Goal: Information Seeking & Learning: Learn about a topic

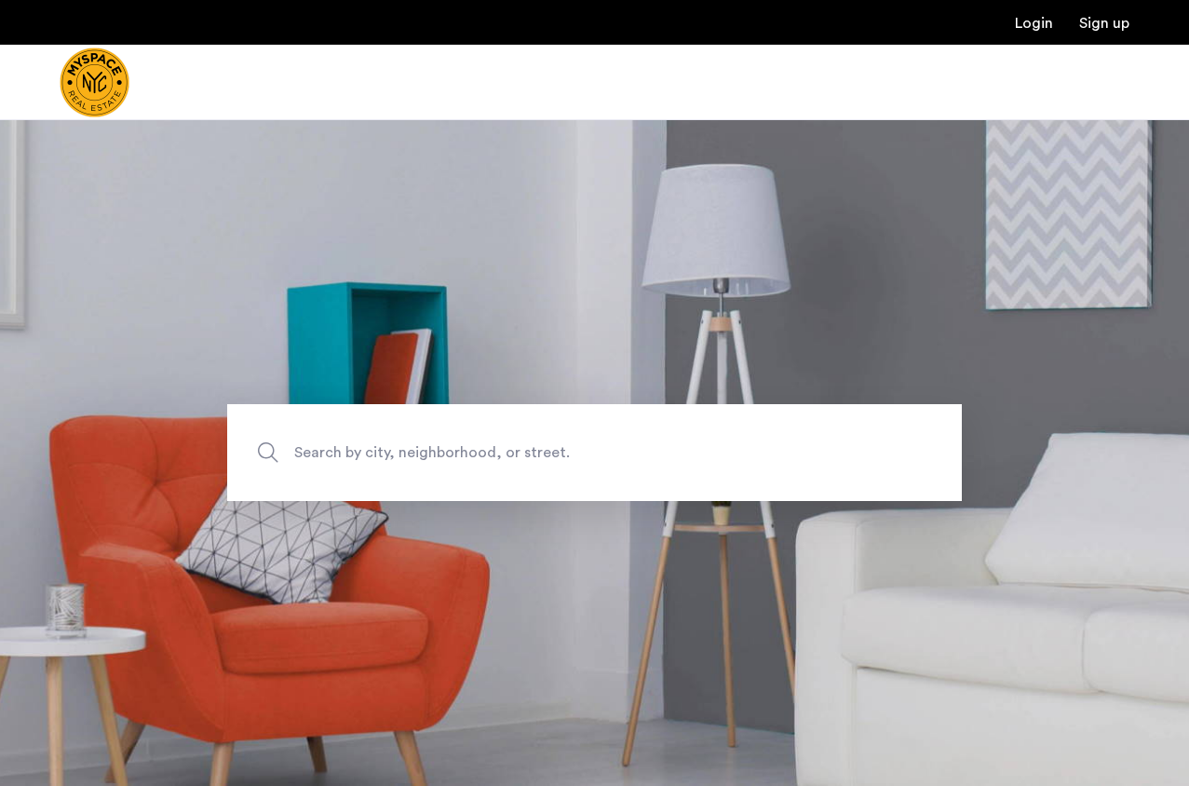
click at [437, 455] on span "Search by city, neighborhood, or street." at bounding box center [551, 452] width 514 height 25
click at [437, 455] on input "Search by city, neighborhood, or street." at bounding box center [594, 452] width 735 height 97
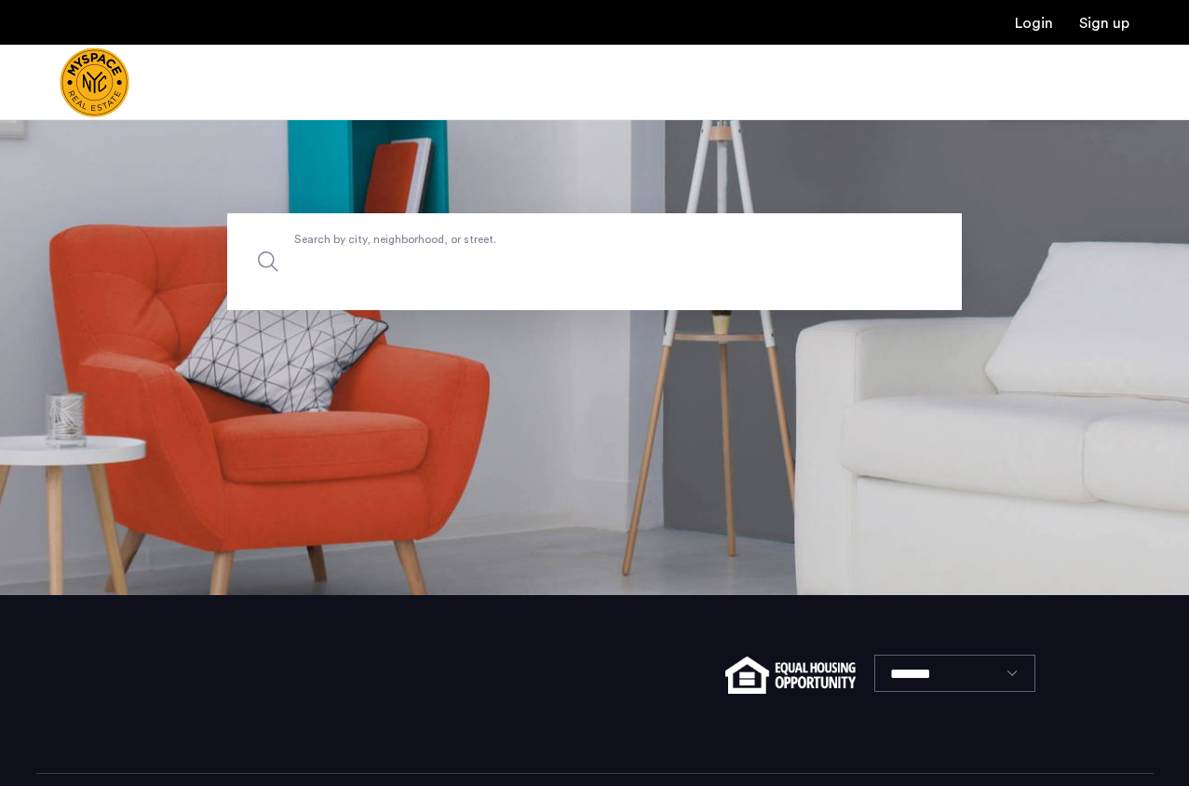
scroll to position [85, 0]
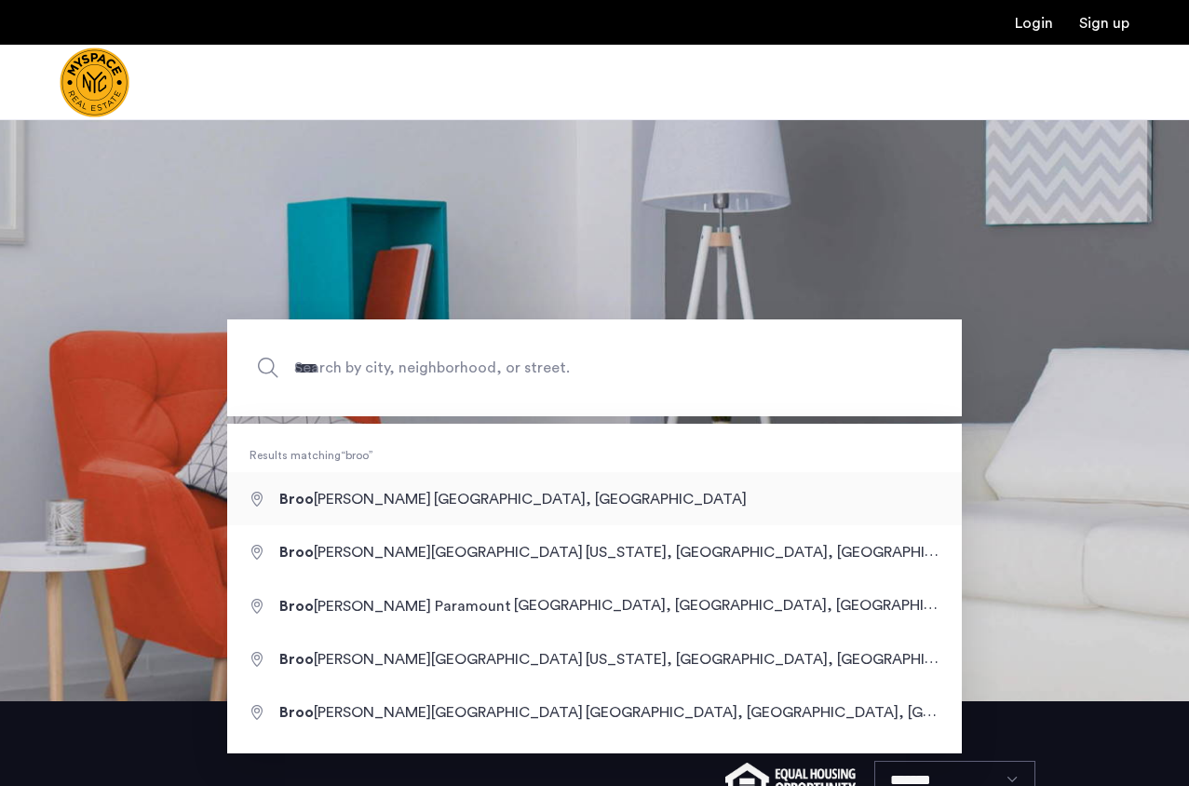
type input "**********"
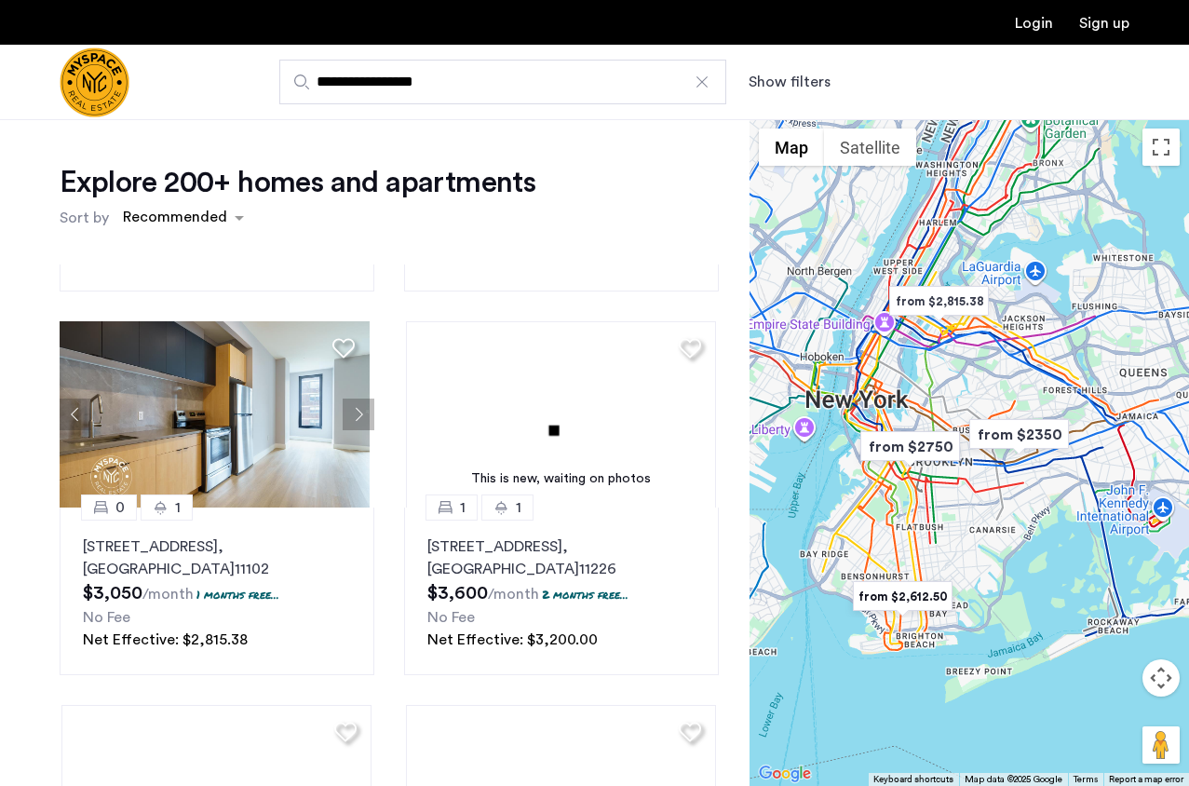
scroll to position [553, 0]
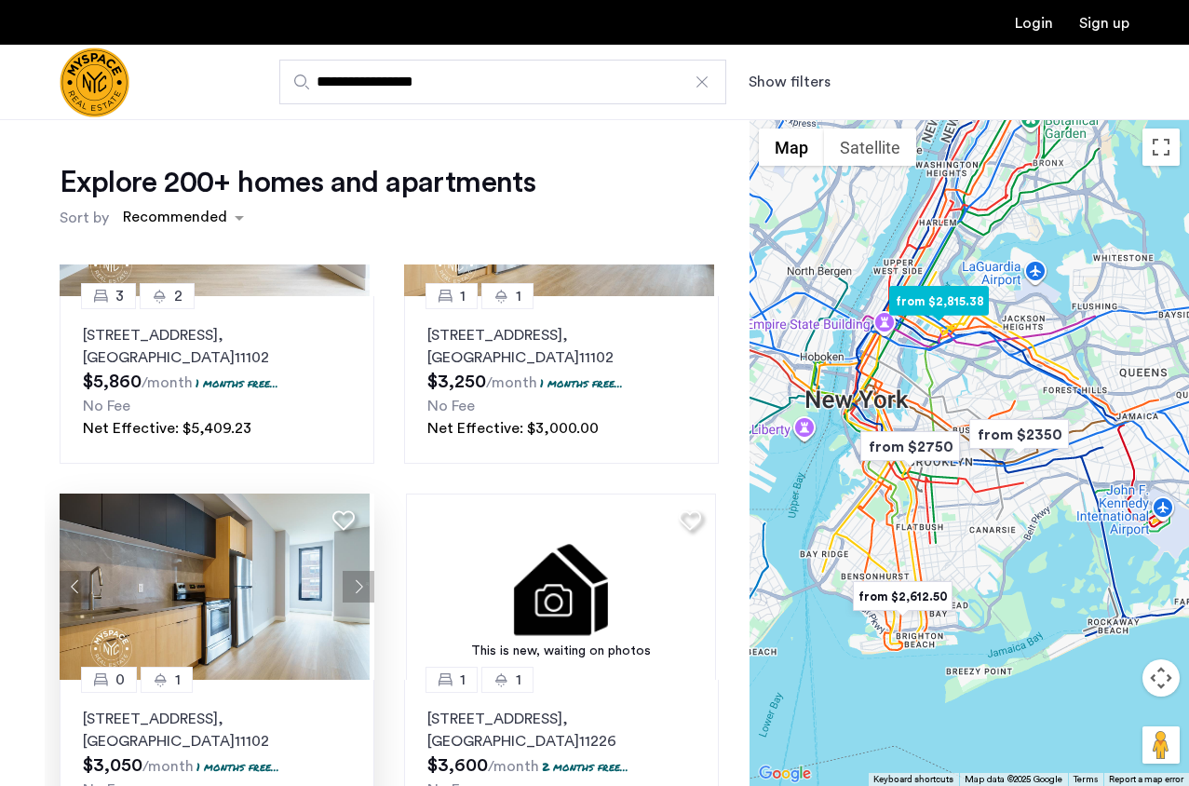
click at [350, 587] on button "Next apartment" at bounding box center [359, 587] width 32 height 32
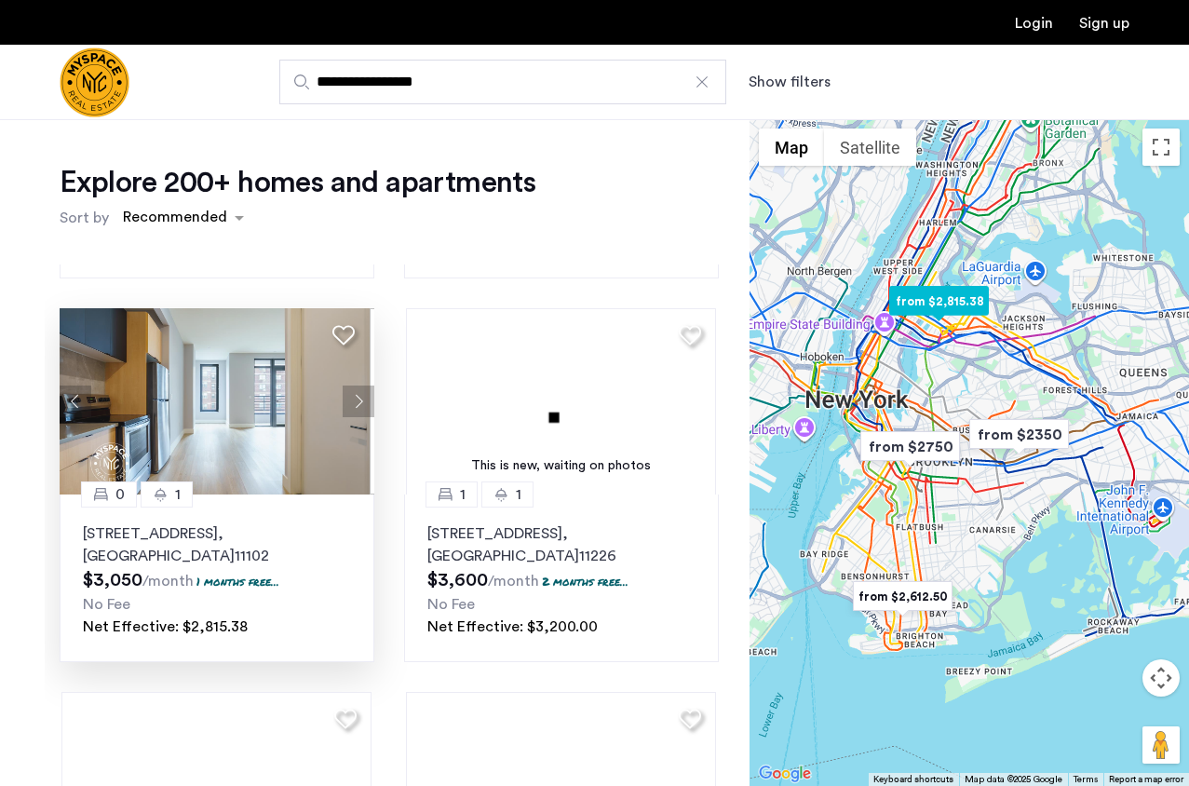
scroll to position [739, 0]
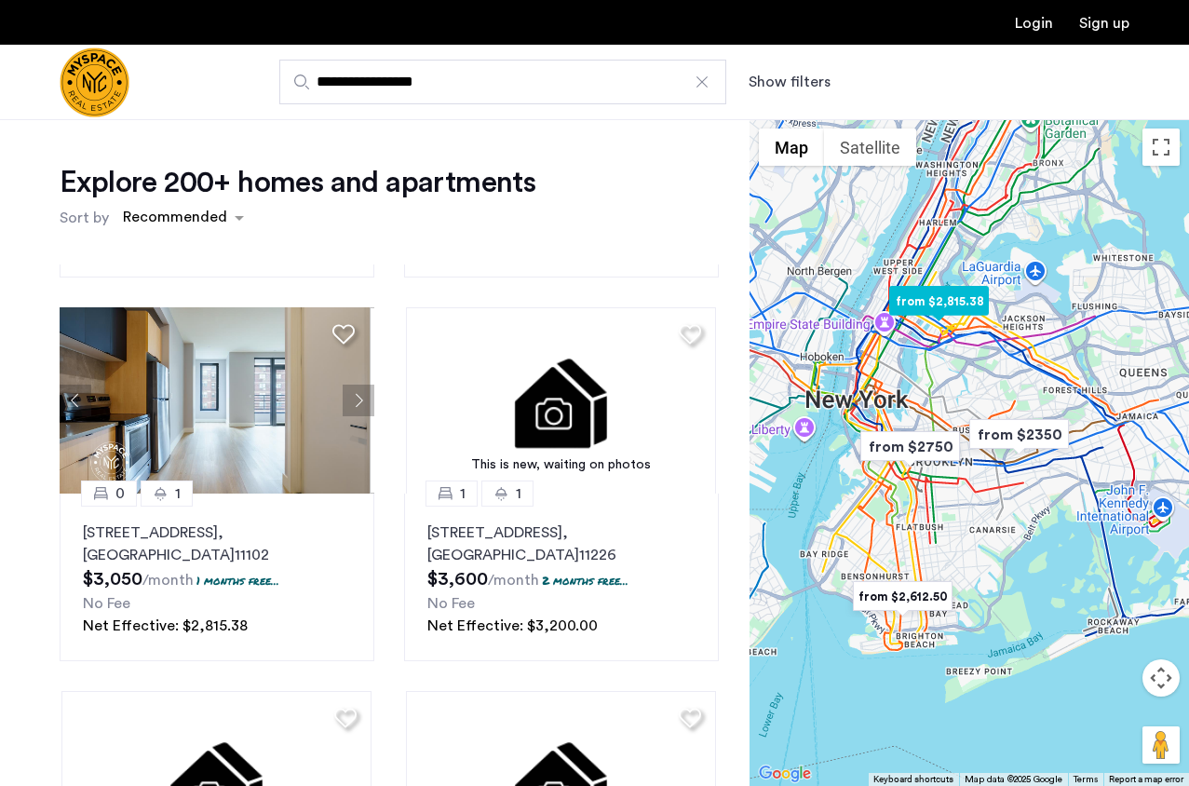
click at [350, 392] on button "Next apartment" at bounding box center [359, 400] width 32 height 32
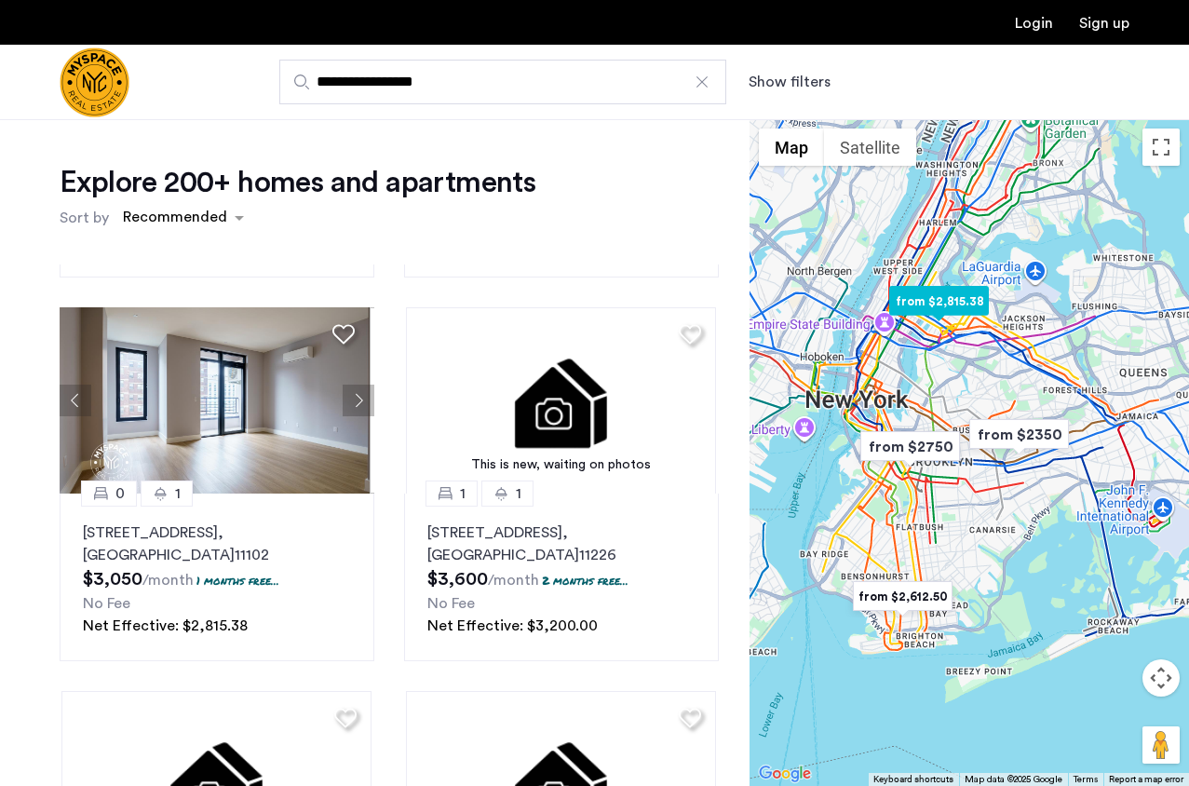
click at [350, 392] on button "Next apartment" at bounding box center [359, 400] width 32 height 32
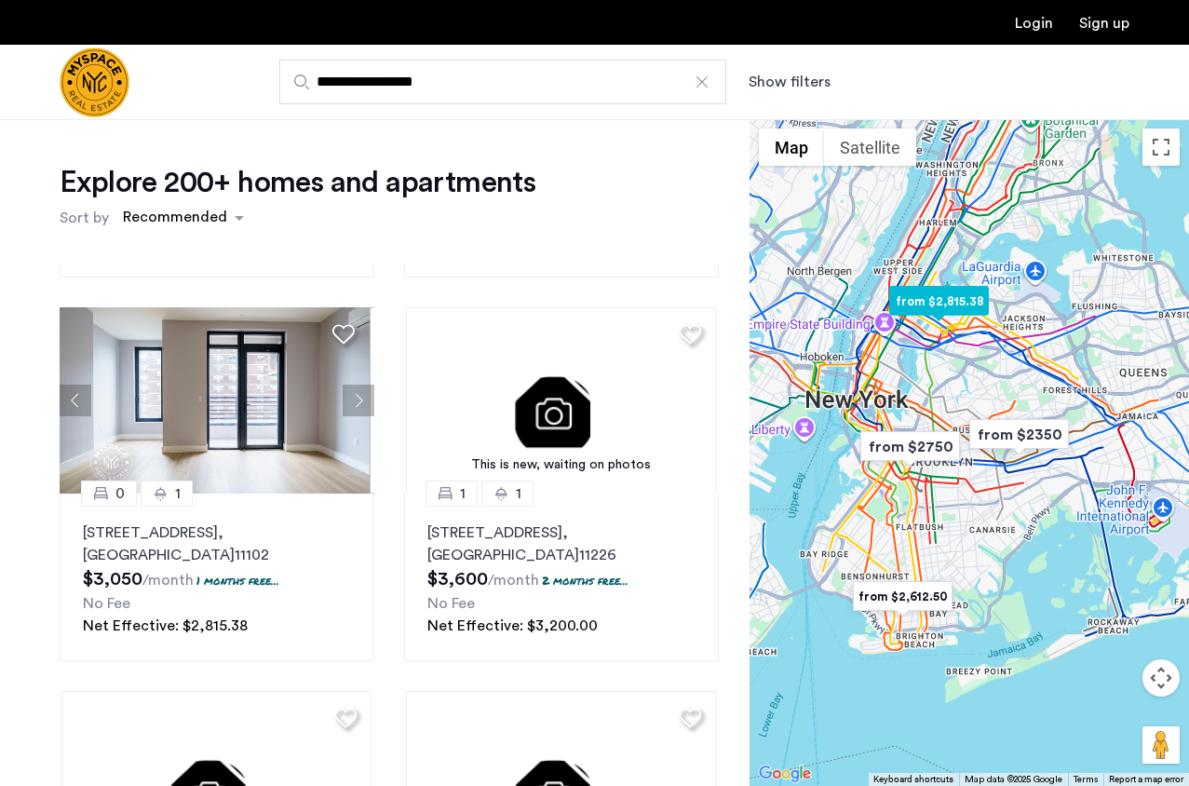
click at [350, 392] on button "Next apartment" at bounding box center [359, 400] width 32 height 32
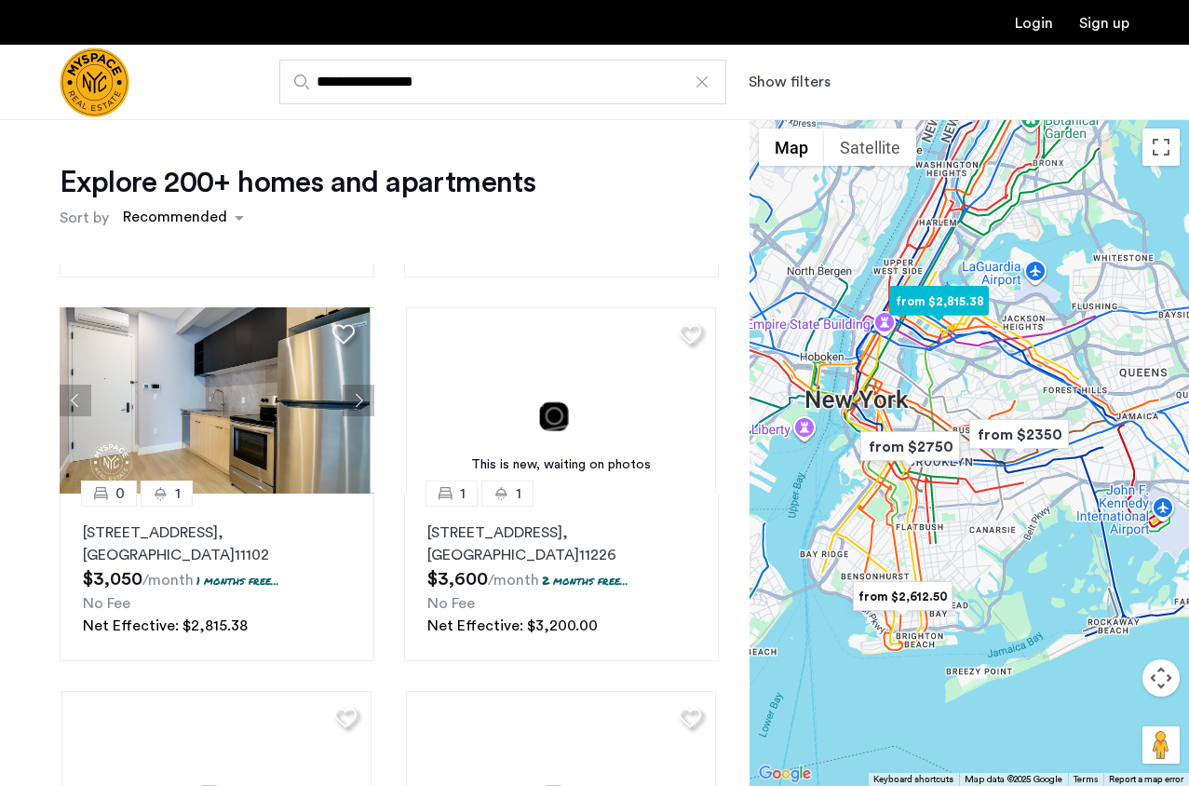
click at [350, 392] on button "Next apartment" at bounding box center [359, 400] width 32 height 32
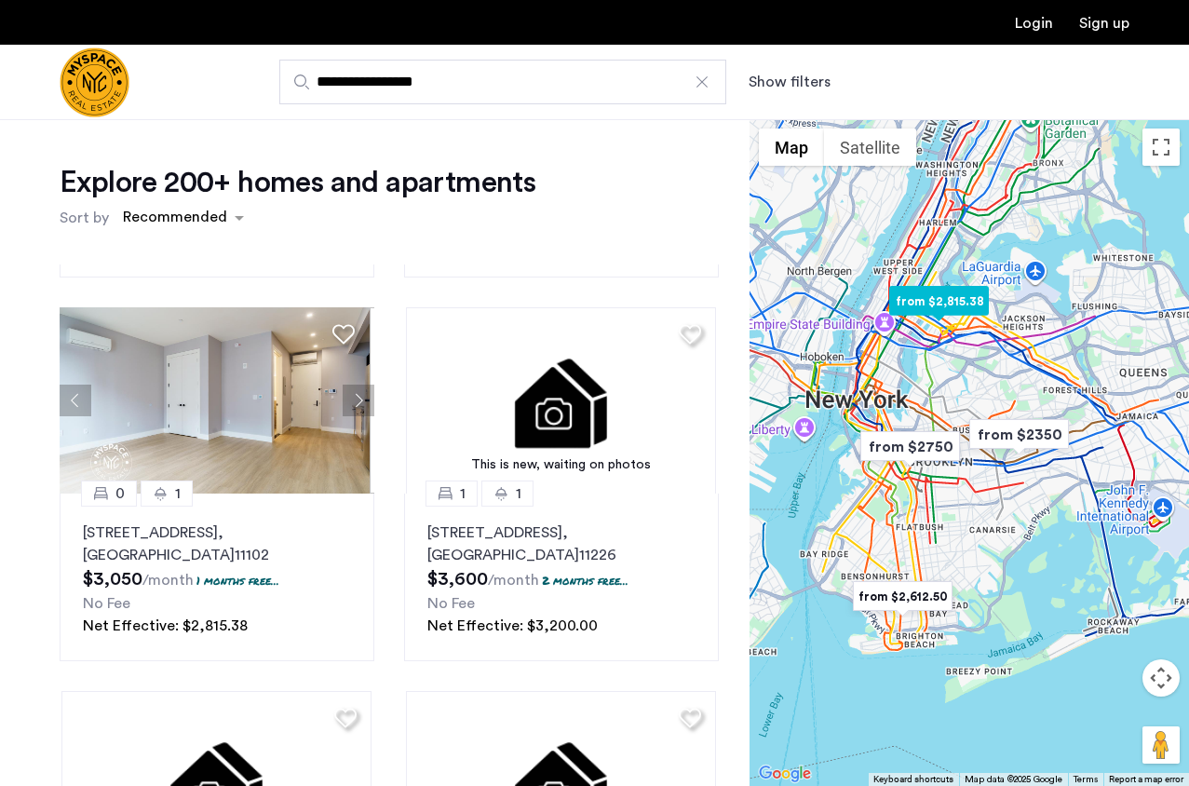
click at [349, 391] on button "Next apartment" at bounding box center [359, 400] width 32 height 32
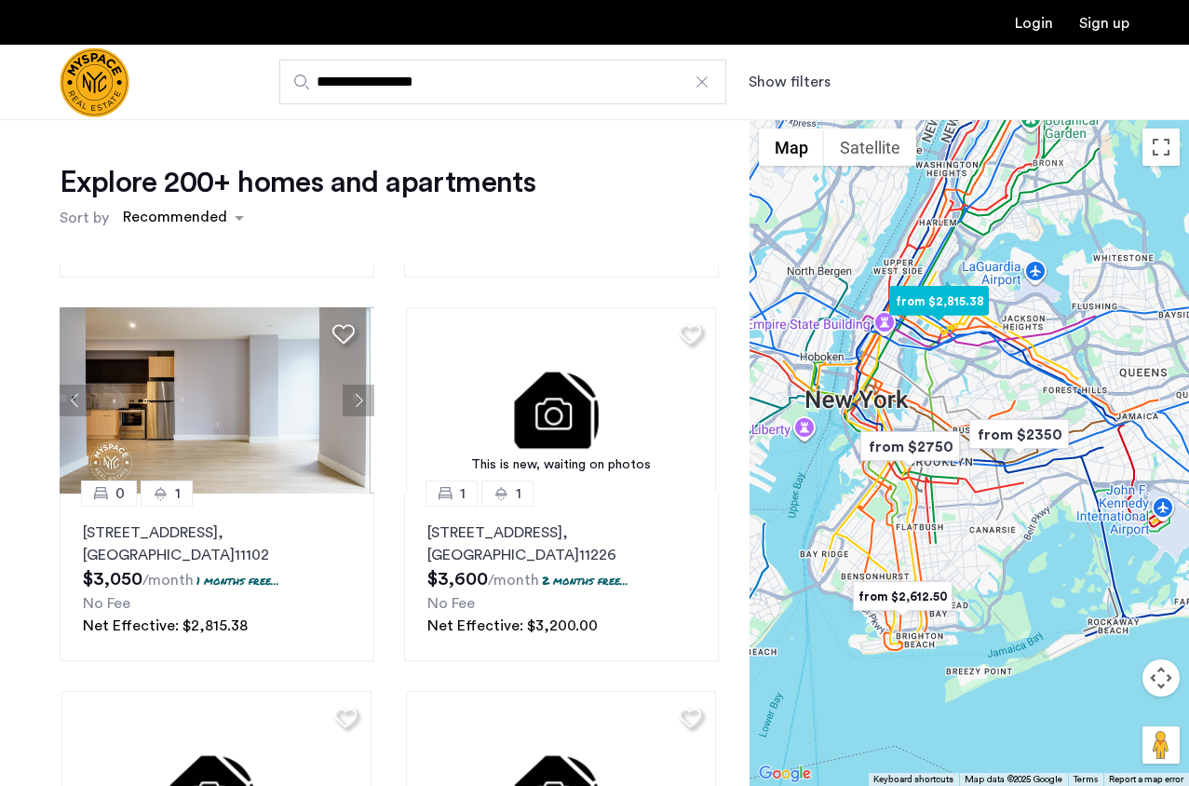
click at [349, 391] on button "Next apartment" at bounding box center [359, 400] width 32 height 32
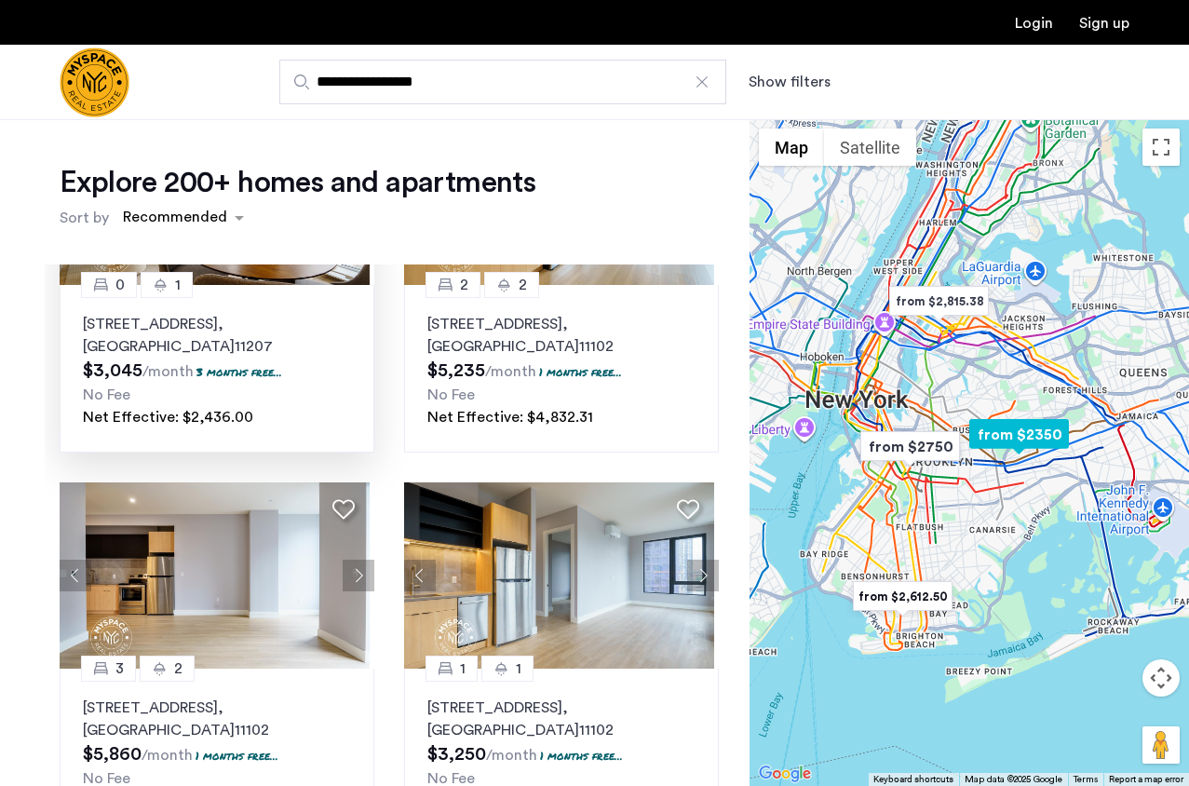
scroll to position [0, 0]
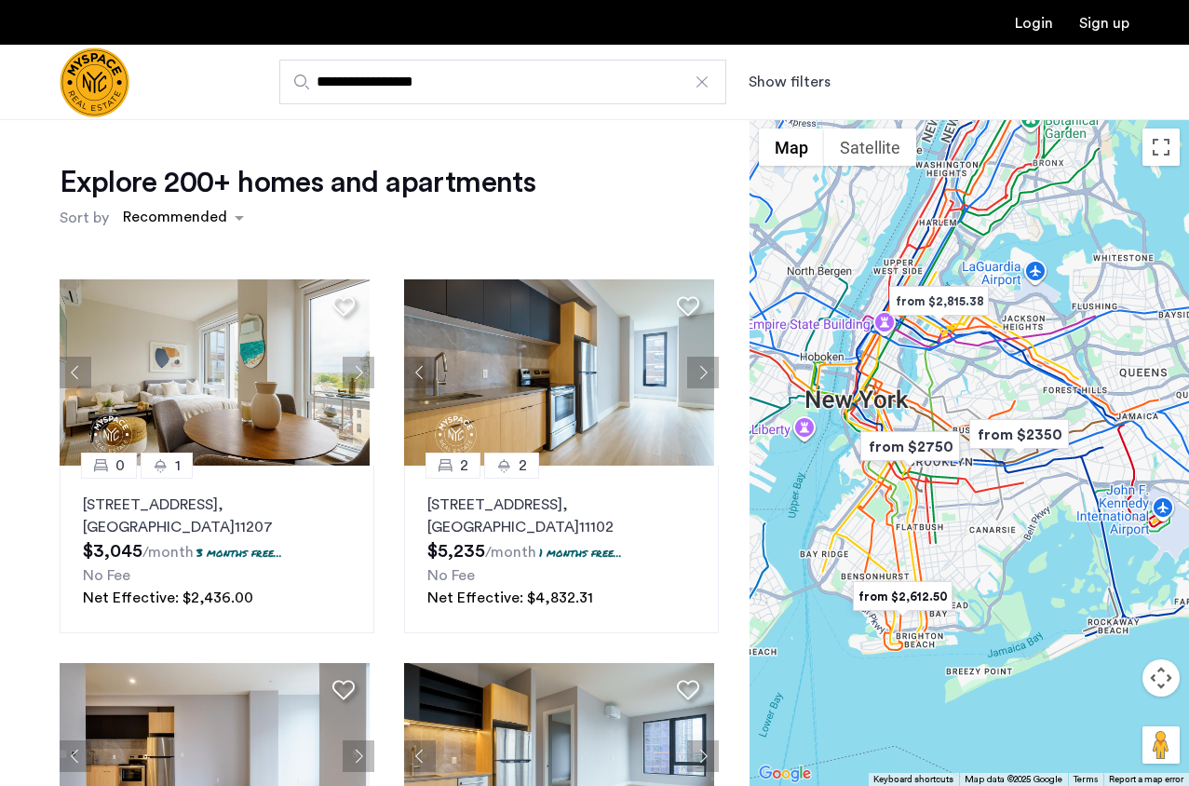
click at [919, 451] on img "from $2750" at bounding box center [910, 446] width 115 height 42
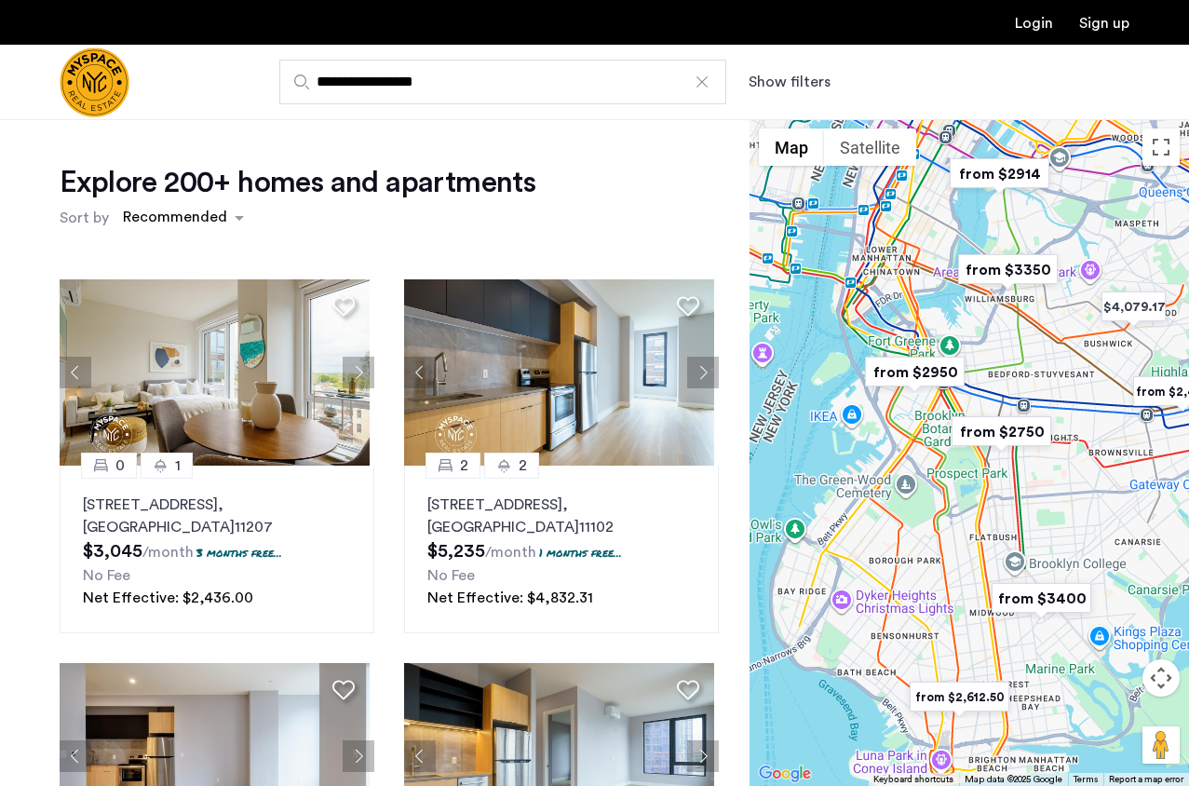
click at [1007, 434] on img "from $2750" at bounding box center [1001, 432] width 115 height 42
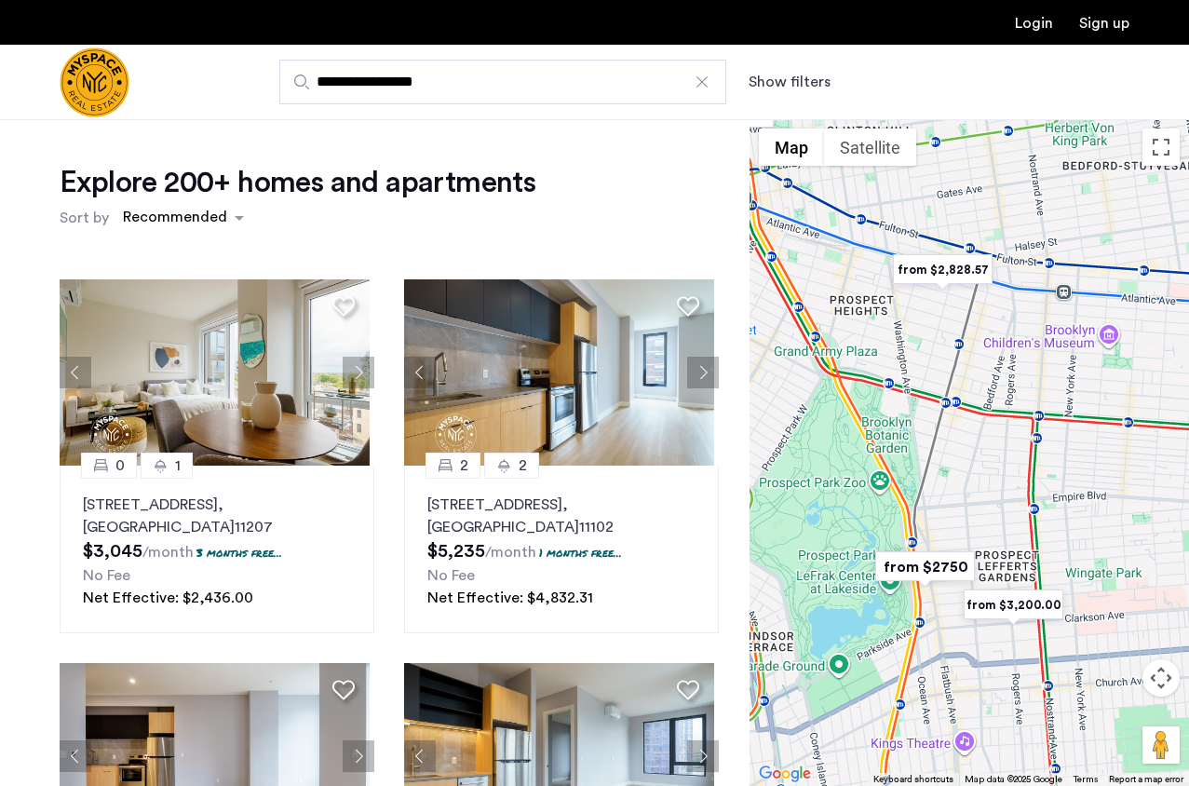
click at [941, 558] on img "from $2750" at bounding box center [925, 567] width 115 height 42
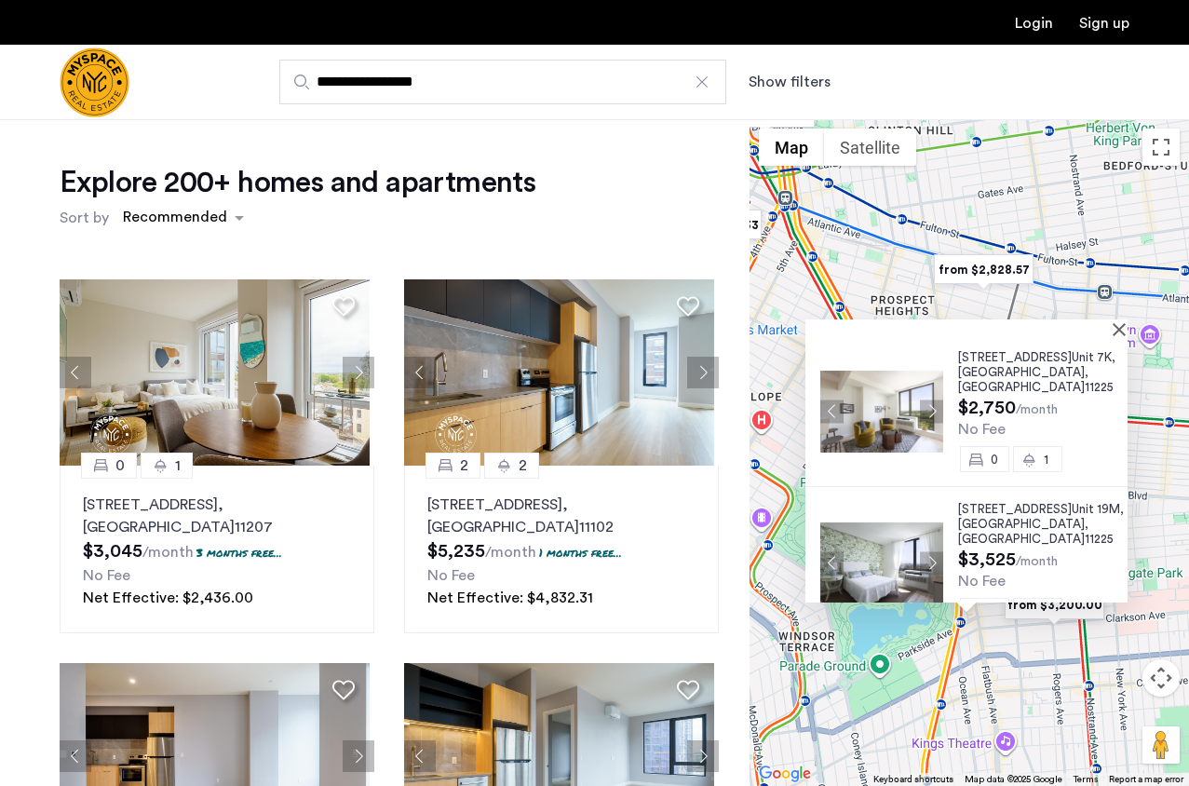
click at [930, 399] on button "Next apartment" at bounding box center [931, 410] width 23 height 23
click at [930, 398] on img at bounding box center [881, 412] width 123 height 82
click at [930, 399] on button "Next apartment" at bounding box center [931, 410] width 23 height 23
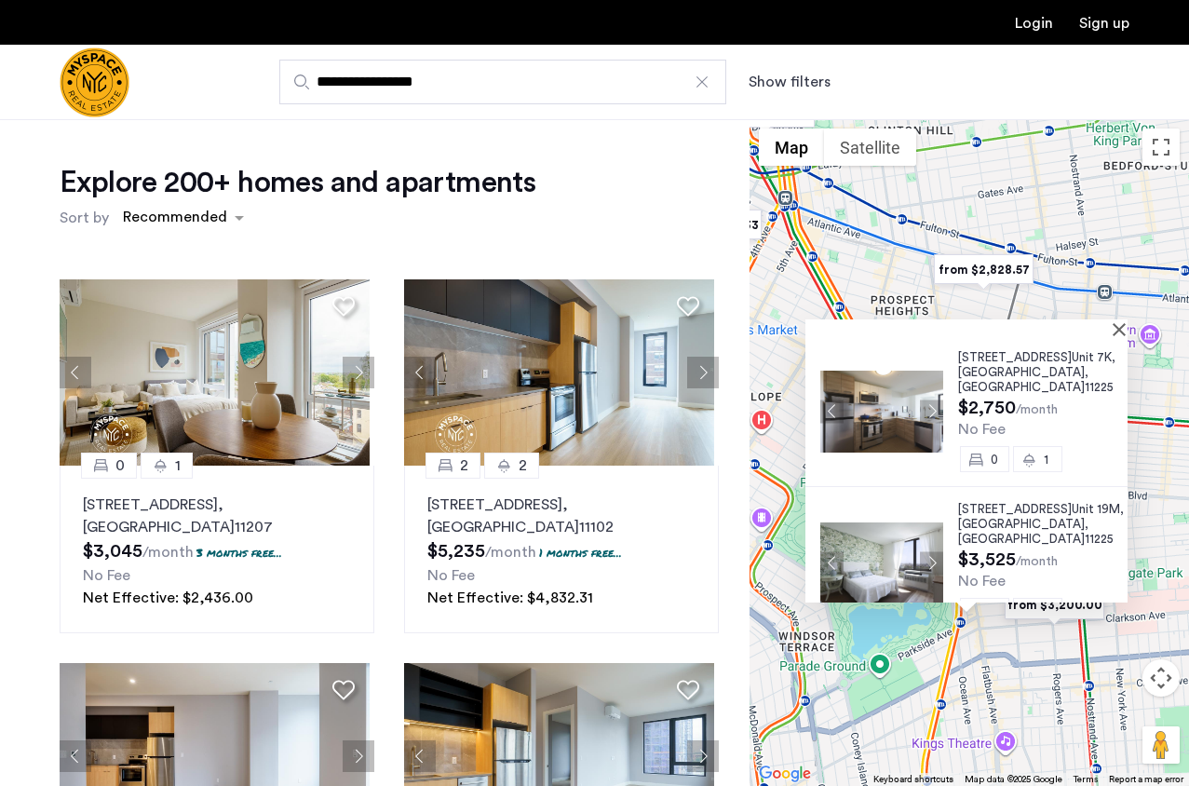
click at [930, 399] on button "Next apartment" at bounding box center [931, 410] width 23 height 23
click at [938, 551] on button "Next apartment" at bounding box center [931, 562] width 23 height 23
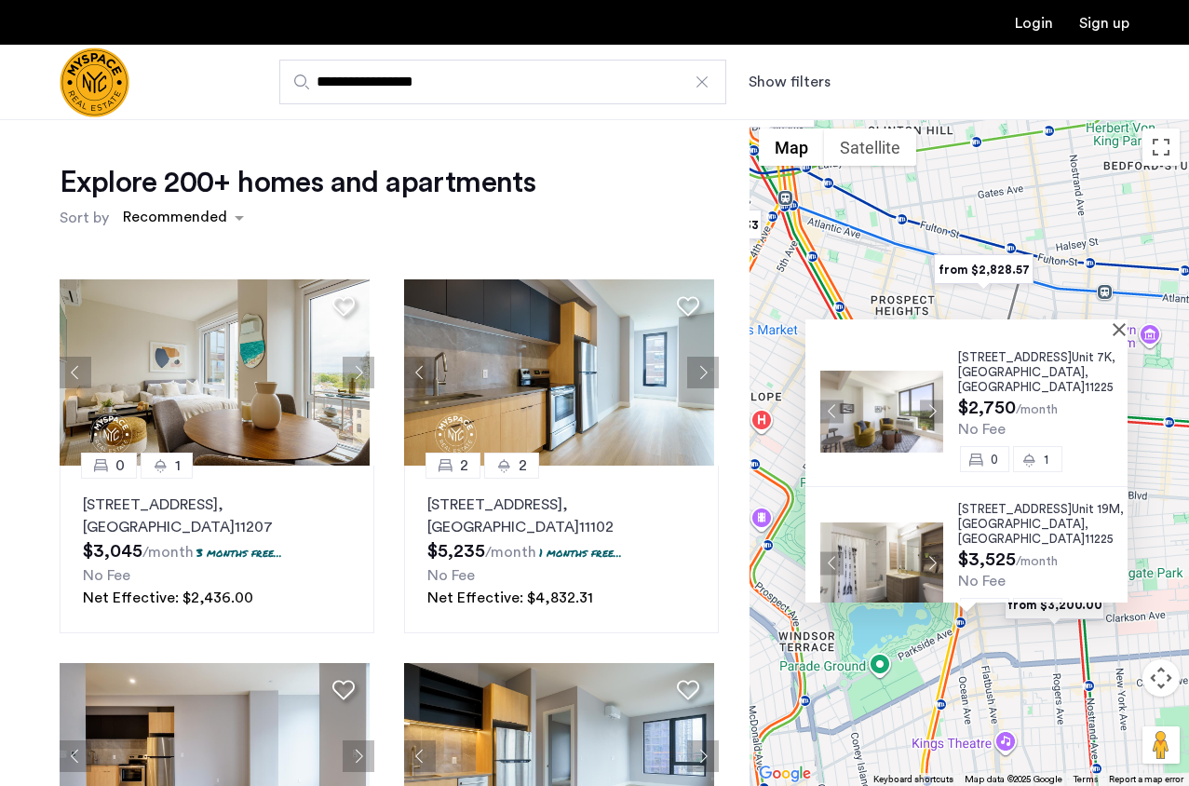
click at [938, 551] on button "Next apartment" at bounding box center [931, 562] width 23 height 23
click at [894, 537] on img at bounding box center [881, 563] width 123 height 82
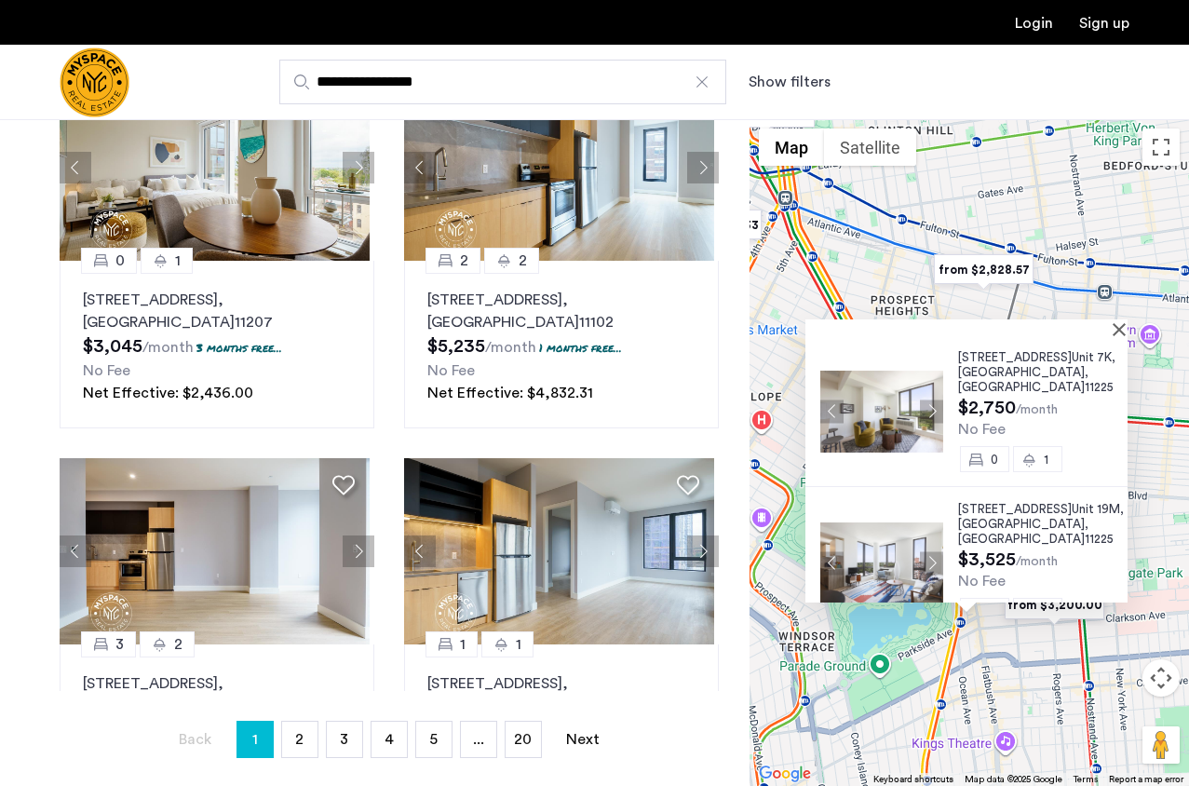
scroll to position [34, 0]
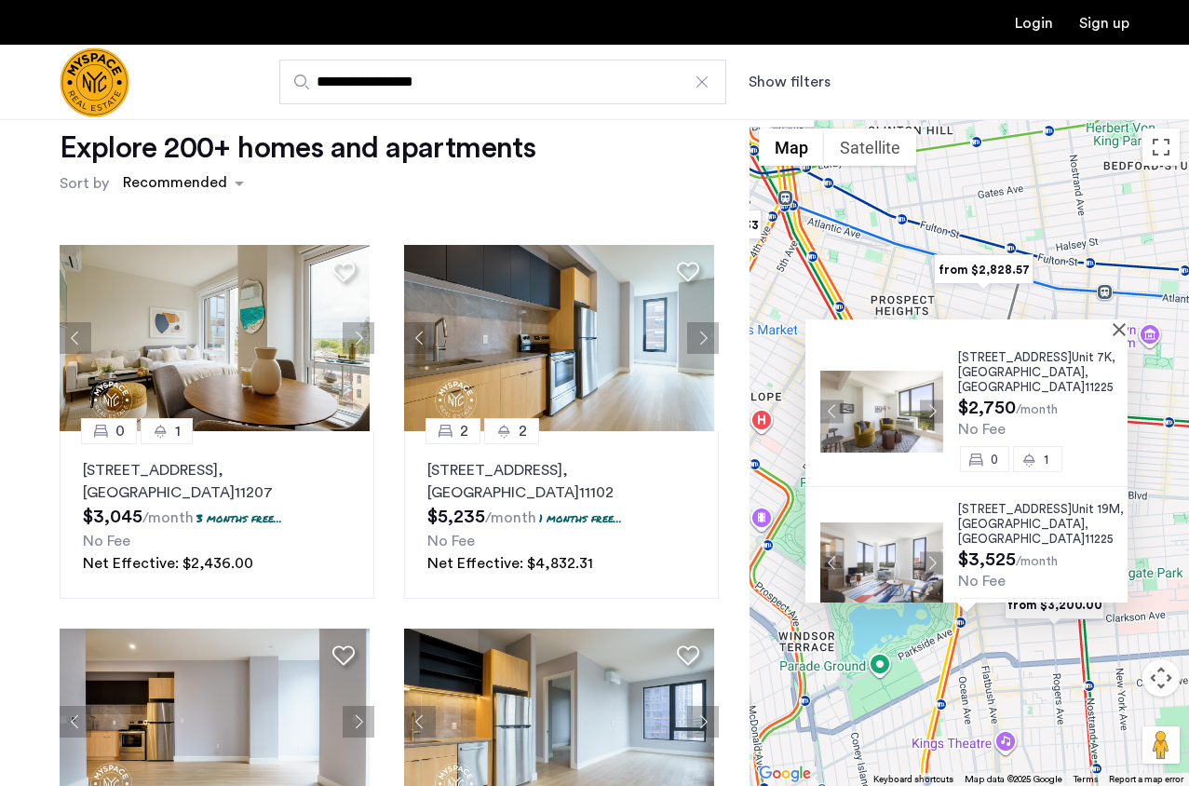
drag, startPoint x: 1111, startPoint y: 330, endPoint x: 1110, endPoint y: 348, distance: 18.6
click at [1111, 330] on div at bounding box center [959, 327] width 309 height 16
click at [1118, 328] on button "Close" at bounding box center [1122, 328] width 13 height 13
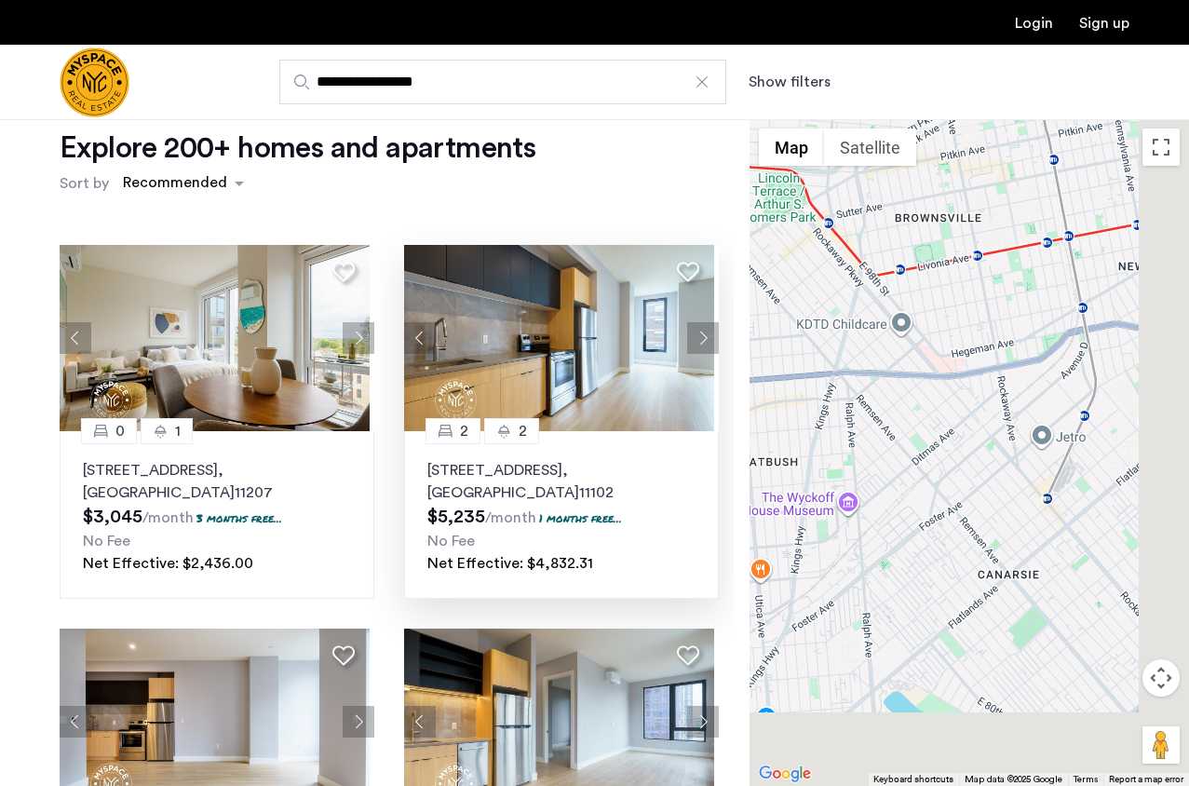
drag, startPoint x: 1073, startPoint y: 514, endPoint x: 570, endPoint y: 285, distance: 553.3
click at [570, 285] on div "Explore 200+ homes and apartments Sort by Recommended 0 1 [STREET_ADDRESS] $3,0…" at bounding box center [594, 533] width 1189 height 896
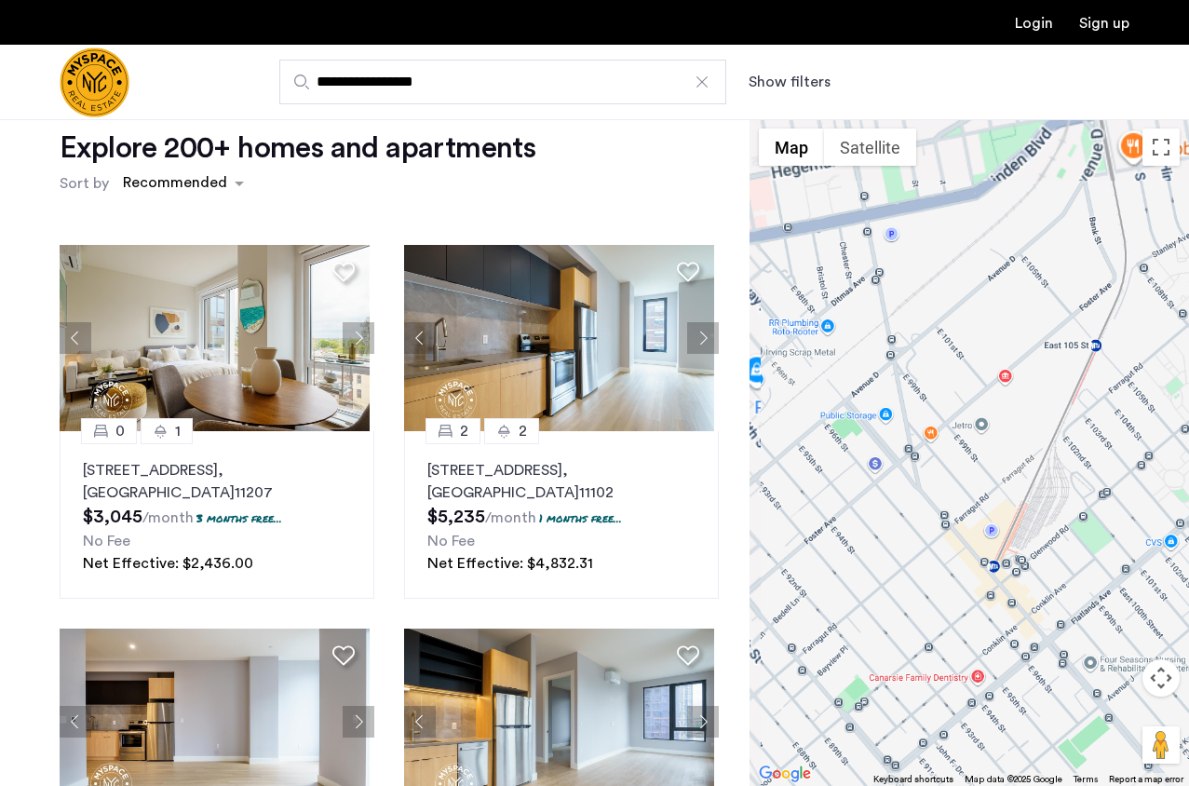
click at [1042, 438] on div at bounding box center [968, 452] width 439 height 667
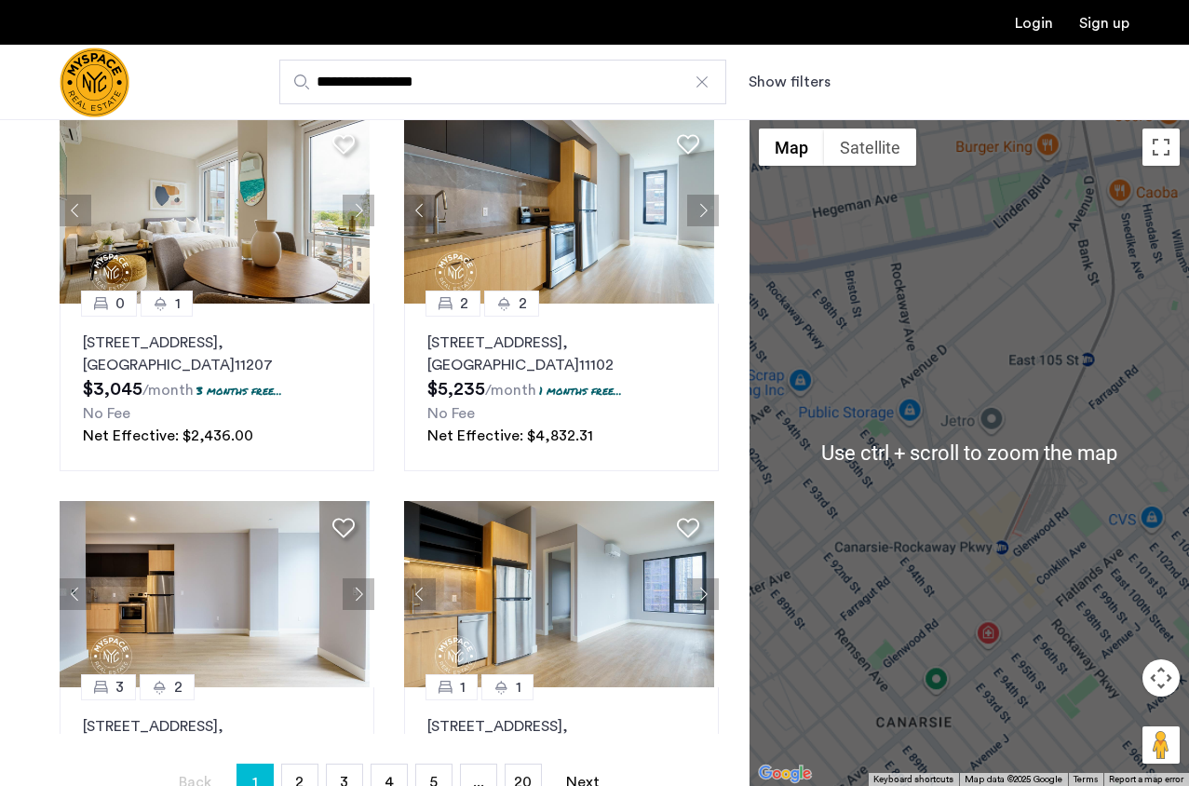
scroll to position [314, 0]
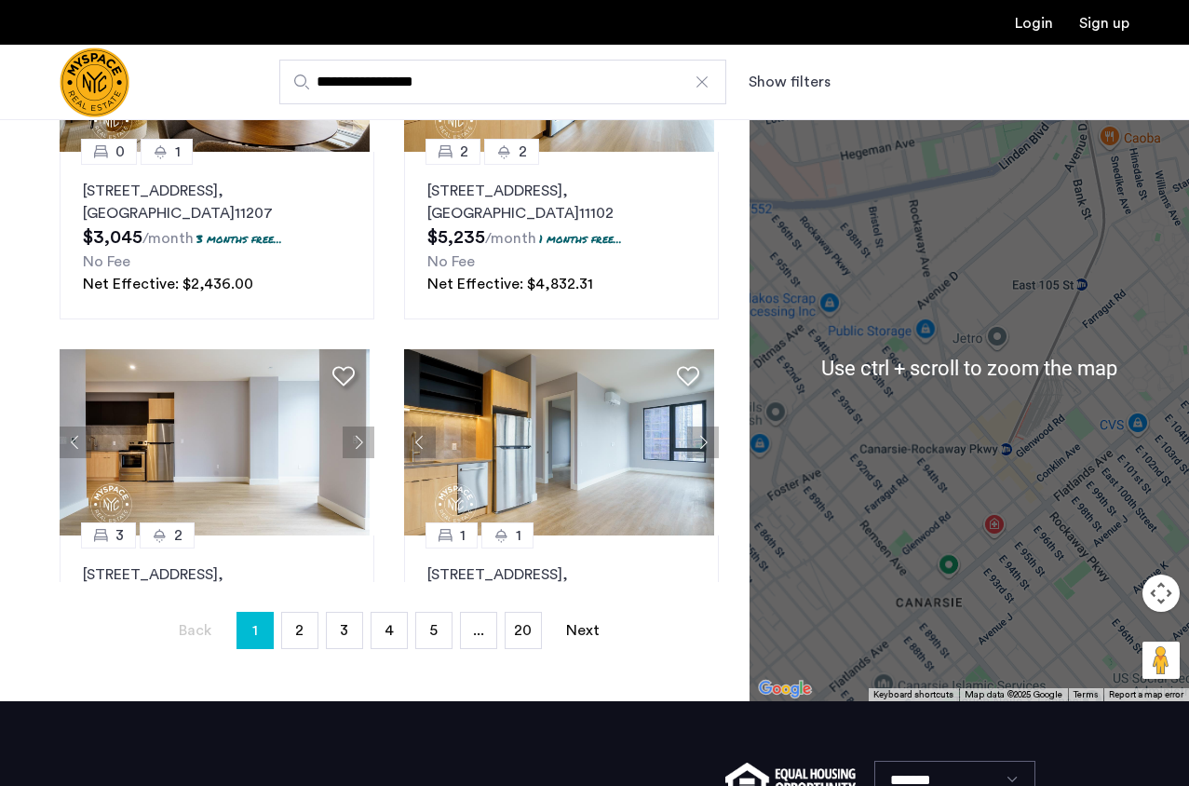
click at [1042, 438] on div at bounding box center [968, 367] width 439 height 667
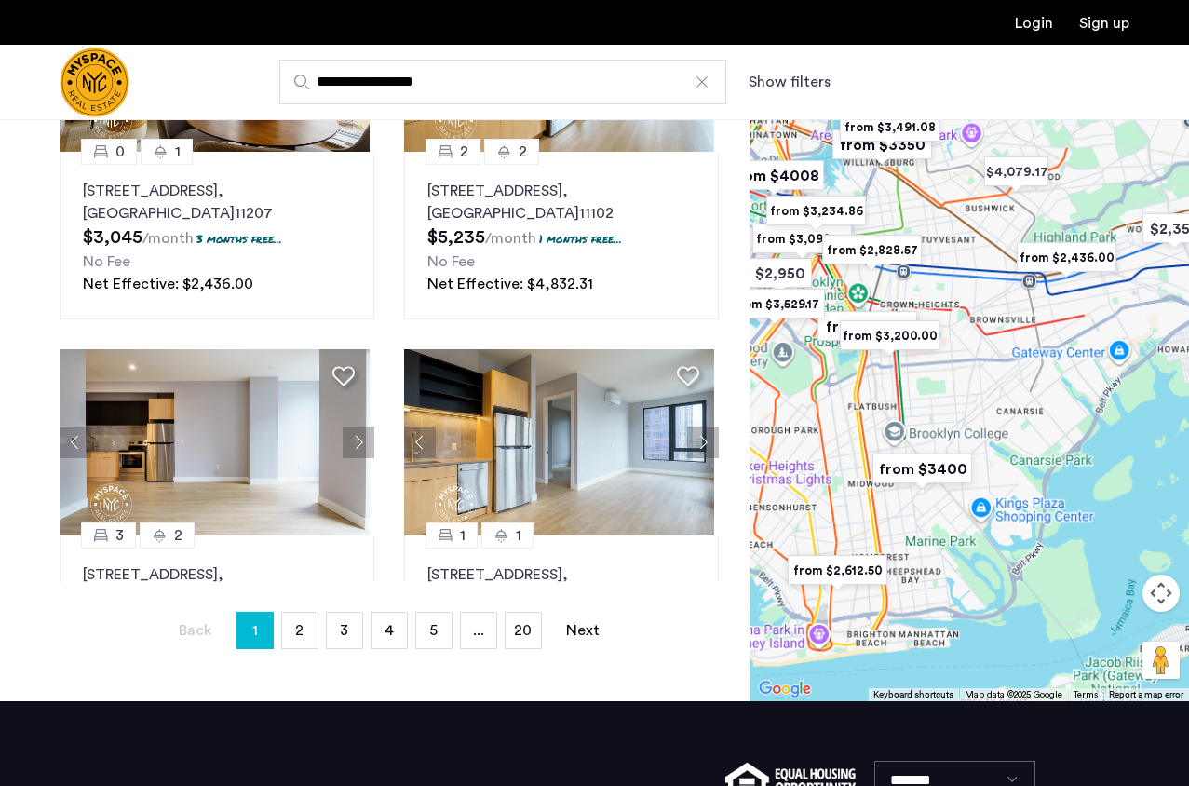
click at [1033, 384] on div at bounding box center [968, 367] width 439 height 667
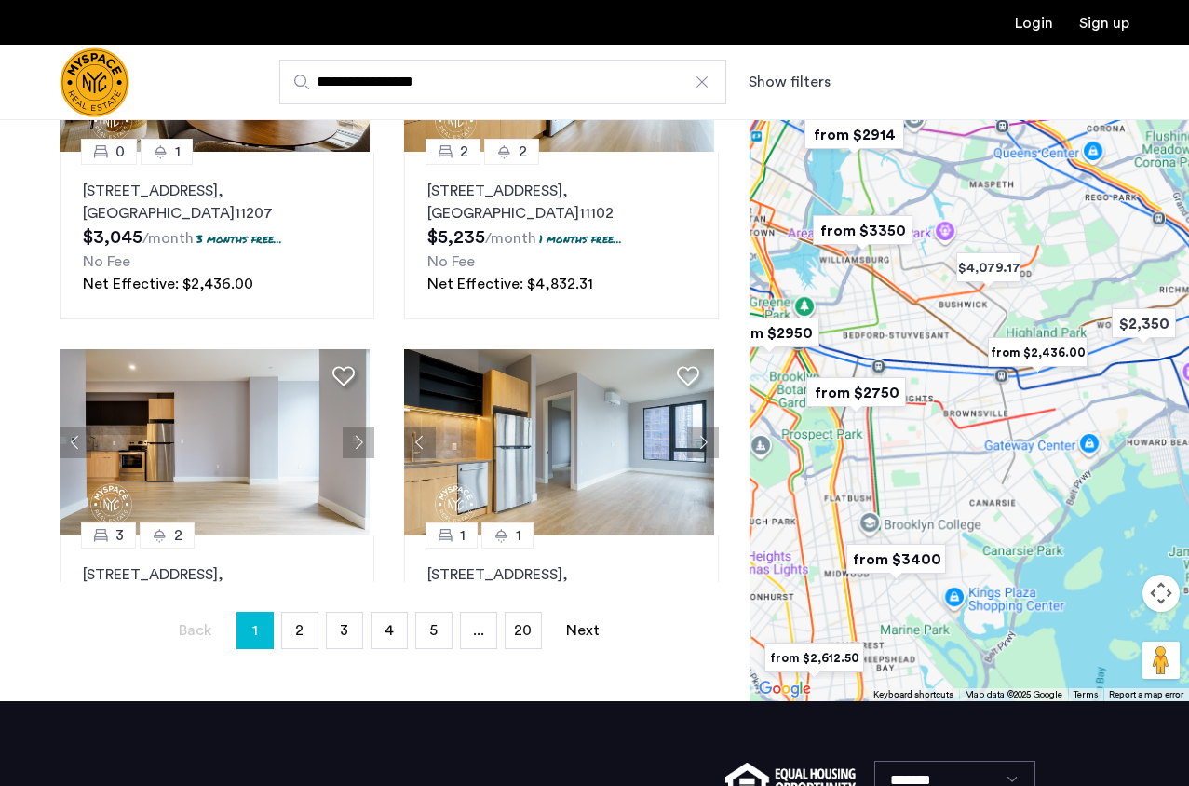
drag, startPoint x: 1007, startPoint y: 252, endPoint x: 960, endPoint y: 452, distance: 204.8
click at [960, 452] on div at bounding box center [968, 367] width 439 height 667
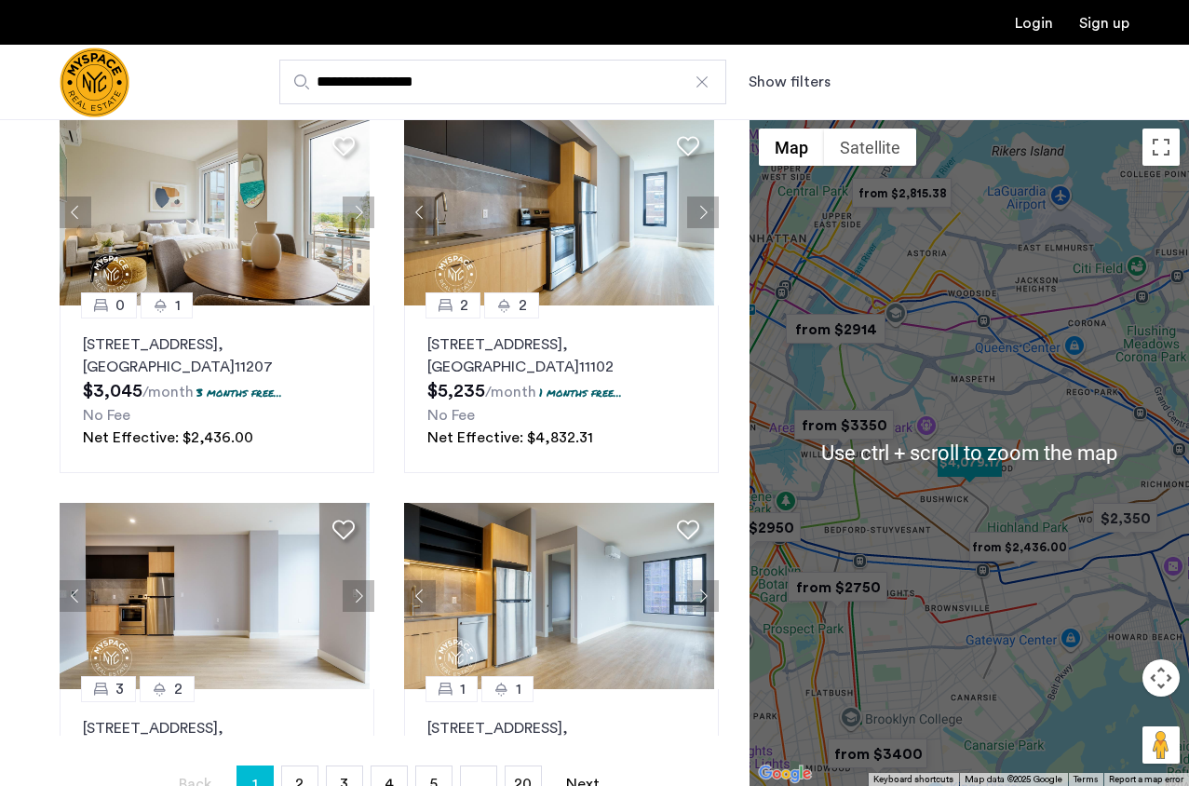
scroll to position [0, 0]
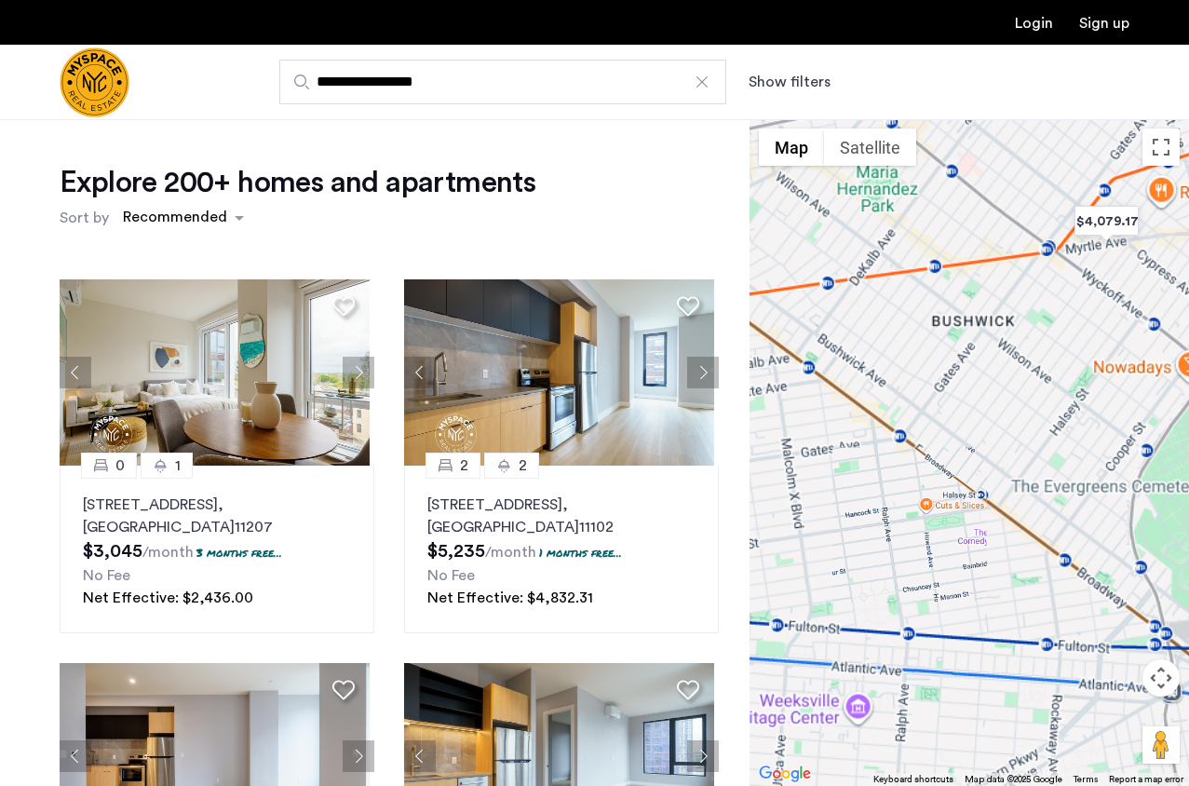
click at [929, 536] on div at bounding box center [968, 452] width 439 height 667
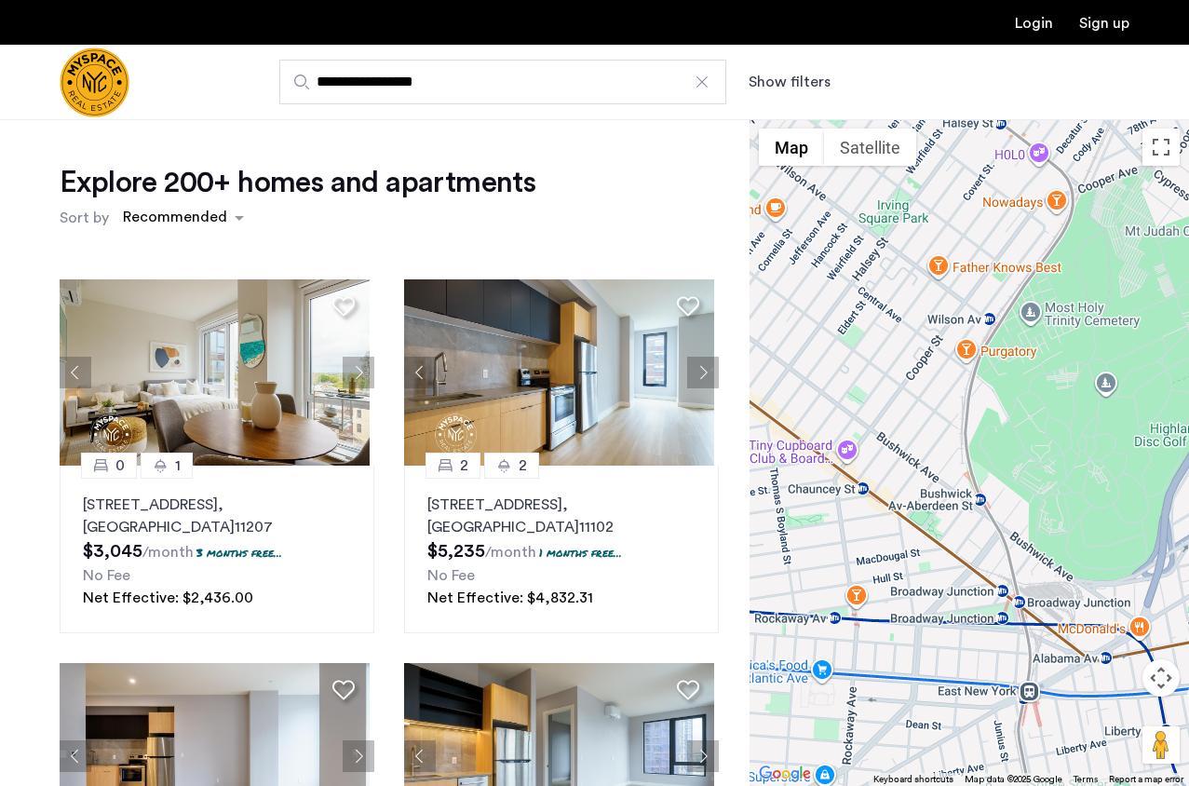
drag, startPoint x: 1149, startPoint y: 422, endPoint x: 863, endPoint y: 332, distance: 299.5
click at [863, 332] on div at bounding box center [968, 452] width 439 height 667
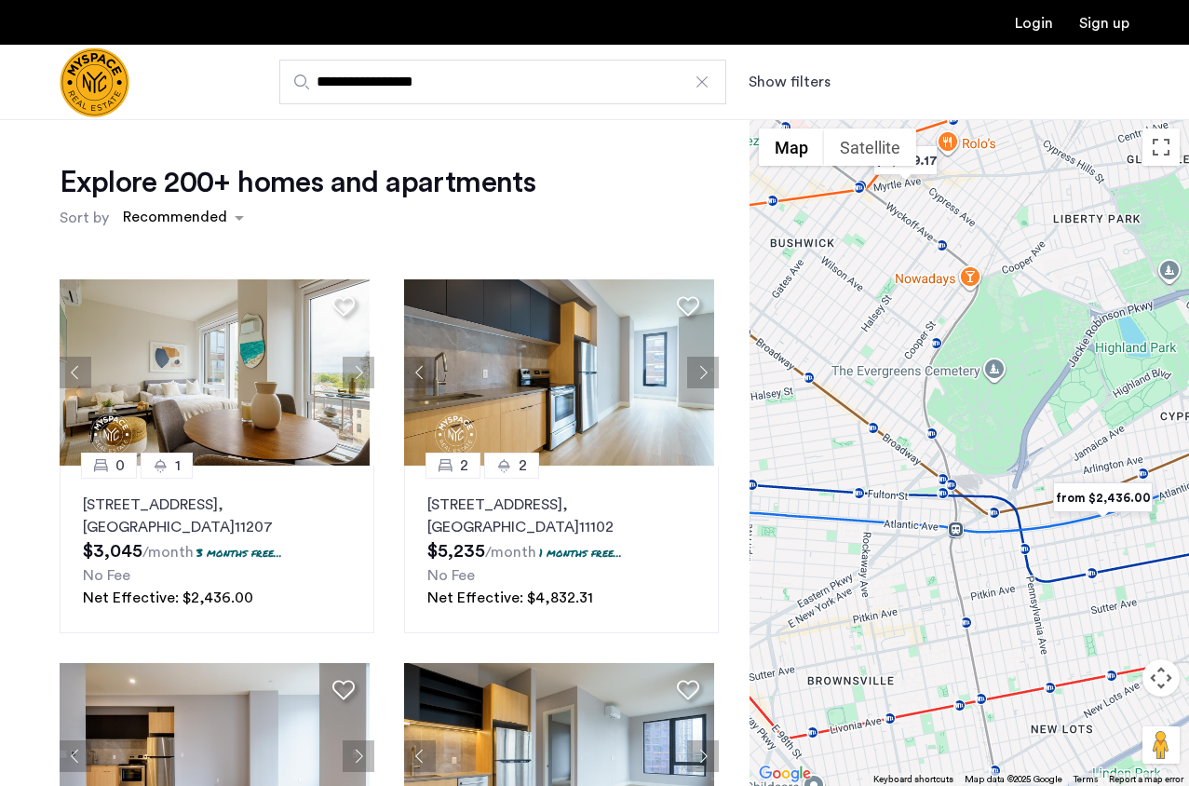
click at [903, 395] on div at bounding box center [968, 452] width 439 height 667
click at [1131, 506] on img "from $2,436.00" at bounding box center [1102, 498] width 115 height 42
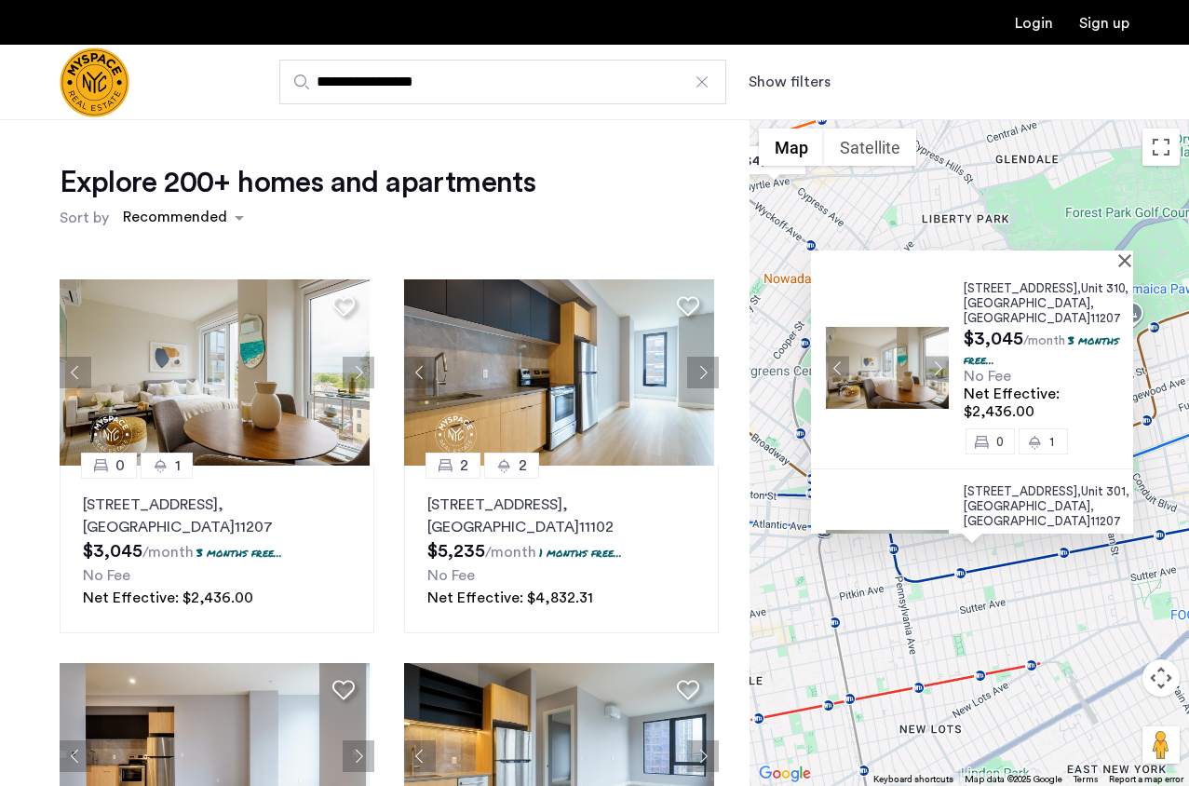
click at [897, 205] on div "[STREET_ADDRESS] $3,045 /month 3 months free... No Fee Net Effective: $2,436.00…" at bounding box center [968, 452] width 439 height 667
drag, startPoint x: 905, startPoint y: 702, endPoint x: 905, endPoint y: 652, distance: 50.3
click at [905, 697] on div "[STREET_ADDRESS] $3,045 /month 3 months free... No Fee Net Effective: $2,436.00…" at bounding box center [968, 452] width 439 height 667
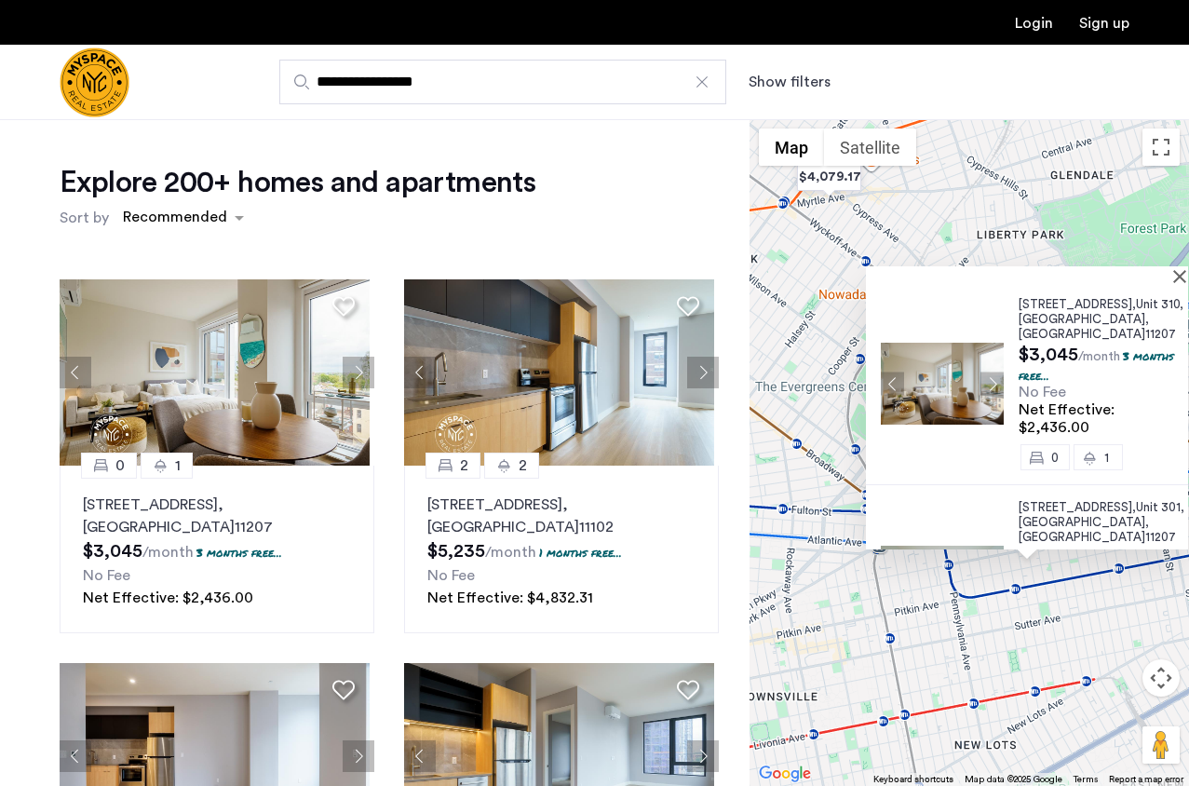
drag, startPoint x: 845, startPoint y: 621, endPoint x: 905, endPoint y: 641, distance: 62.7
click at [905, 641] on div "[STREET_ADDRESS] $3,045 /month 3 months free... No Fee Net Effective: $2,436.00…" at bounding box center [968, 452] width 439 height 667
click at [1173, 276] on div at bounding box center [1020, 274] width 309 height 16
click at [1175, 275] on div at bounding box center [1027, 274] width 322 height 16
click at [1179, 280] on button "Close" at bounding box center [1183, 275] width 13 height 13
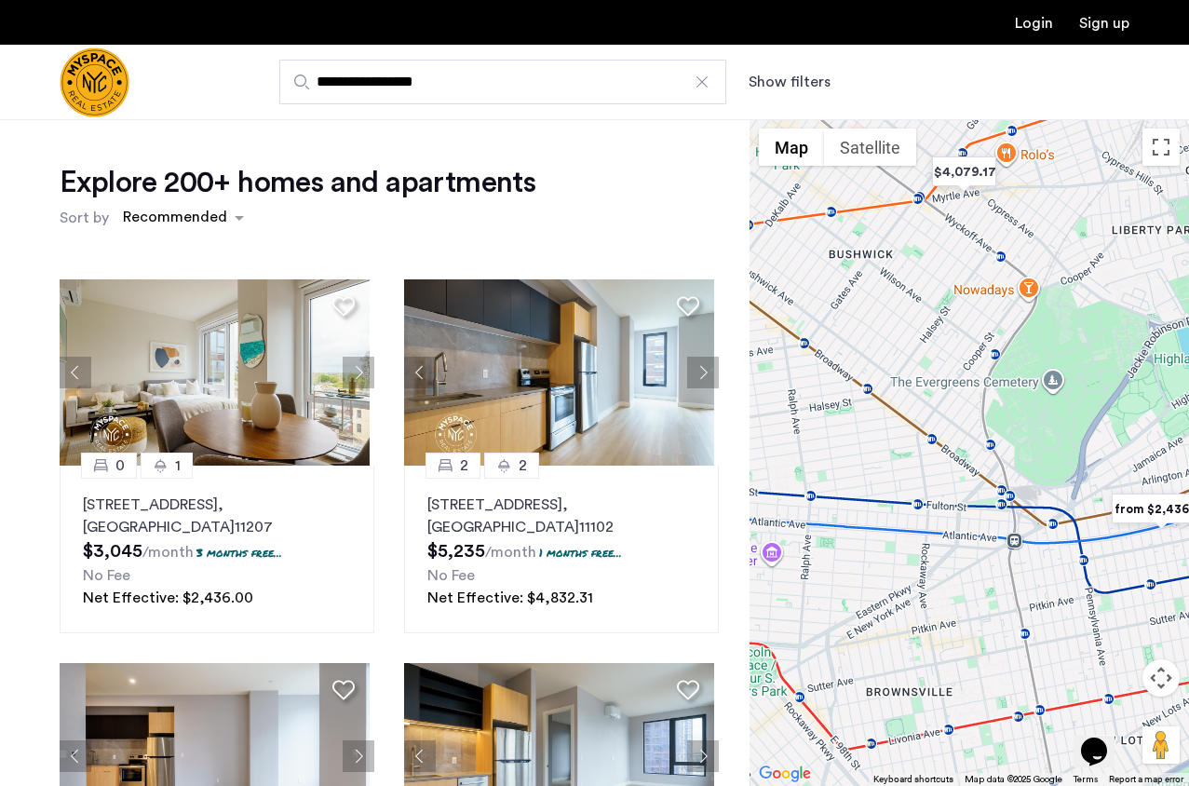
drag, startPoint x: 876, startPoint y: 530, endPoint x: 1014, endPoint y: 532, distance: 137.8
click at [1014, 532] on div at bounding box center [968, 452] width 439 height 667
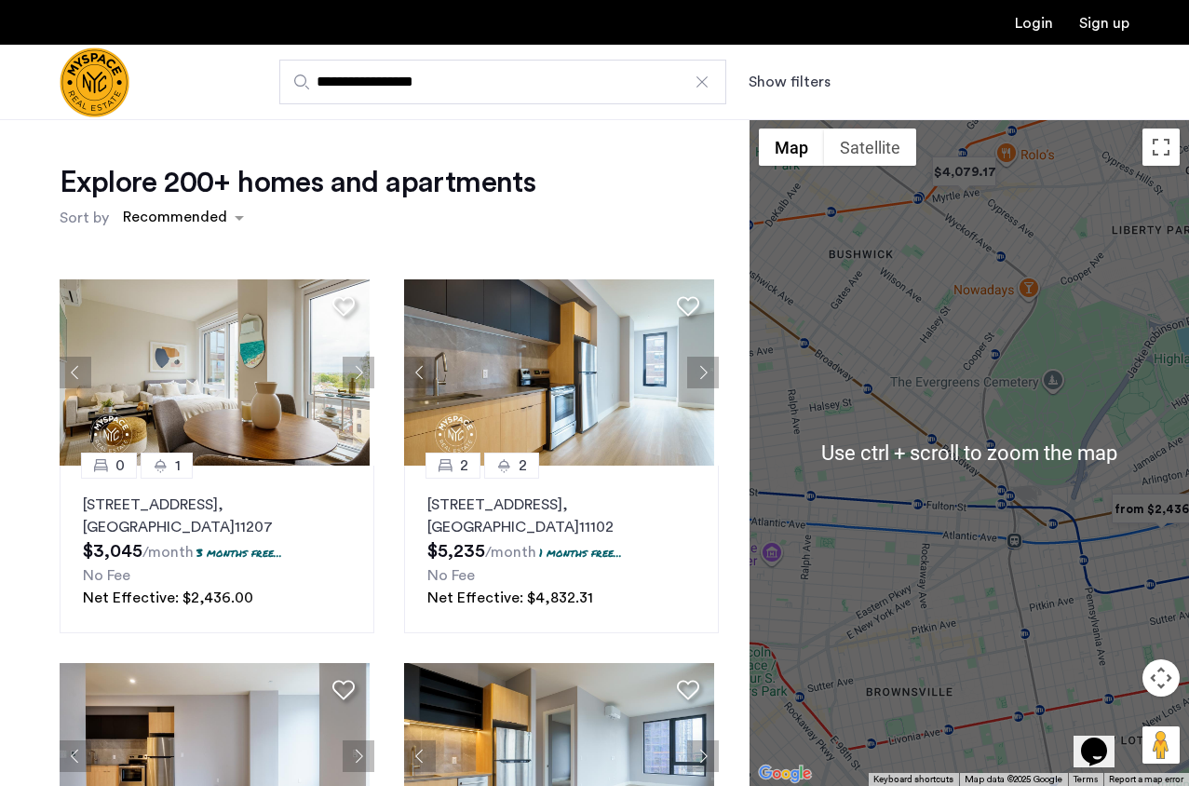
click at [969, 469] on div at bounding box center [968, 452] width 439 height 667
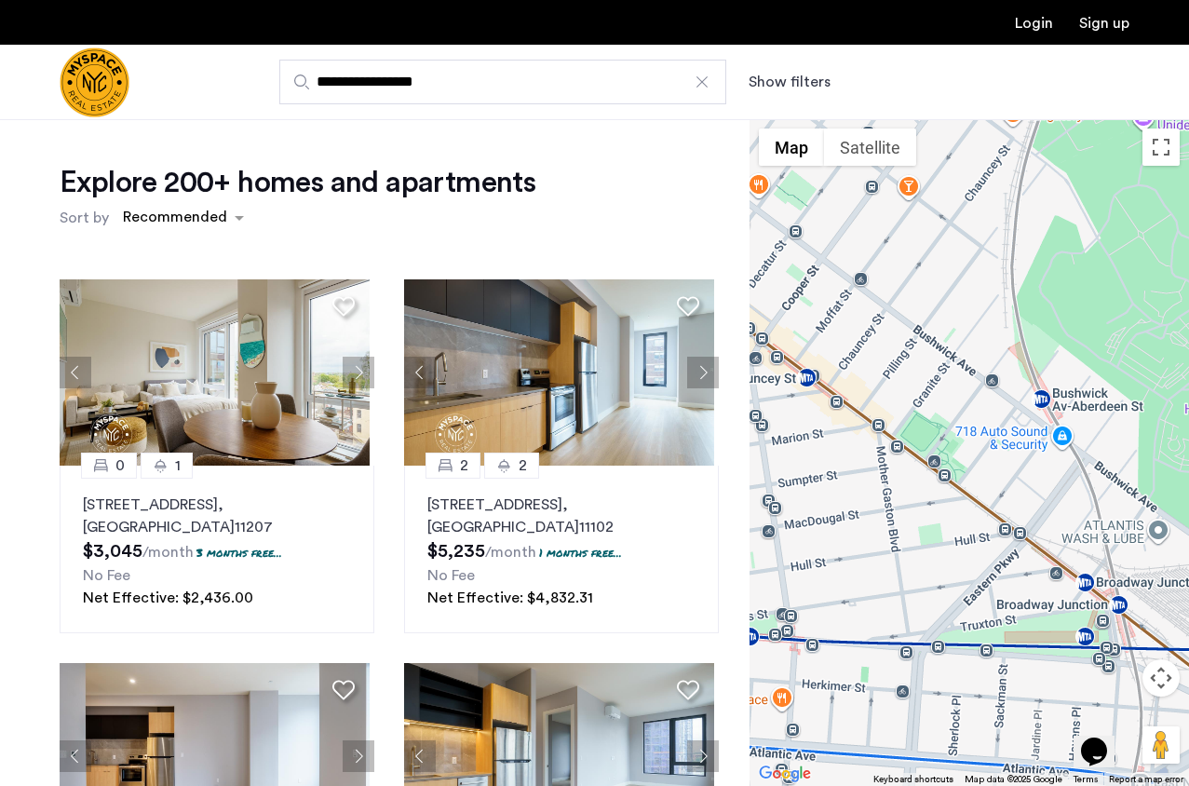
click at [973, 460] on div at bounding box center [968, 452] width 439 height 667
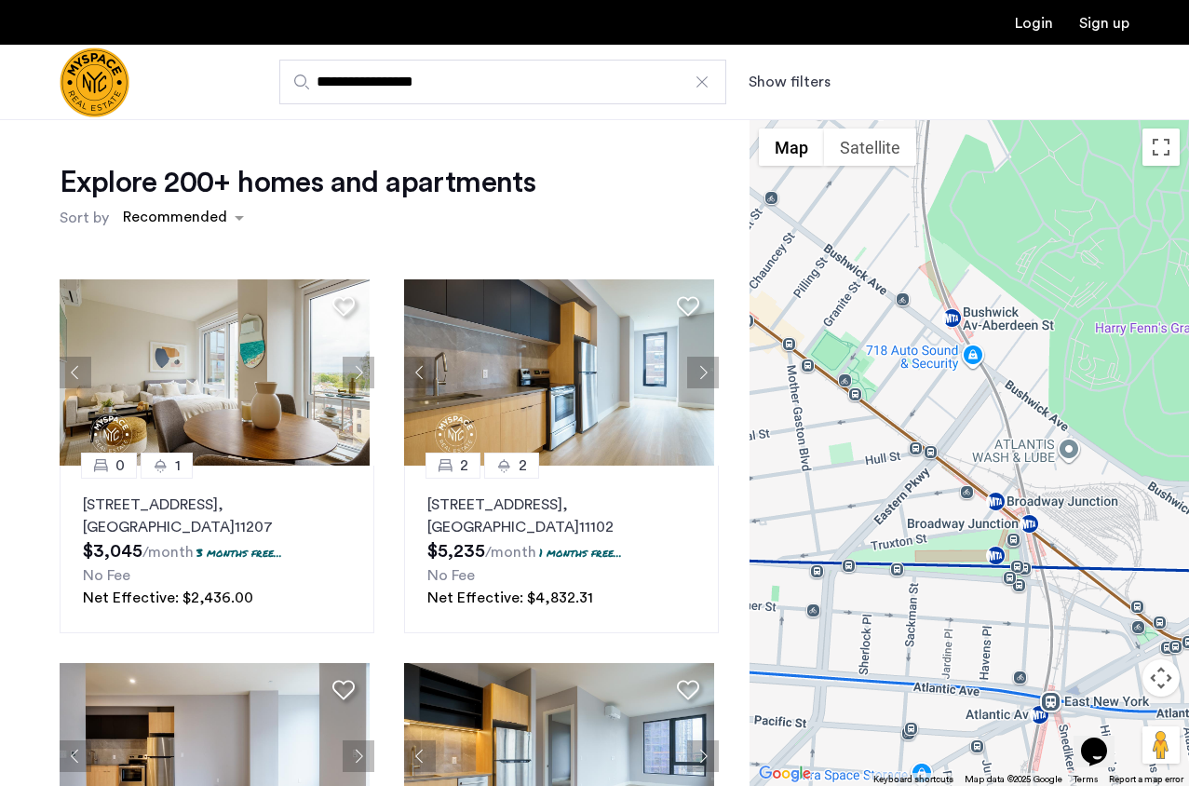
drag, startPoint x: 1012, startPoint y: 519, endPoint x: 918, endPoint y: 428, distance: 130.4
click at [918, 428] on div at bounding box center [968, 452] width 439 height 667
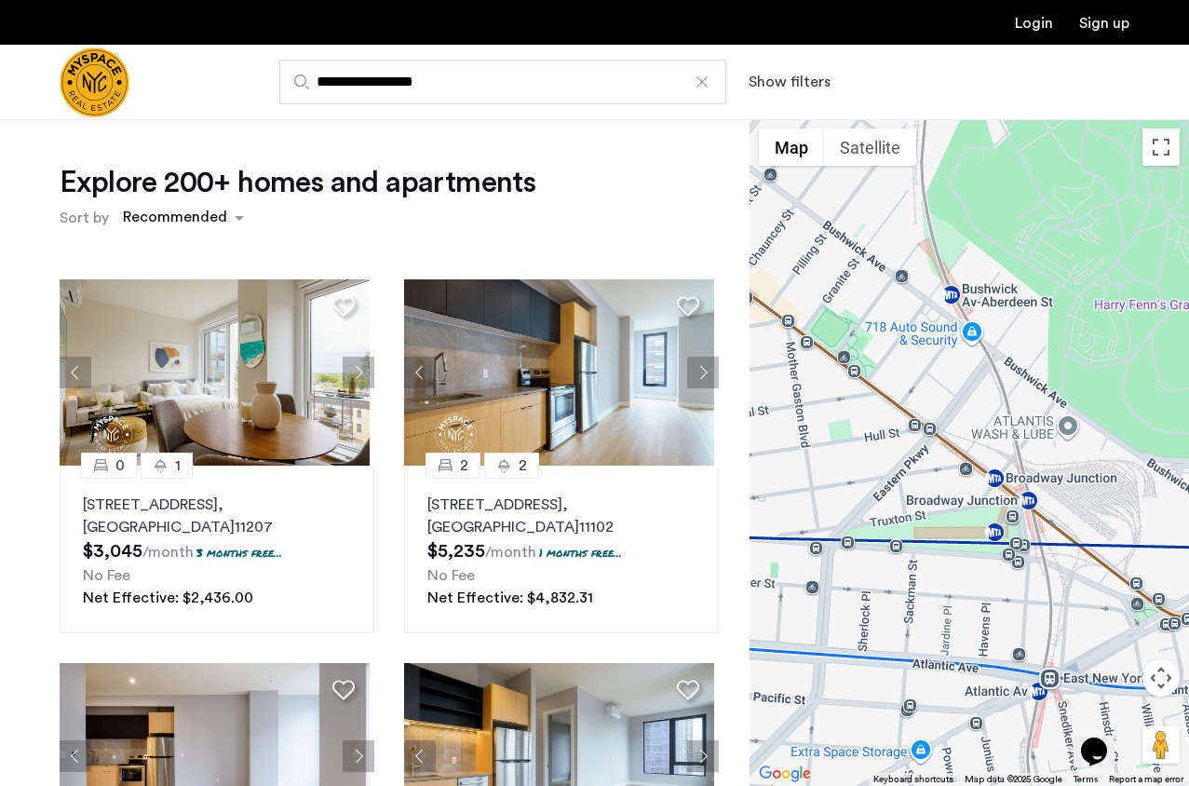
drag, startPoint x: 957, startPoint y: 657, endPoint x: 956, endPoint y: 632, distance: 25.2
click at [956, 632] on div at bounding box center [968, 452] width 439 height 667
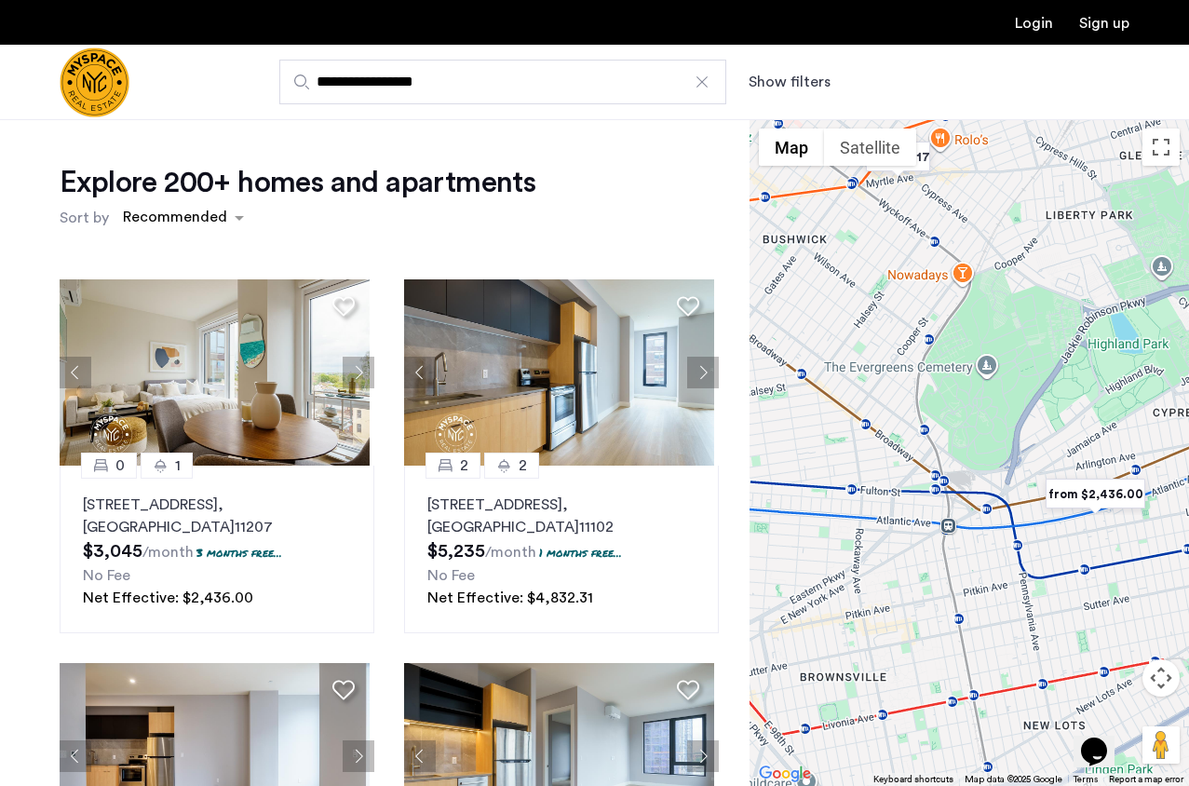
drag, startPoint x: 914, startPoint y: 476, endPoint x: 911, endPoint y: 451, distance: 25.3
click at [913, 464] on div at bounding box center [968, 452] width 439 height 667
drag, startPoint x: 884, startPoint y: 209, endPoint x: 936, endPoint y: 394, distance: 191.3
click at [936, 394] on div at bounding box center [968, 452] width 439 height 667
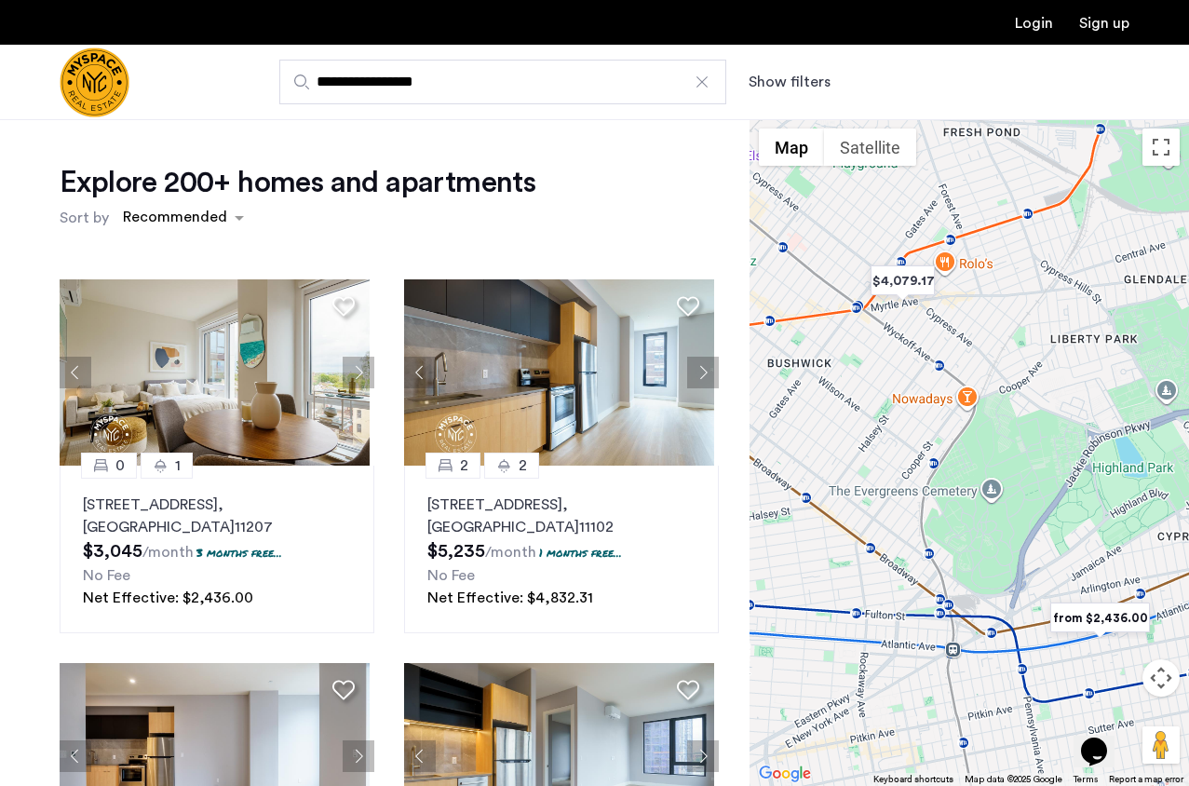
drag, startPoint x: 924, startPoint y: 308, endPoint x: 930, endPoint y: 439, distance: 131.4
click at [930, 439] on div at bounding box center [968, 452] width 439 height 667
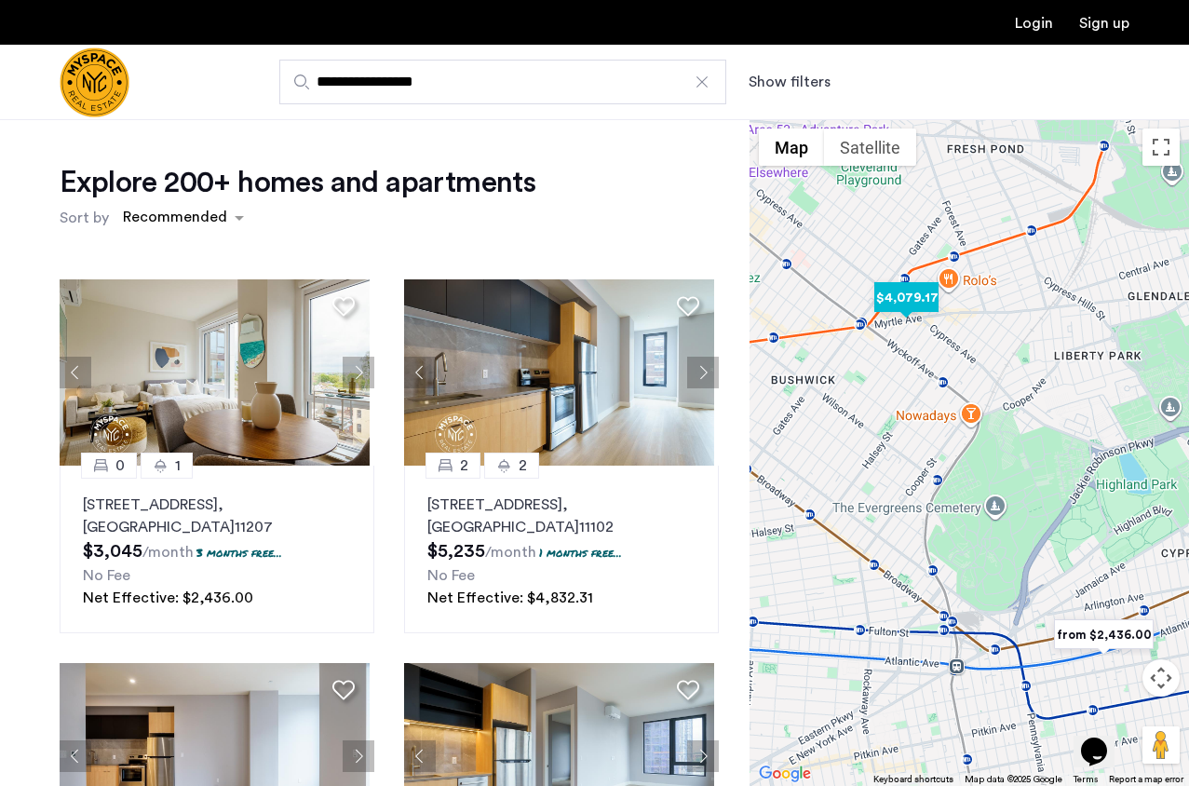
click at [893, 281] on img "$4,079.17" at bounding box center [906, 298] width 79 height 42
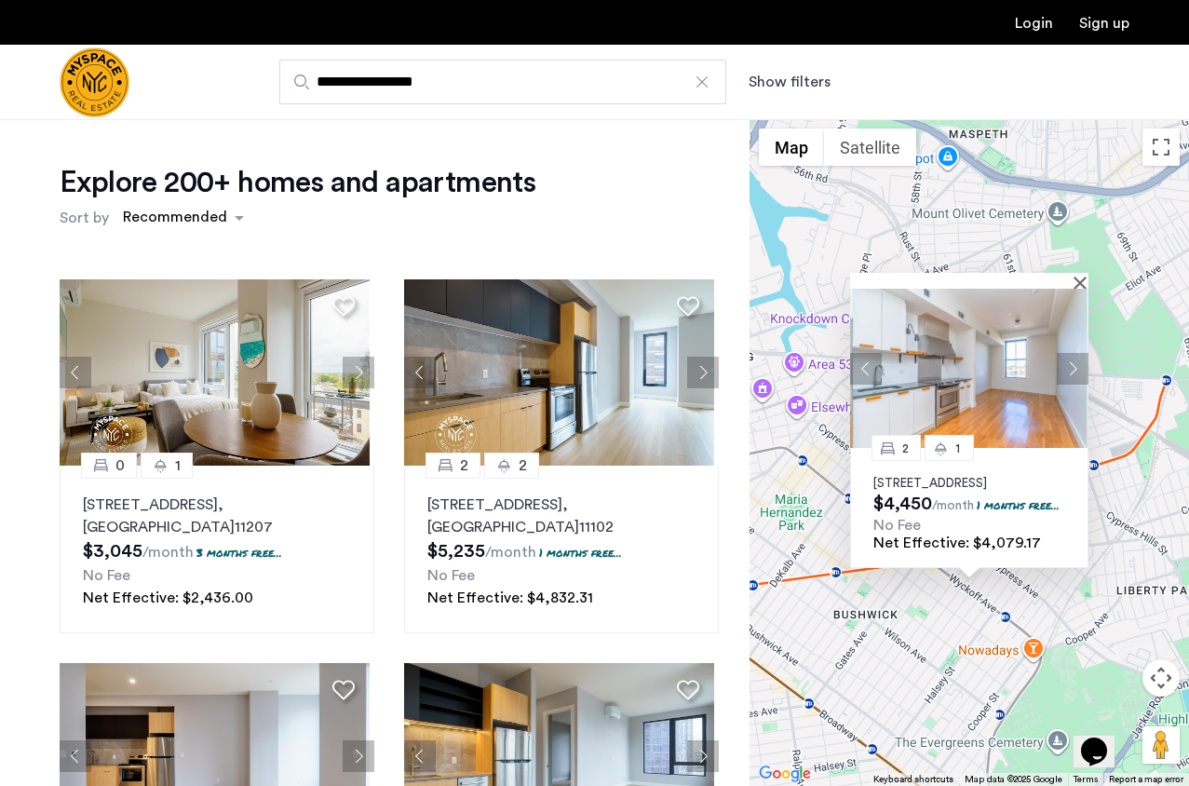
click at [1077, 353] on button "Next apartment" at bounding box center [1073, 369] width 32 height 32
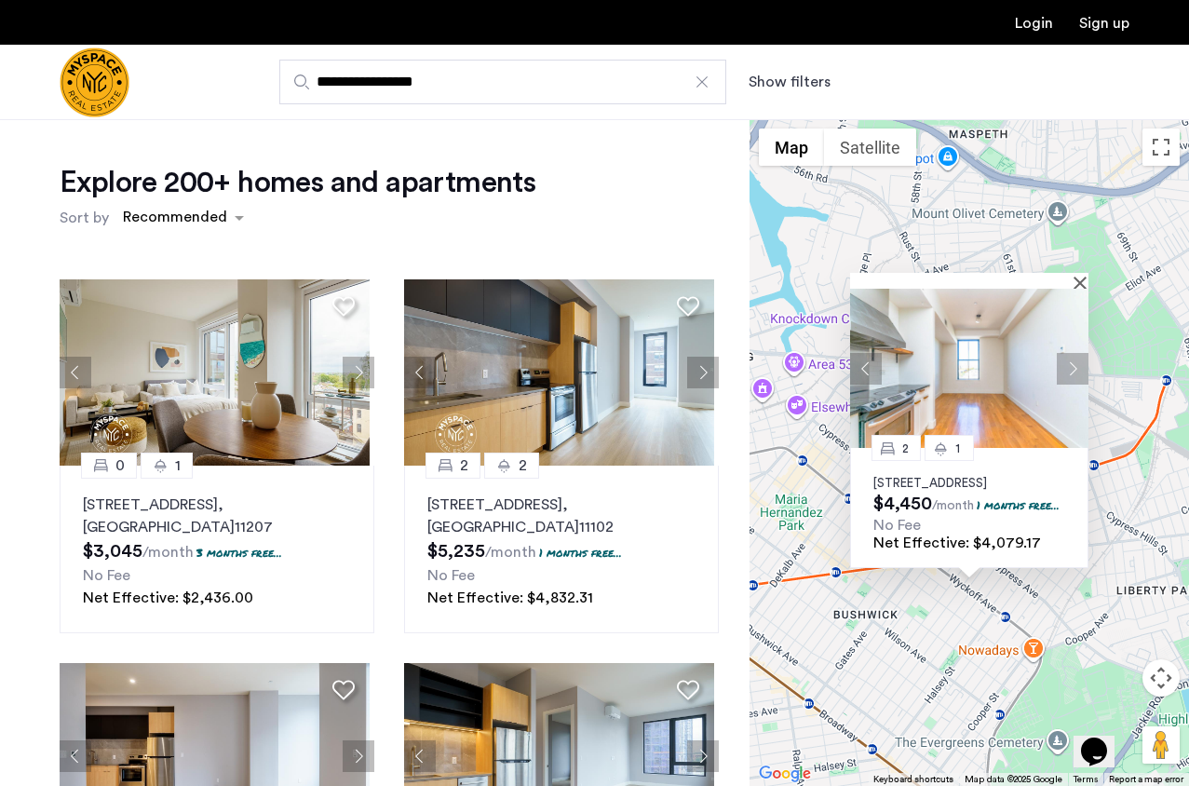
click at [1077, 353] on button "Next apartment" at bounding box center [1073, 369] width 32 height 32
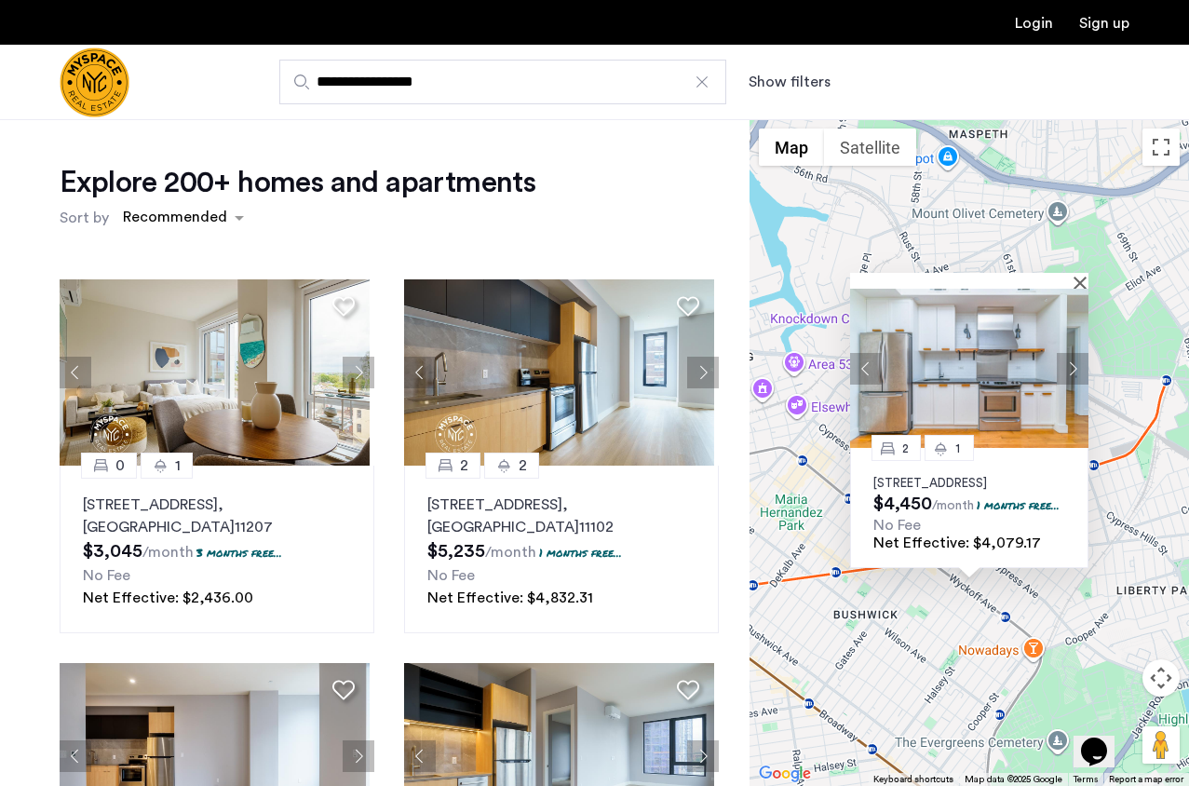
click at [1077, 353] on button "Next apartment" at bounding box center [1073, 369] width 32 height 32
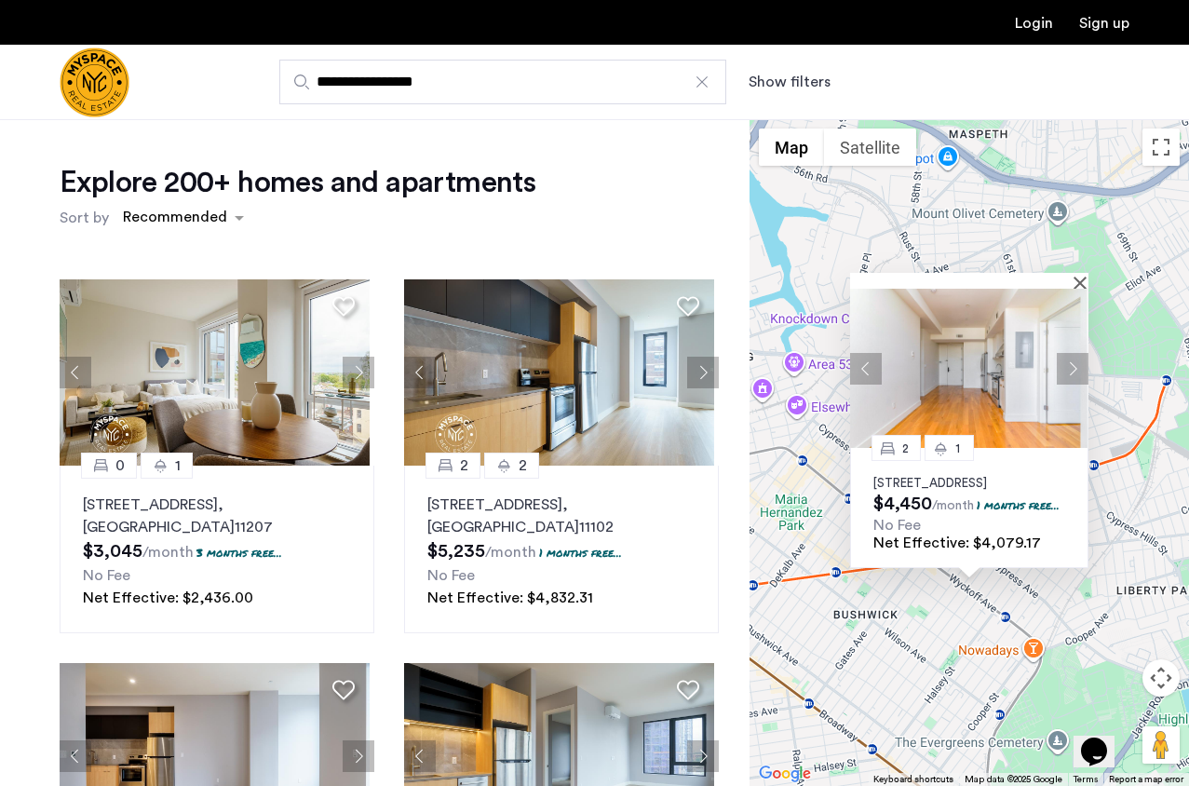
click at [1077, 353] on button "Next apartment" at bounding box center [1073, 369] width 32 height 32
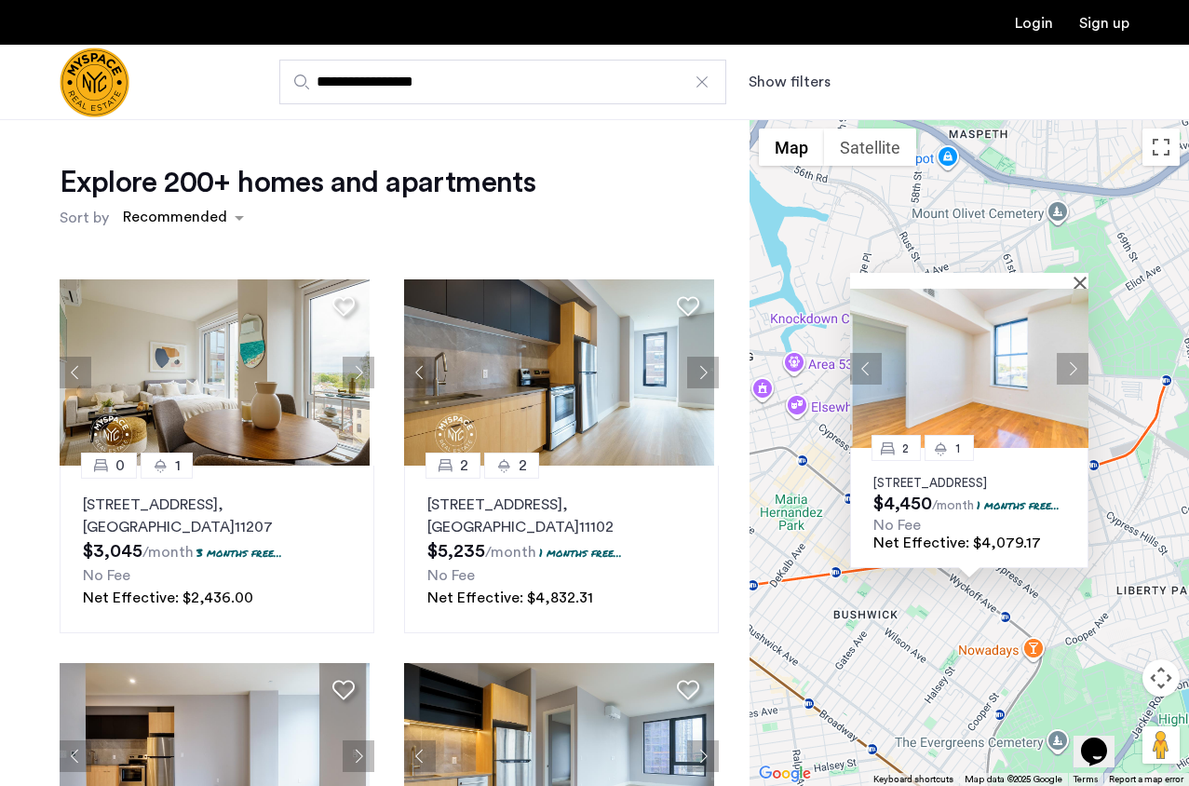
click at [1077, 353] on button "Next apartment" at bounding box center [1073, 369] width 32 height 32
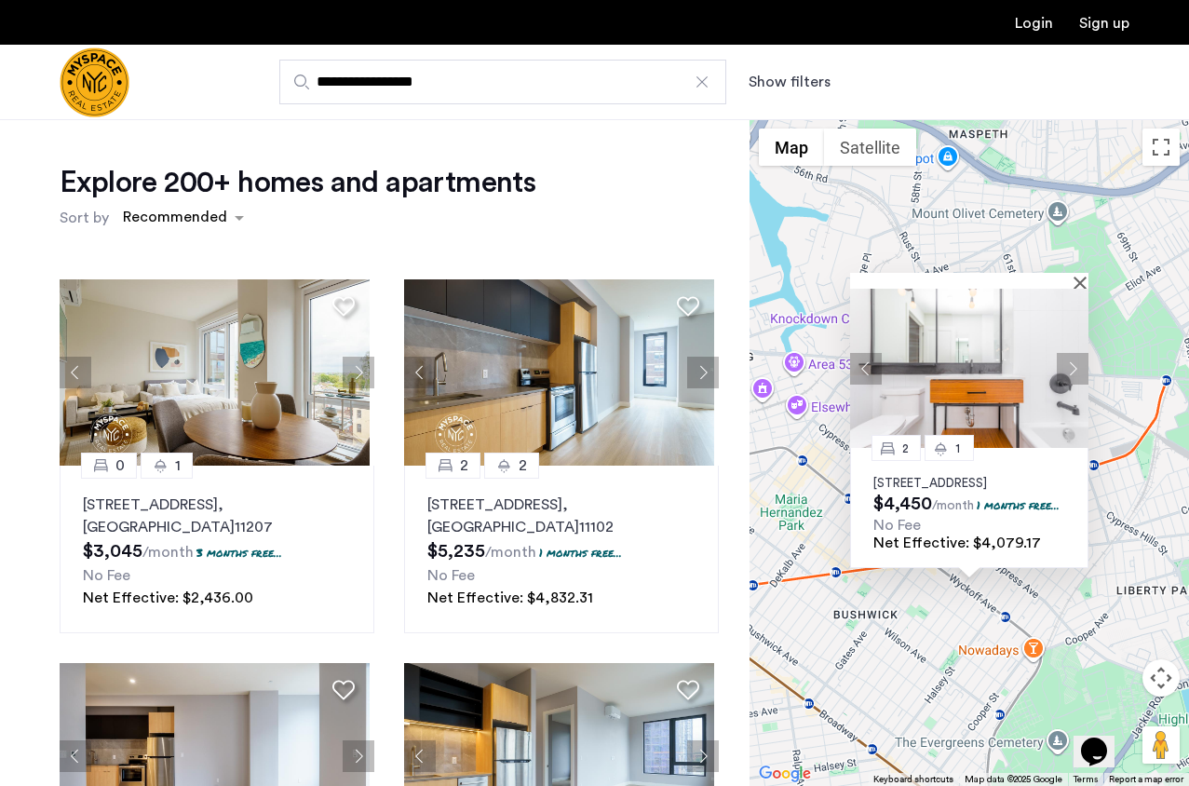
click at [1077, 353] on button "Next apartment" at bounding box center [1073, 369] width 32 height 32
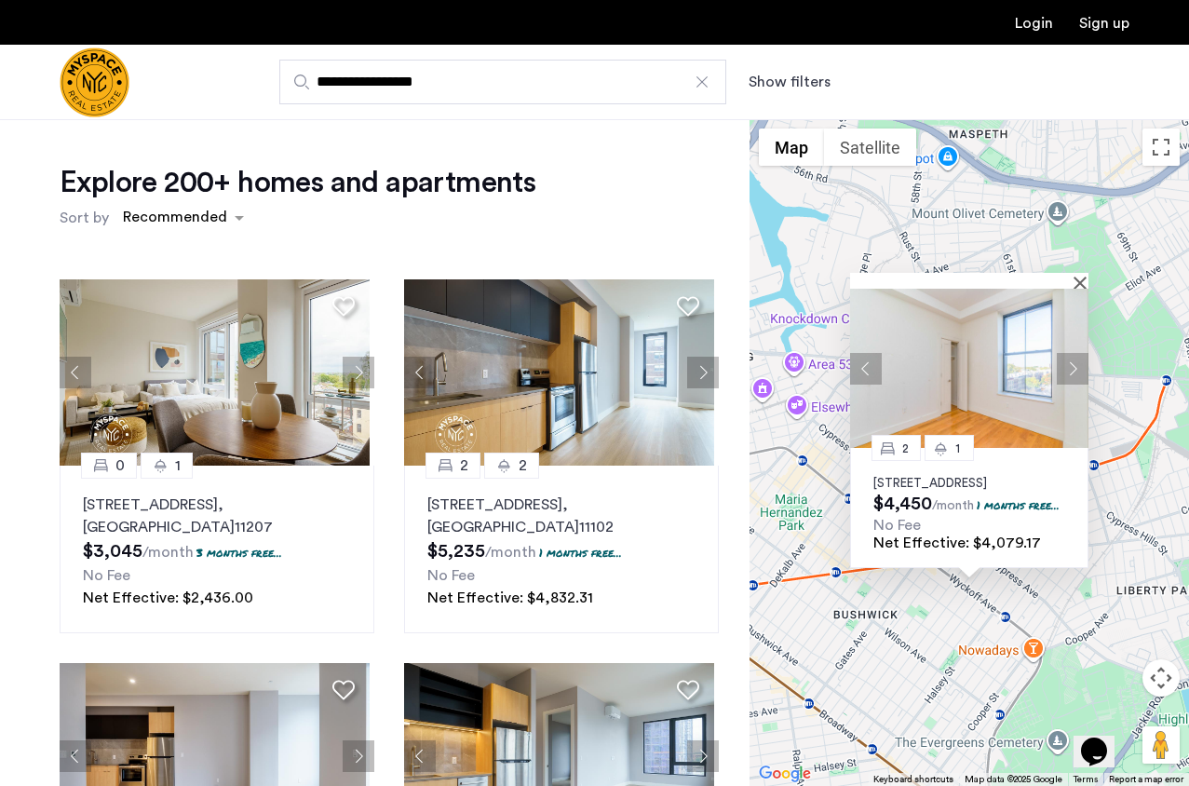
click at [1077, 353] on button "Next apartment" at bounding box center [1073, 369] width 32 height 32
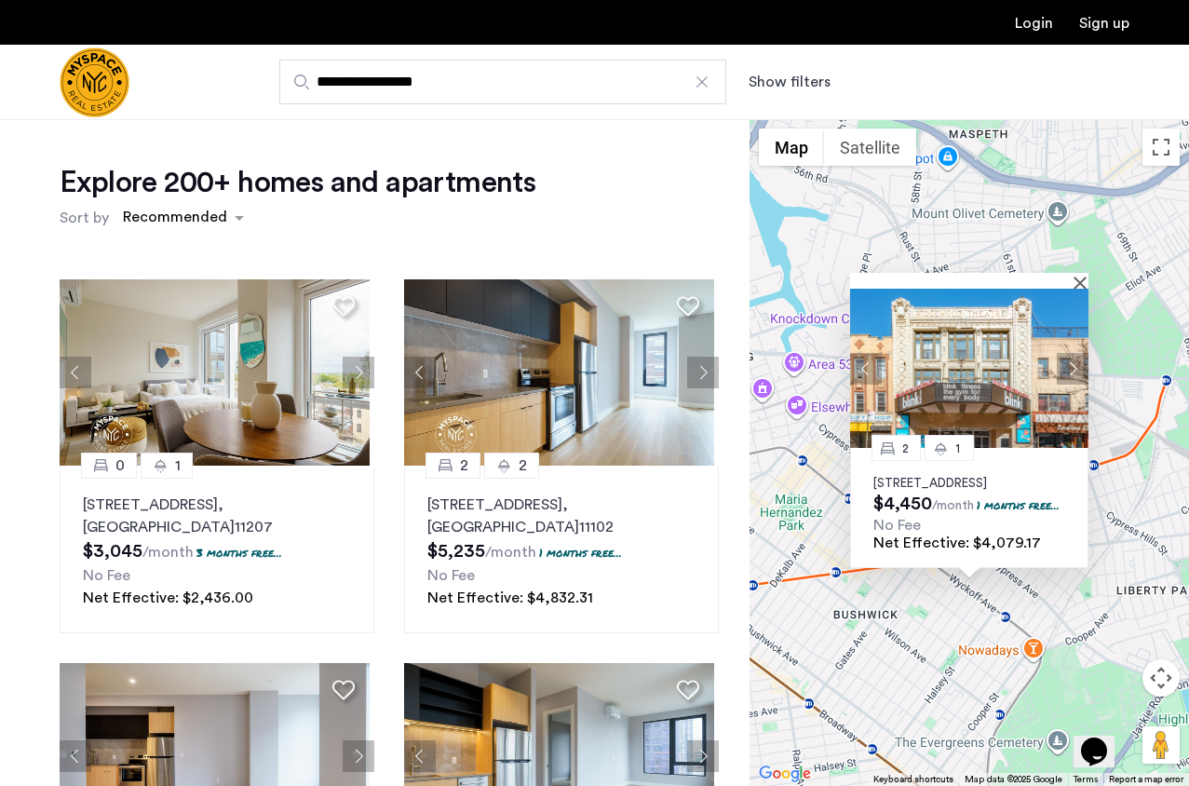
click at [1077, 353] on button "Next apartment" at bounding box center [1073, 369] width 32 height 32
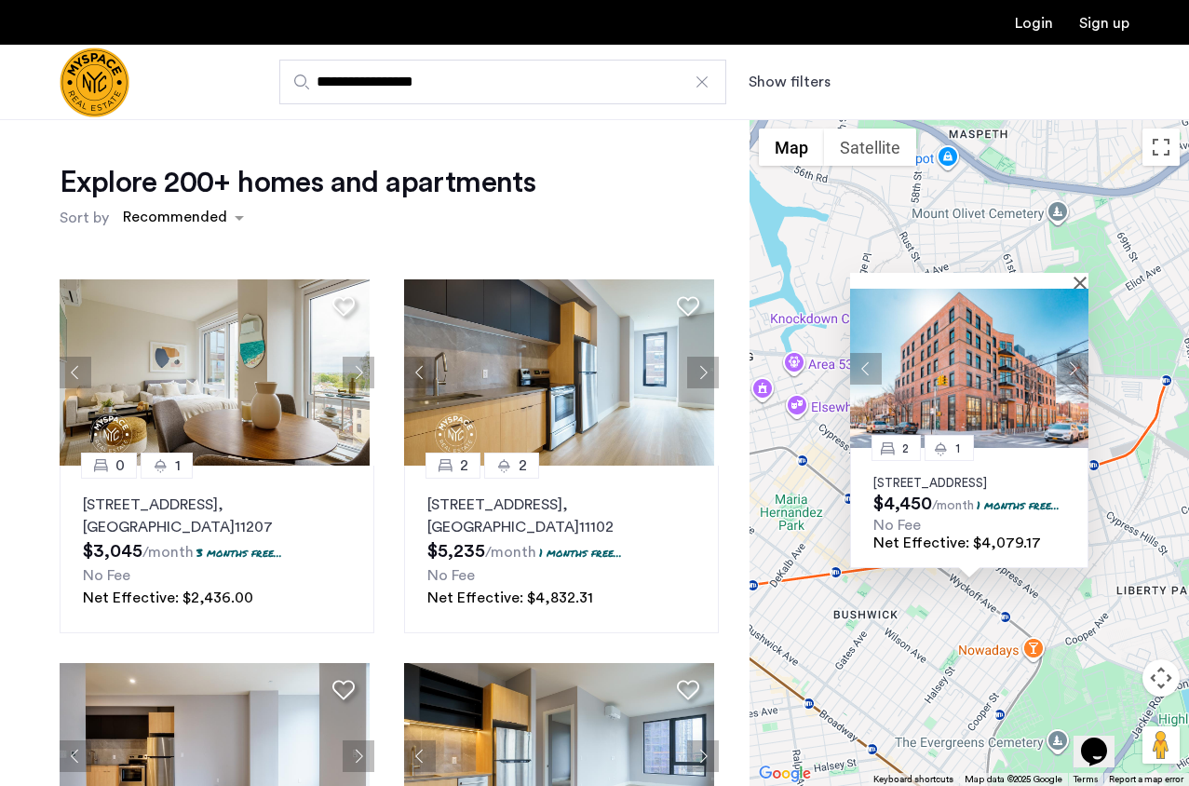
click at [1077, 353] on button "Next apartment" at bounding box center [1073, 369] width 32 height 32
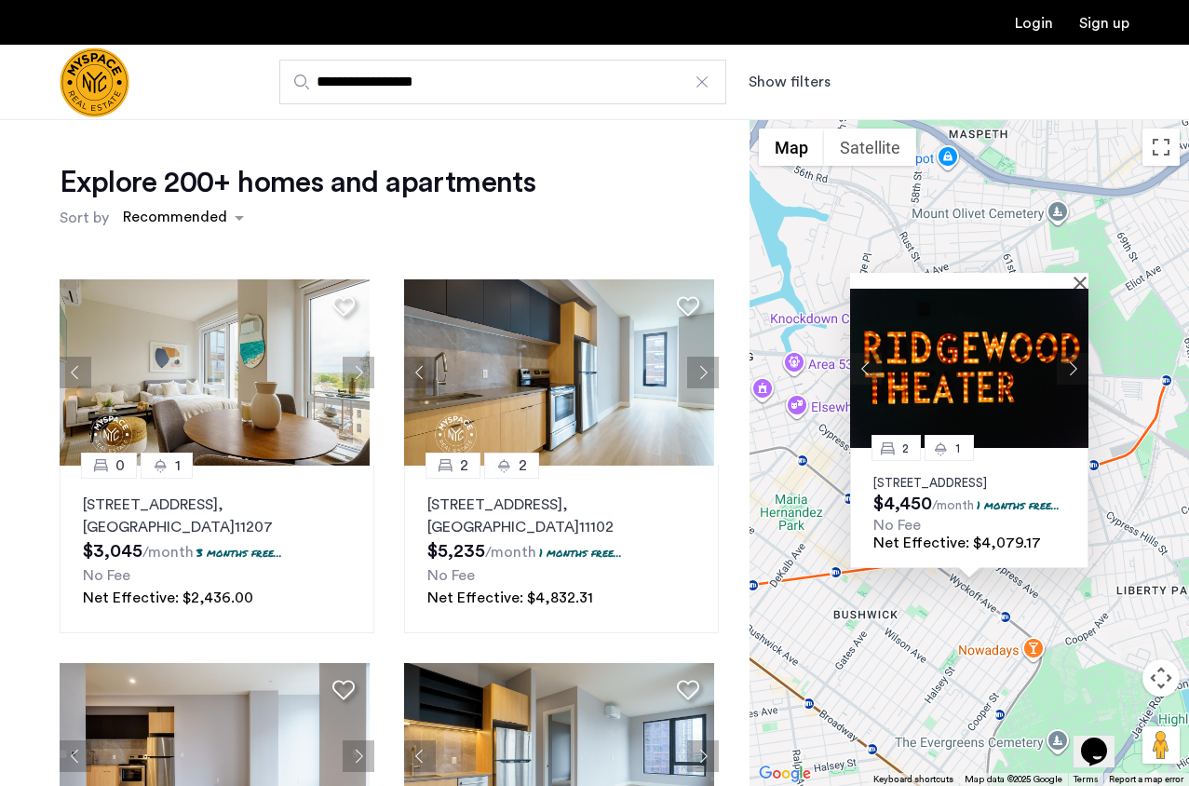
click at [1077, 353] on button "Next apartment" at bounding box center [1073, 369] width 32 height 32
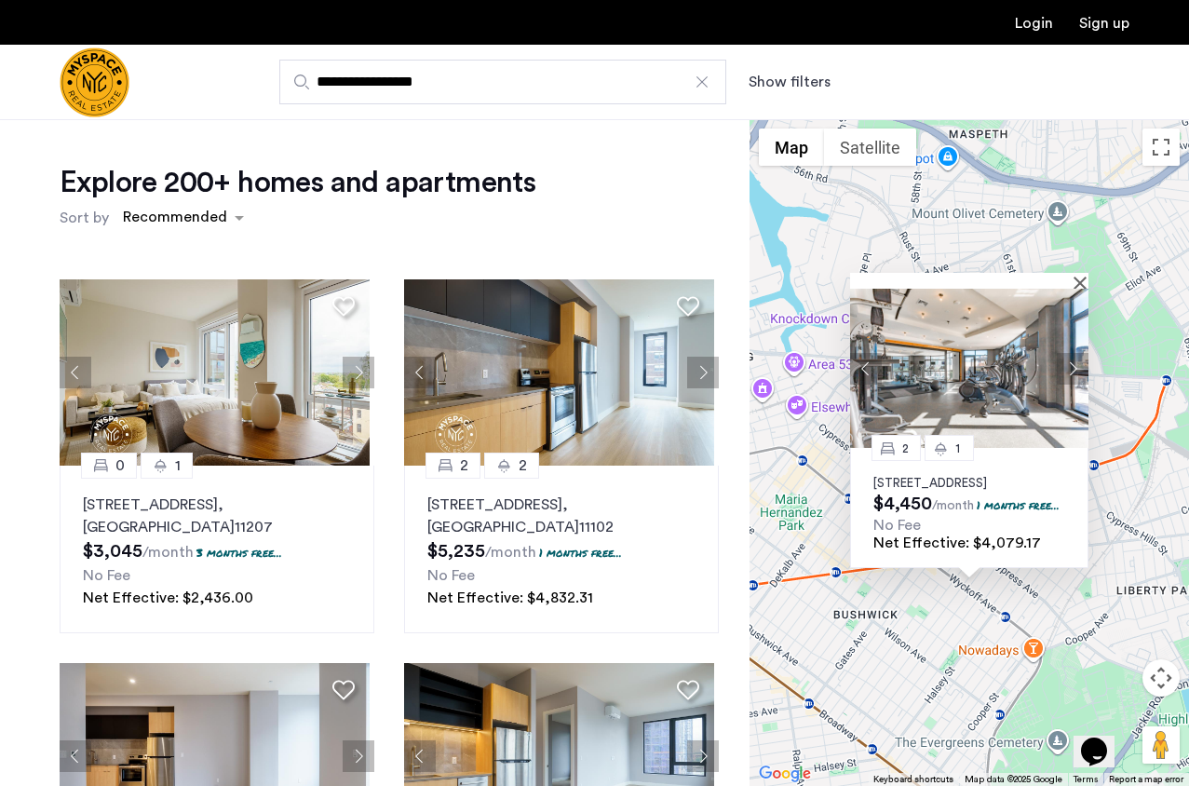
click at [1077, 353] on button "Next apartment" at bounding box center [1073, 369] width 32 height 32
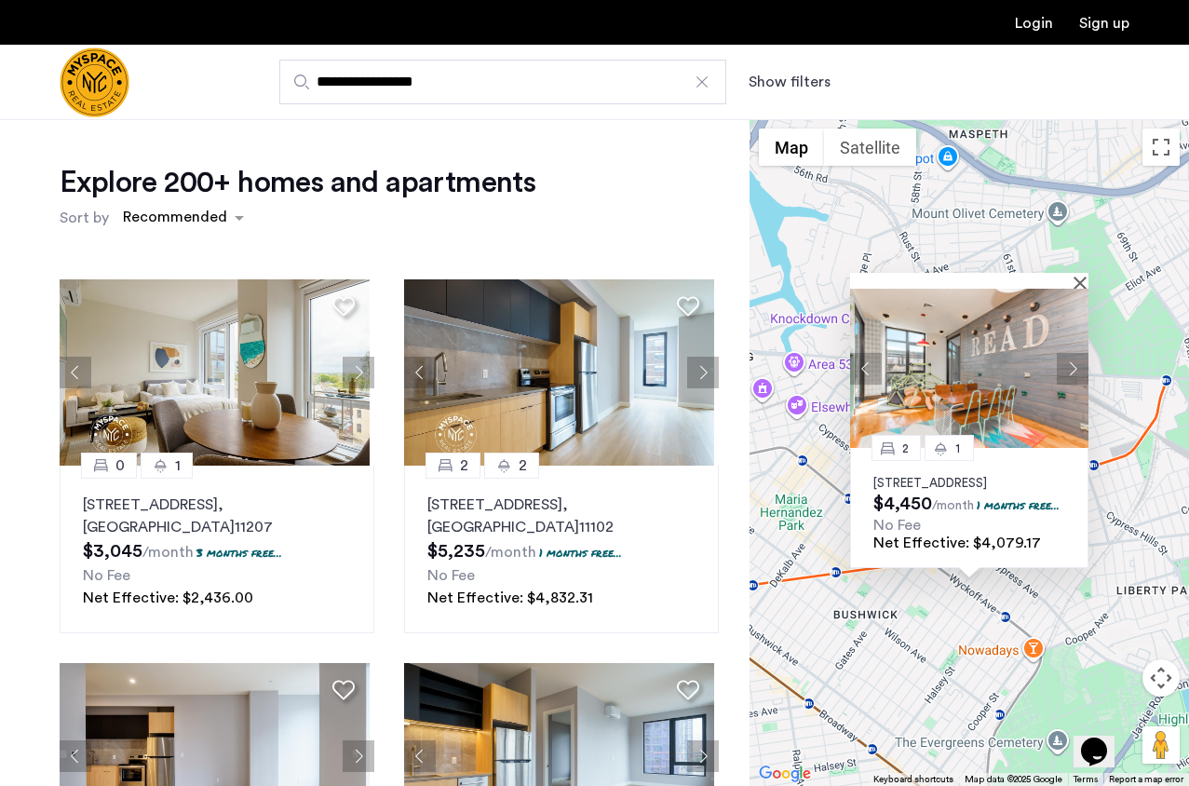
click at [1077, 353] on button "Next apartment" at bounding box center [1073, 369] width 32 height 32
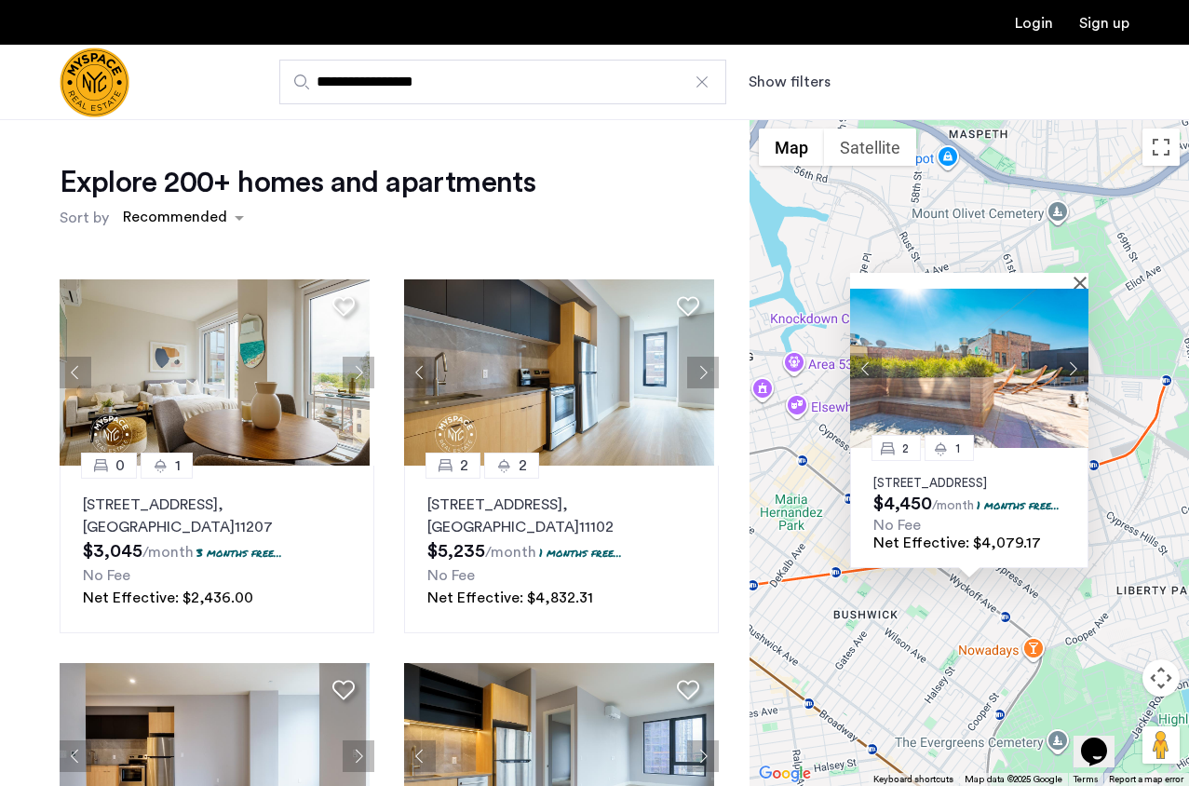
click at [1077, 353] on button "Next apartment" at bounding box center [1073, 369] width 32 height 32
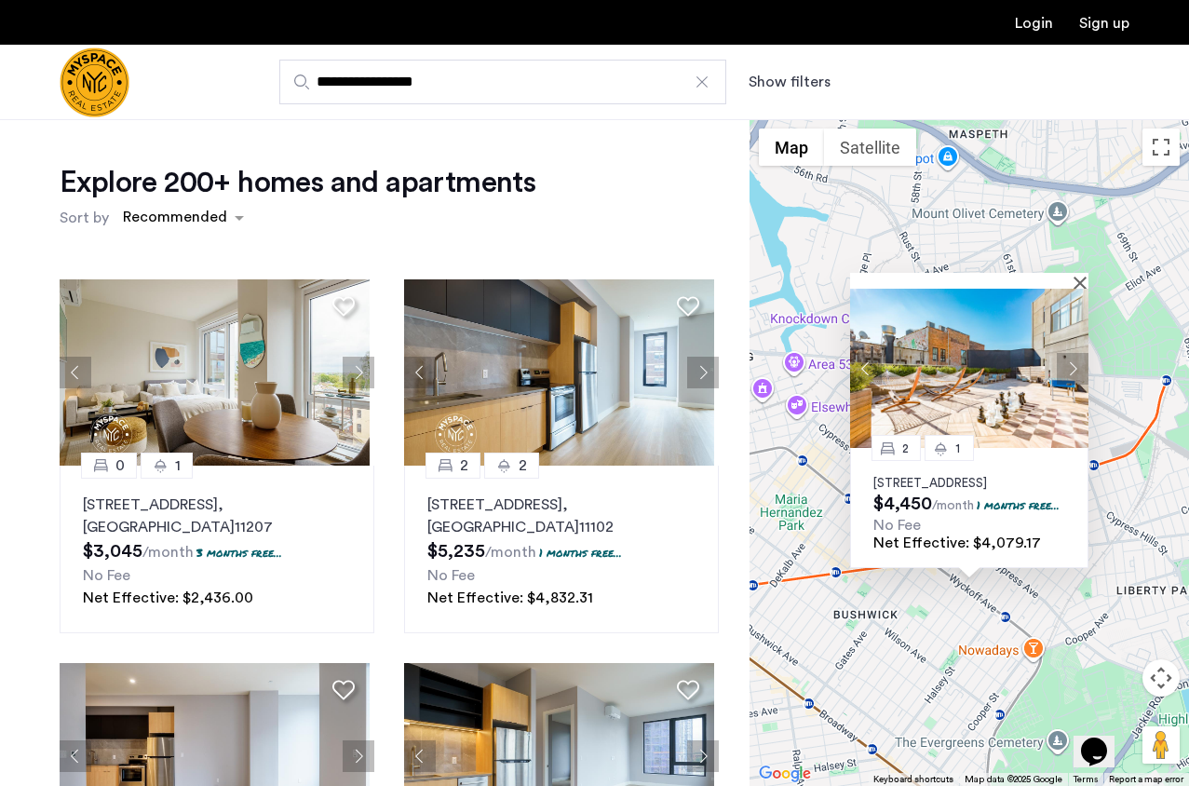
click at [1077, 353] on button "Next apartment" at bounding box center [1073, 369] width 32 height 32
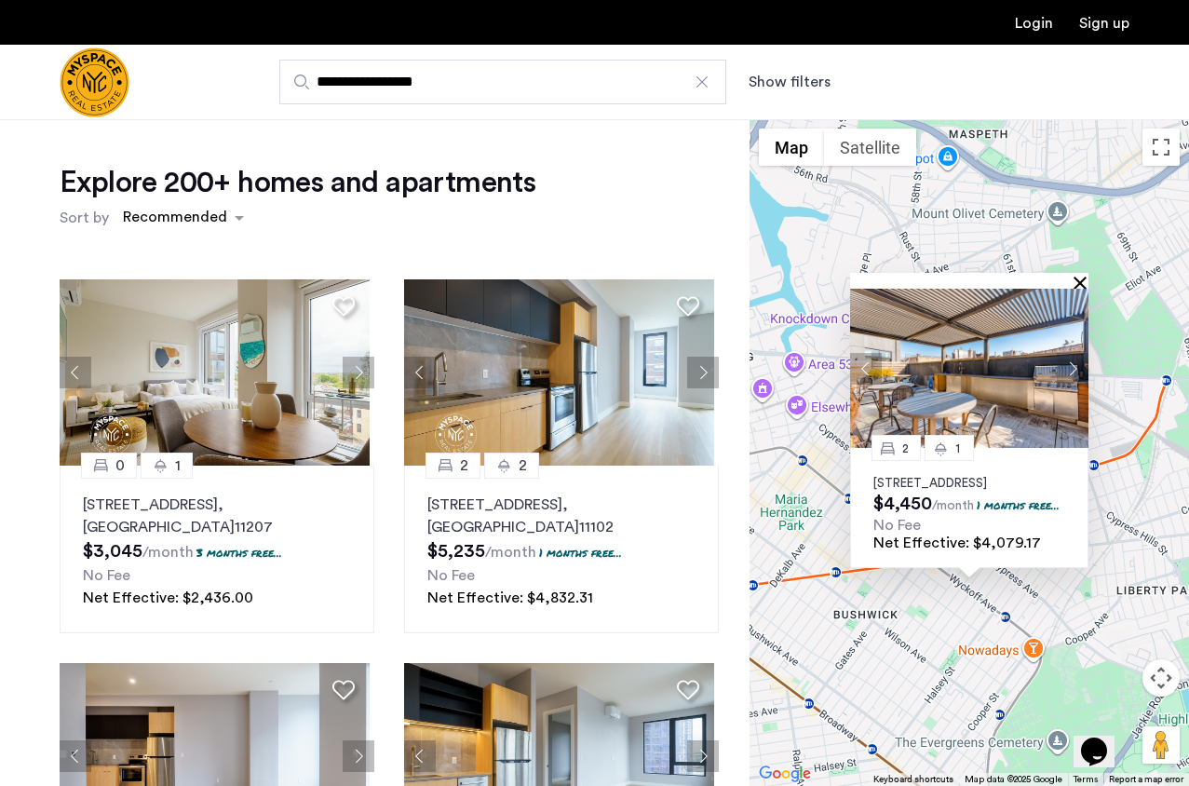
click at [1081, 276] on button "Close" at bounding box center [1083, 282] width 13 height 13
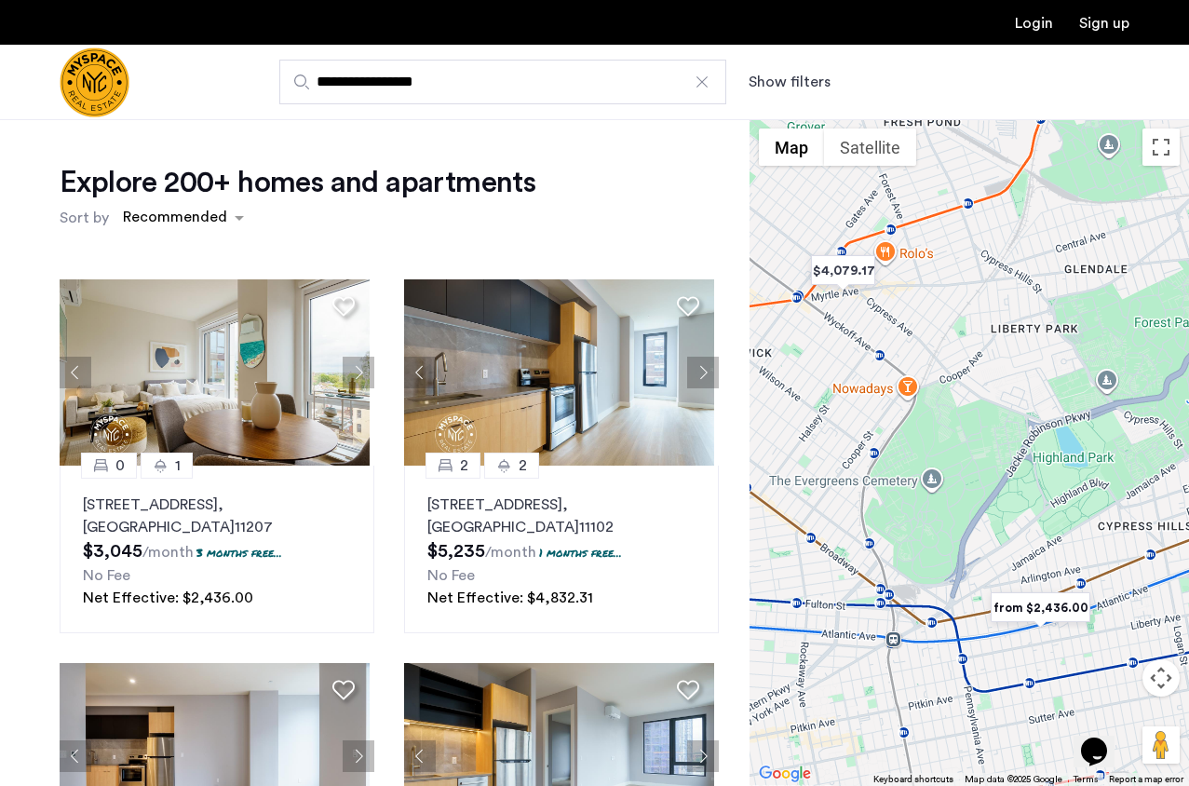
drag, startPoint x: 1033, startPoint y: 563, endPoint x: 921, endPoint y: 332, distance: 256.9
click at [921, 332] on div at bounding box center [968, 452] width 439 height 667
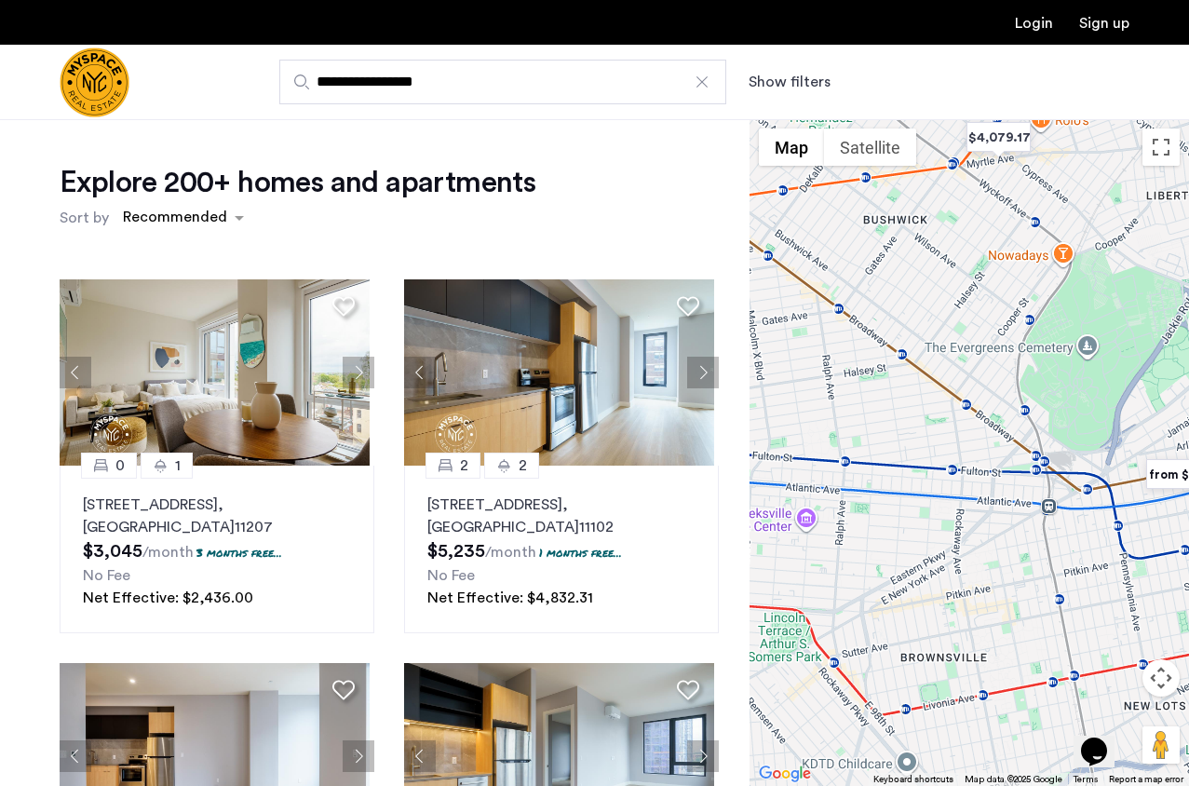
drag, startPoint x: 949, startPoint y: 562, endPoint x: 1109, endPoint y: 433, distance: 205.9
click at [1109, 433] on div at bounding box center [968, 452] width 439 height 667
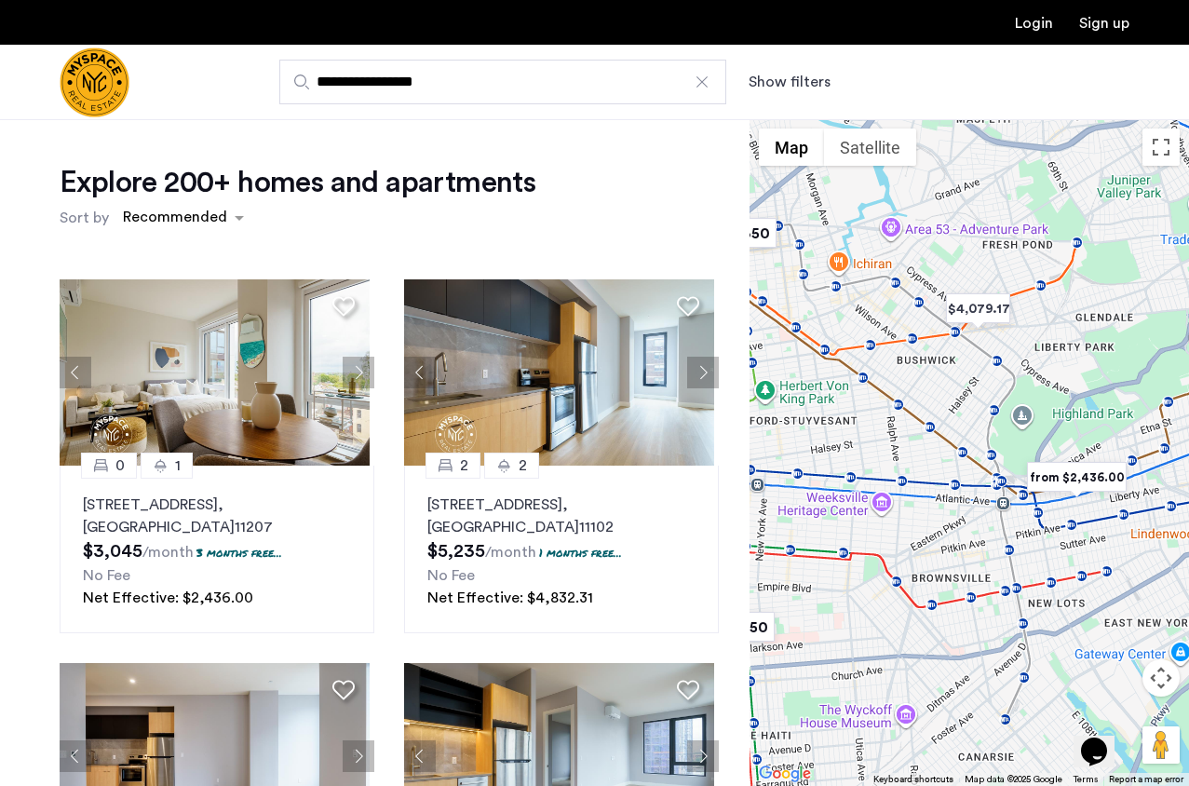
drag, startPoint x: 948, startPoint y: 503, endPoint x: 955, endPoint y: 495, distance: 10.5
click at [955, 499] on div at bounding box center [968, 452] width 439 height 667
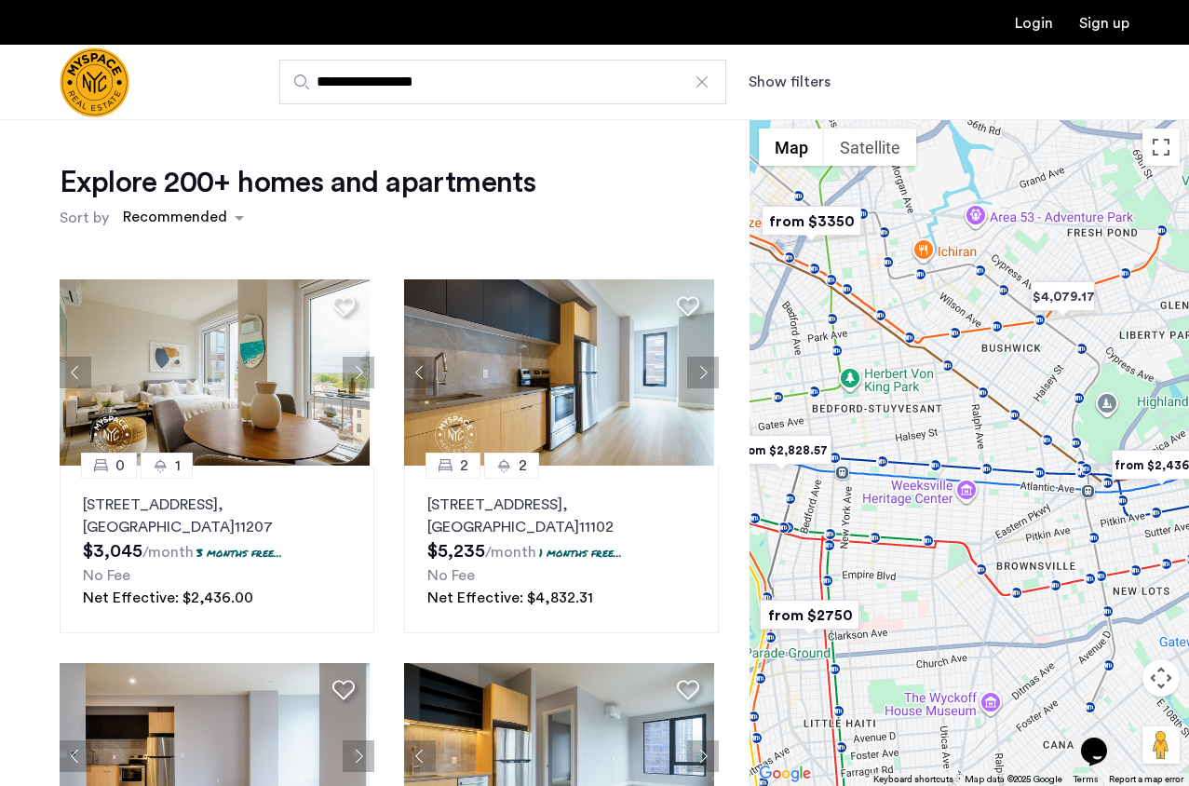
drag, startPoint x: 955, startPoint y: 495, endPoint x: 1046, endPoint y: 481, distance: 92.3
click at [1046, 481] on div at bounding box center [968, 452] width 439 height 667
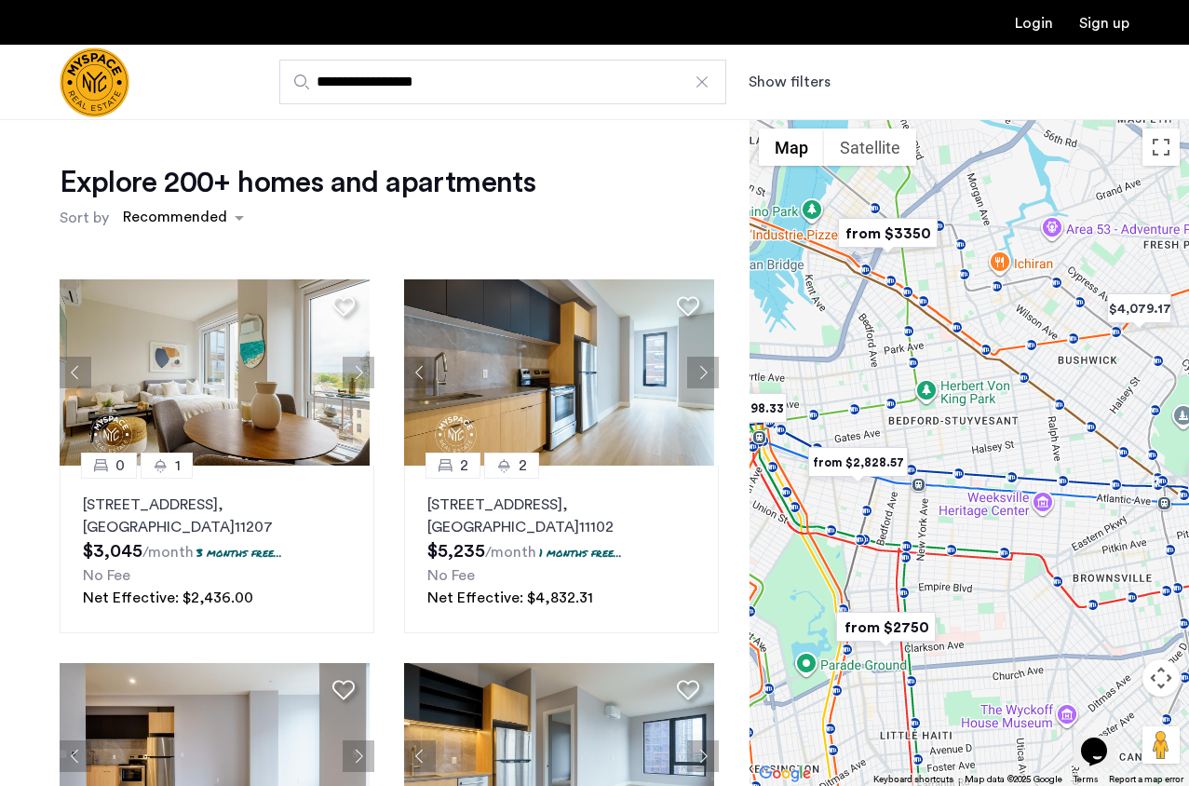
drag, startPoint x: 840, startPoint y: 494, endPoint x: 921, endPoint y: 509, distance: 82.4
click at [921, 509] on div at bounding box center [968, 452] width 439 height 667
click at [861, 467] on img "from $2,828.57" at bounding box center [858, 462] width 115 height 42
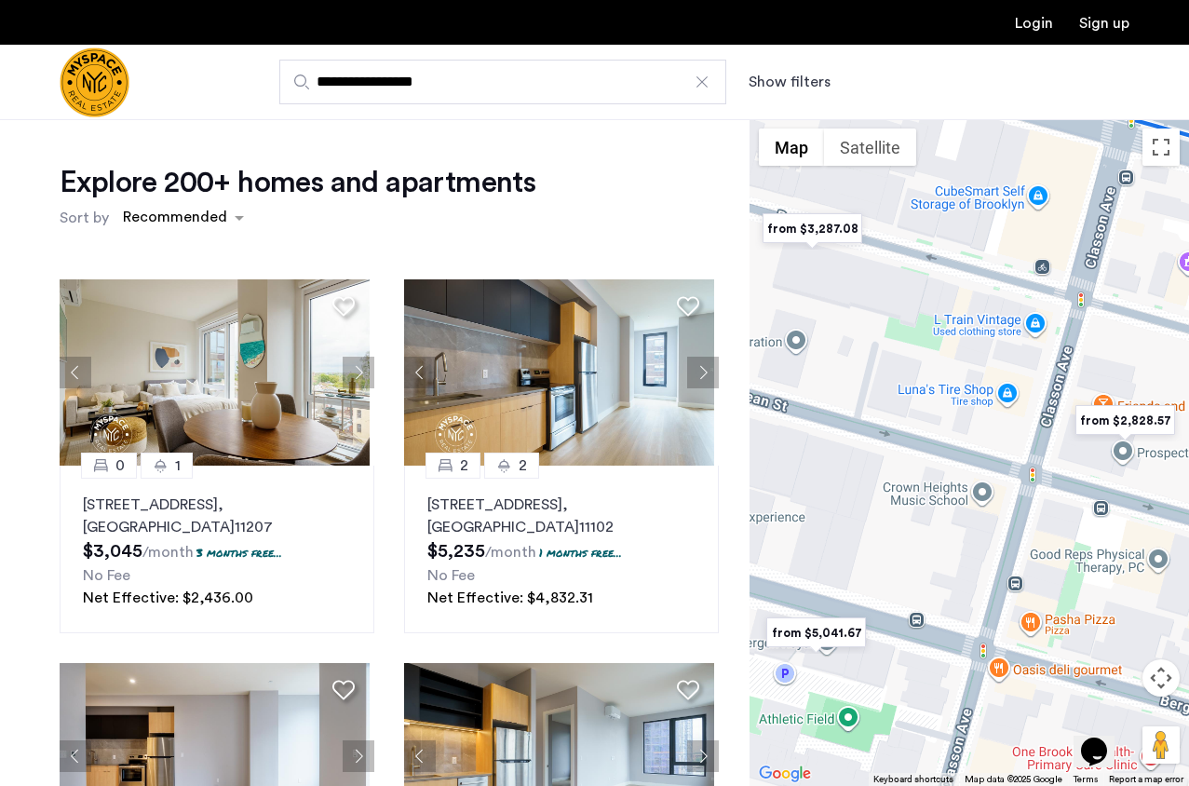
click at [1133, 420] on img "from $2,828.57" at bounding box center [1125, 420] width 115 height 42
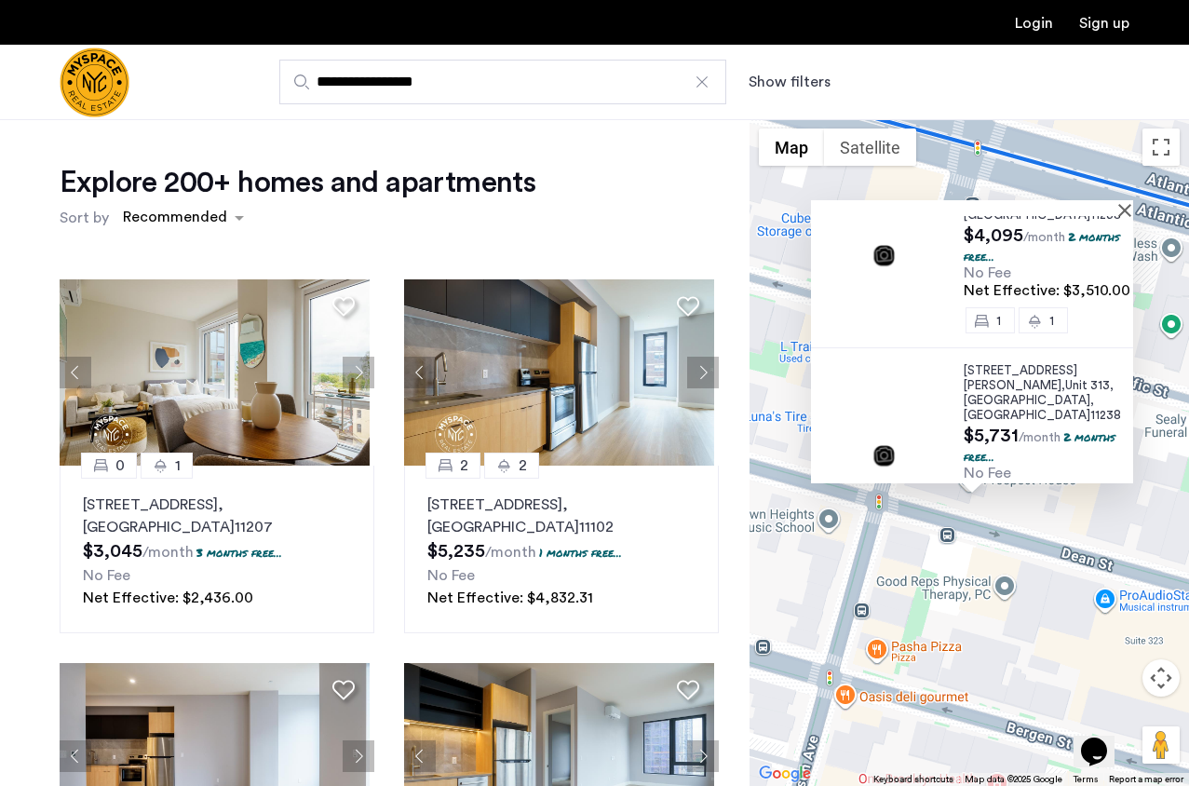
scroll to position [279, 0]
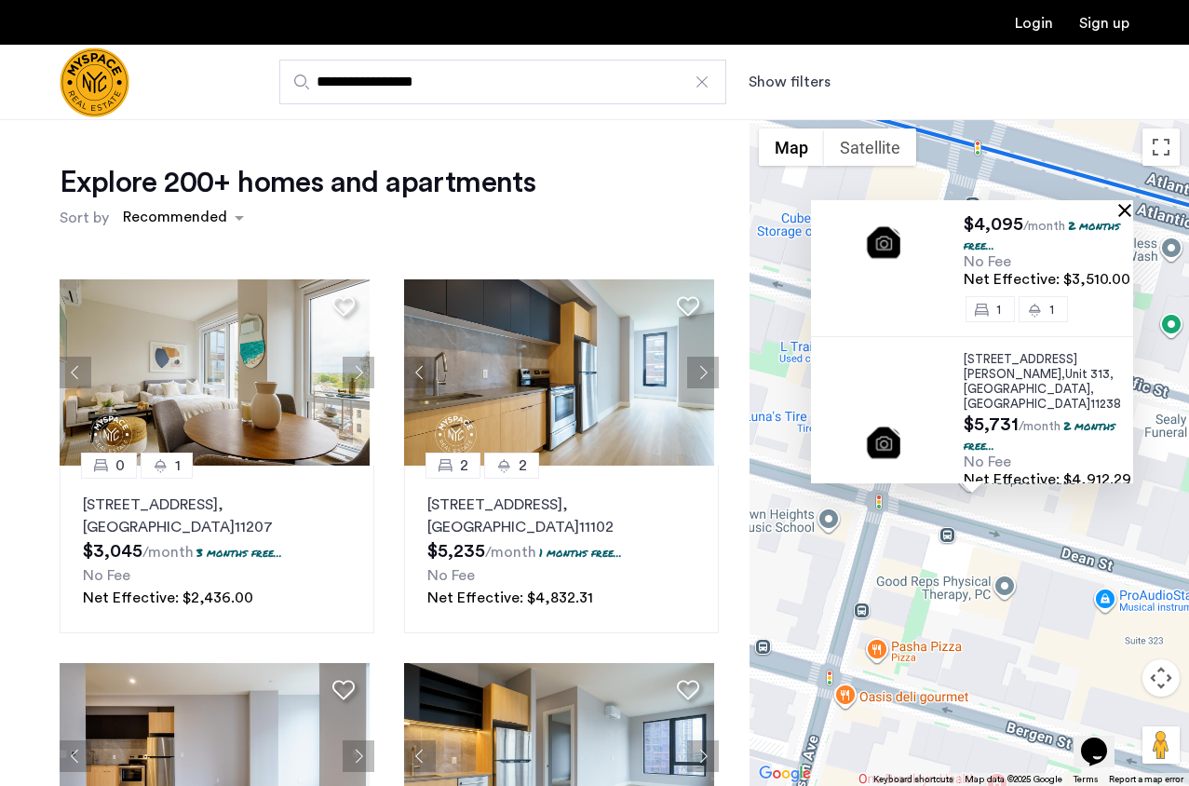
click at [1122, 212] on button "Close" at bounding box center [1128, 209] width 13 height 13
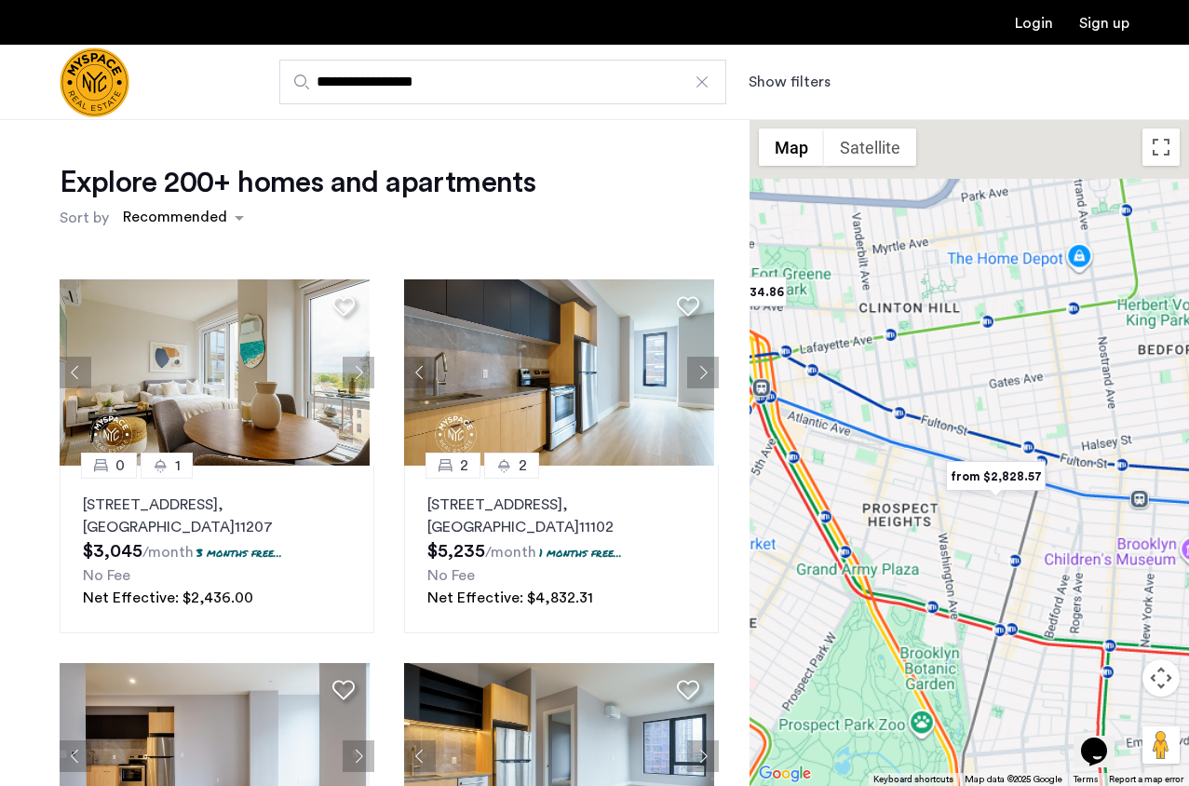
drag, startPoint x: 1003, startPoint y: 510, endPoint x: 1012, endPoint y: 500, distance: 13.8
click at [1012, 500] on div at bounding box center [968, 452] width 439 height 667
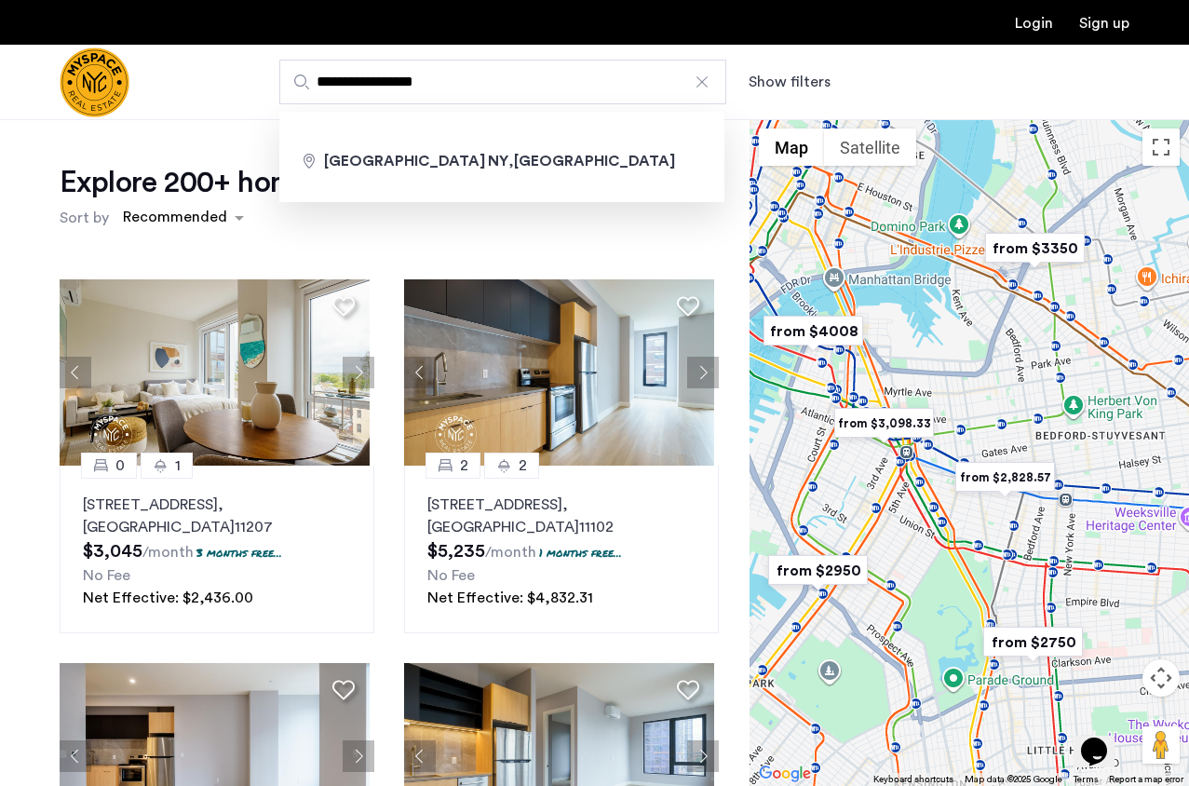
drag, startPoint x: 513, startPoint y: 82, endPoint x: 195, endPoint y: 38, distance: 321.4
click at [195, 38] on header "**********" at bounding box center [594, 60] width 1189 height 120
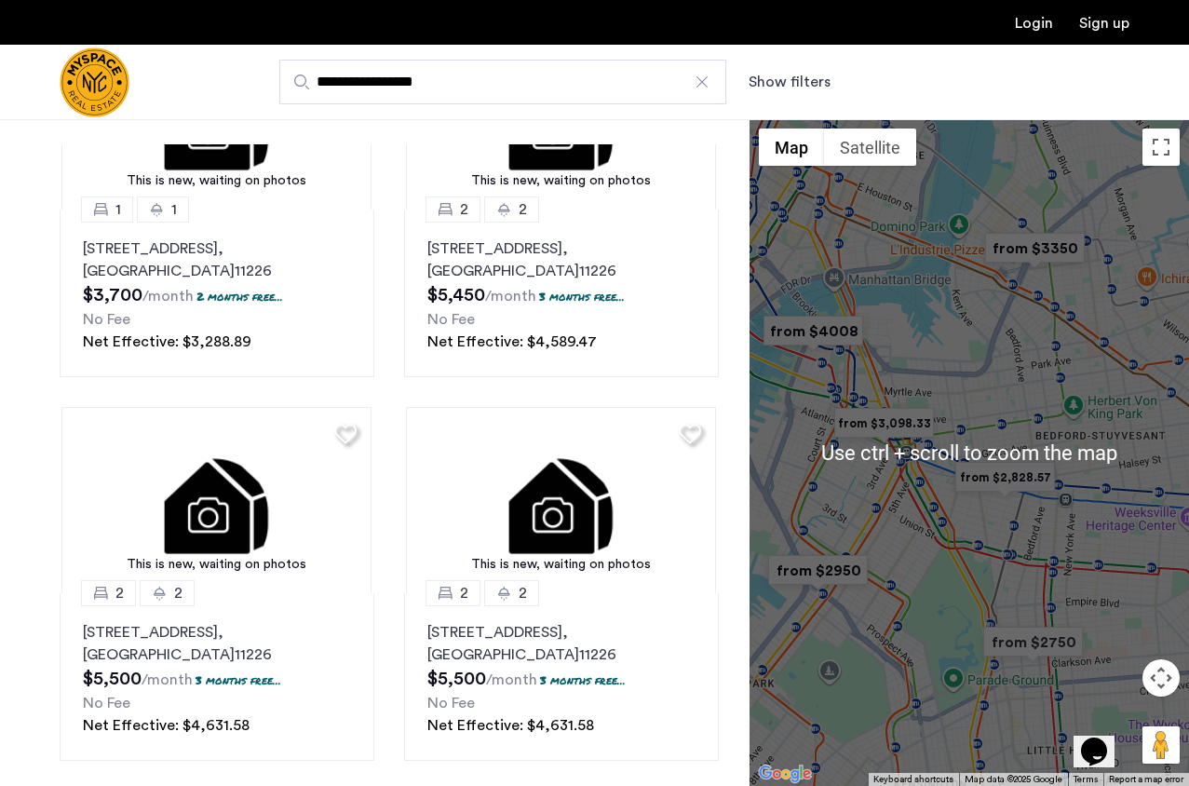
scroll to position [93, 0]
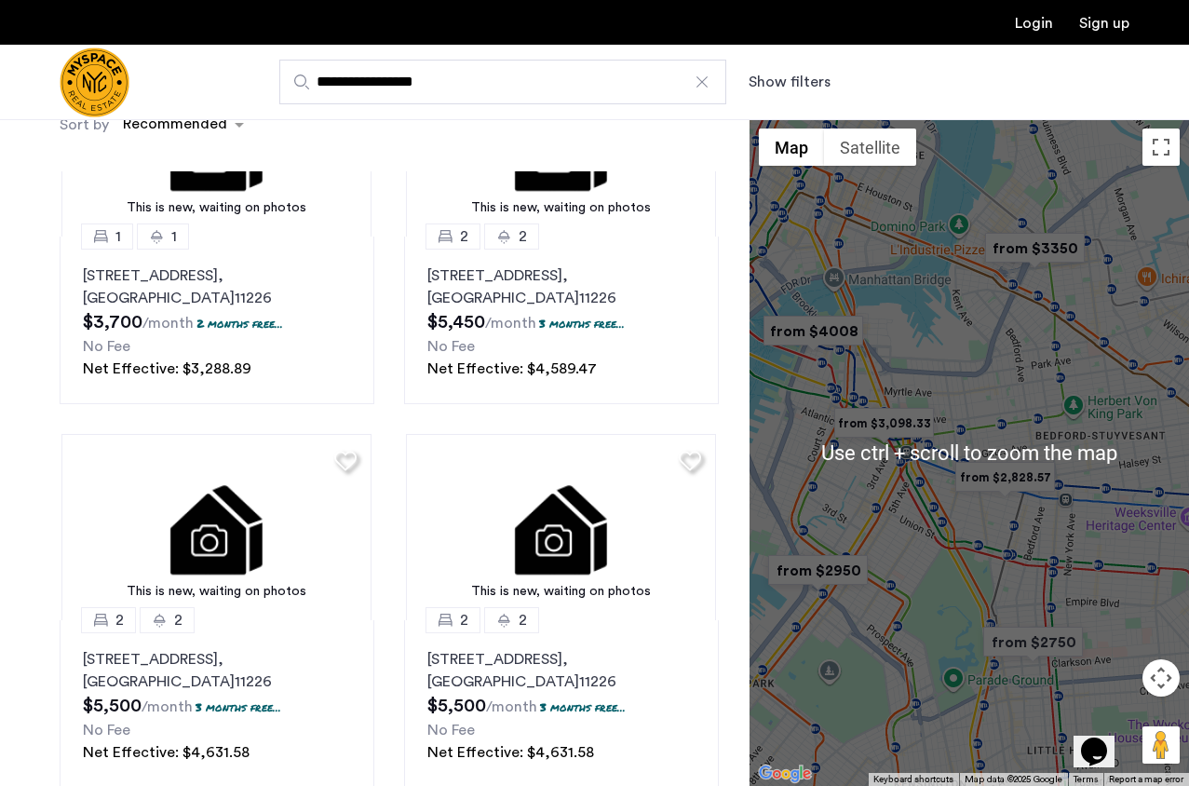
click at [900, 502] on div at bounding box center [968, 452] width 439 height 667
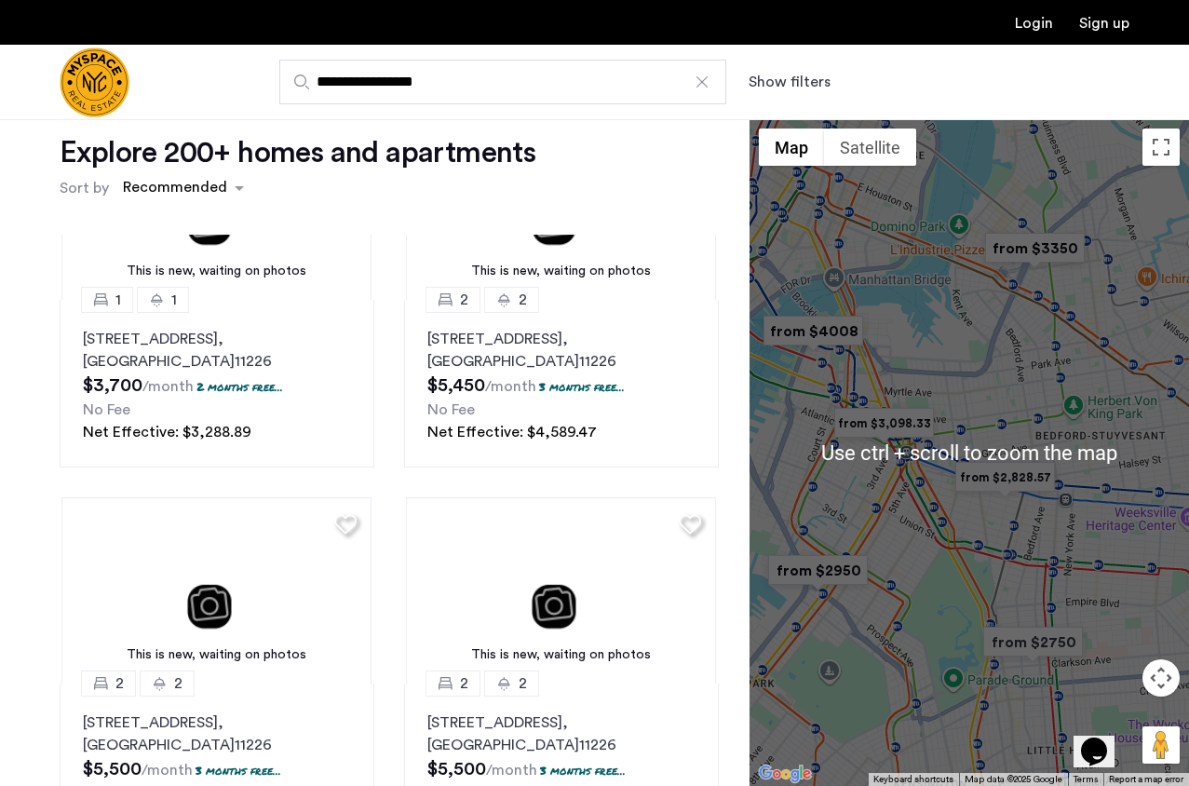
scroll to position [0, 0]
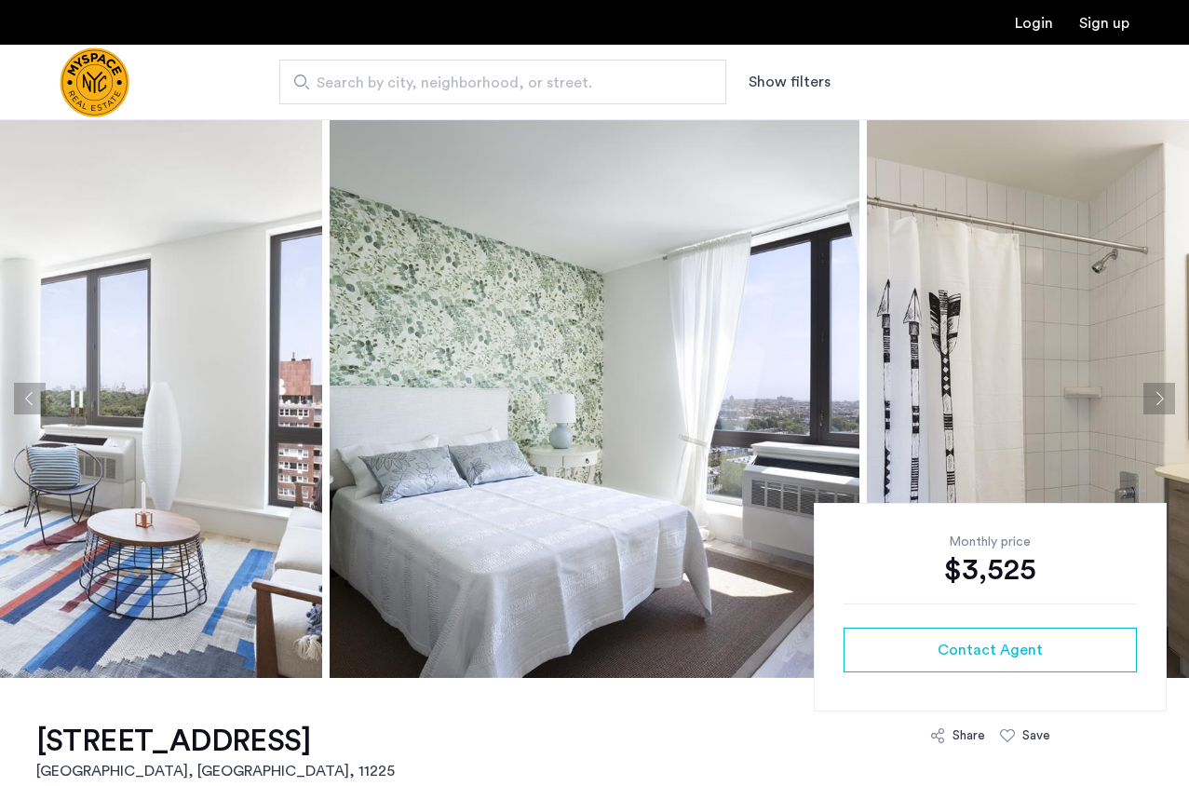
click at [1173, 400] on button "Next apartment" at bounding box center [1159, 399] width 32 height 32
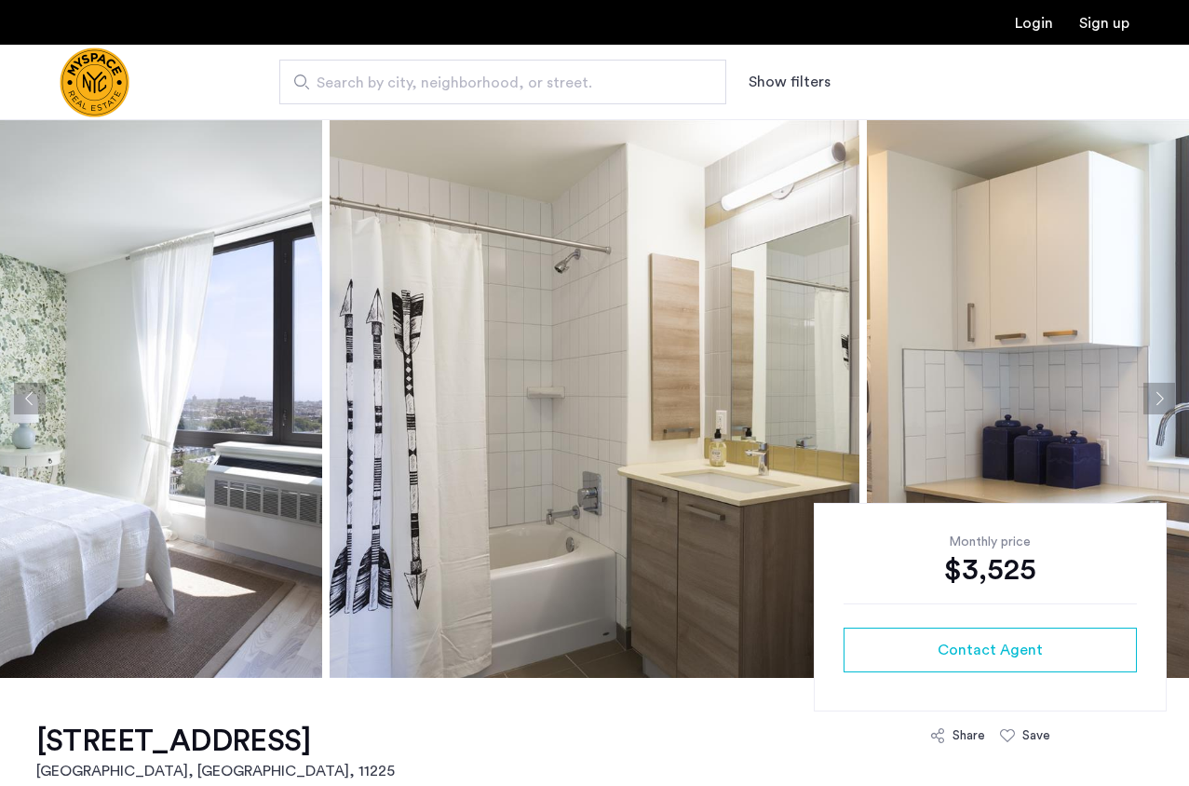
click at [1173, 400] on button "Next apartment" at bounding box center [1159, 399] width 32 height 32
click at [1173, 399] on button "Next apartment" at bounding box center [1159, 399] width 32 height 32
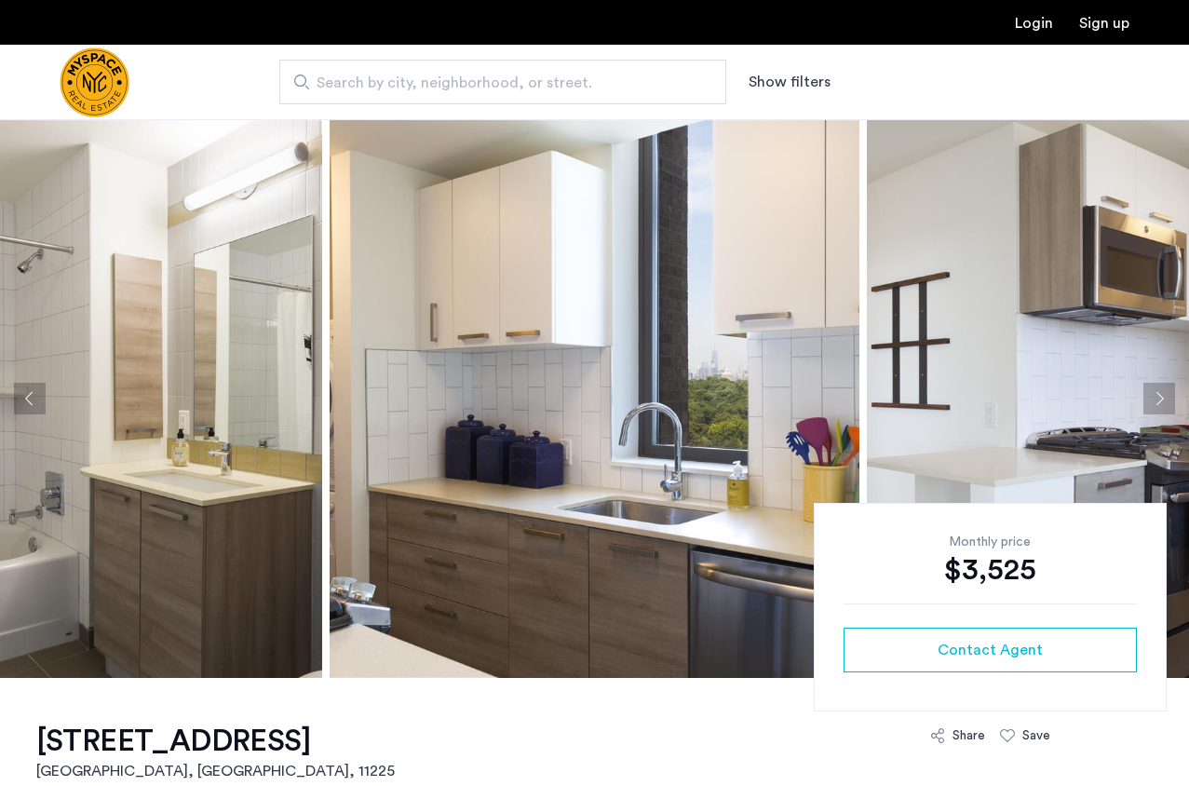
click at [1173, 399] on button "Next apartment" at bounding box center [1159, 399] width 32 height 32
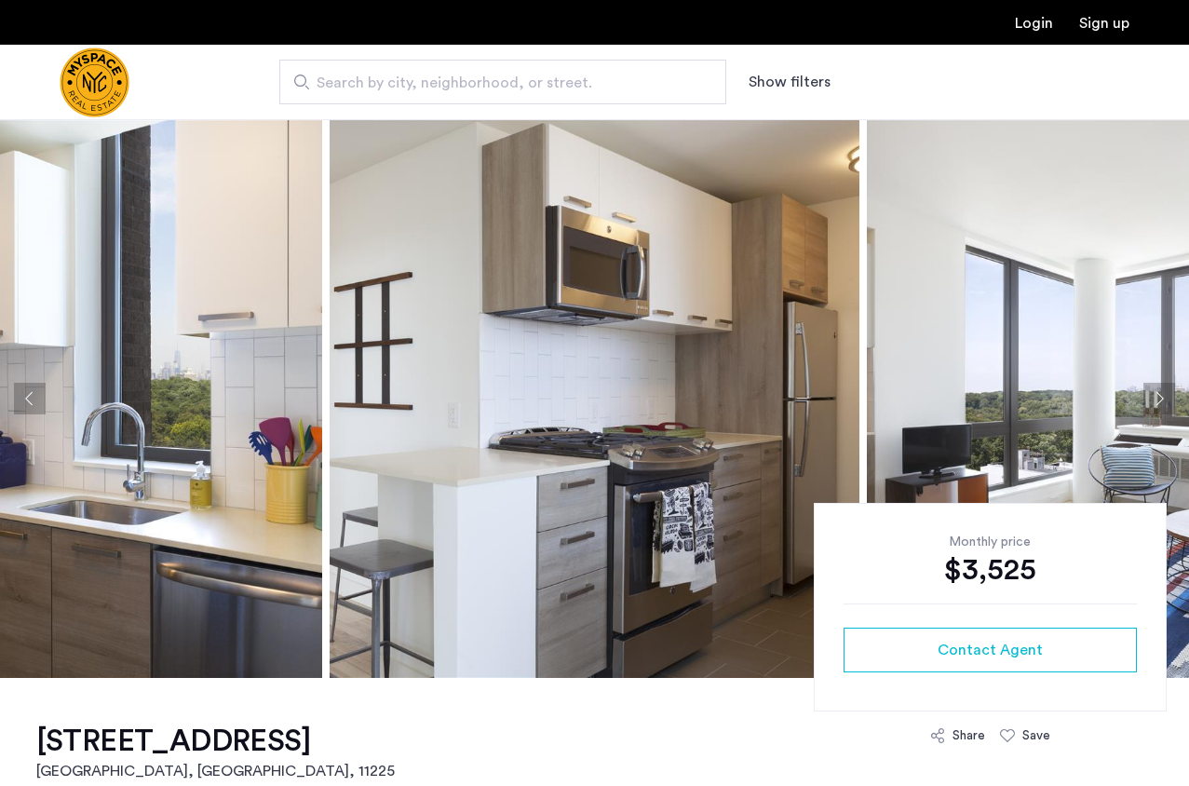
click at [1173, 399] on button "Next apartment" at bounding box center [1159, 399] width 32 height 32
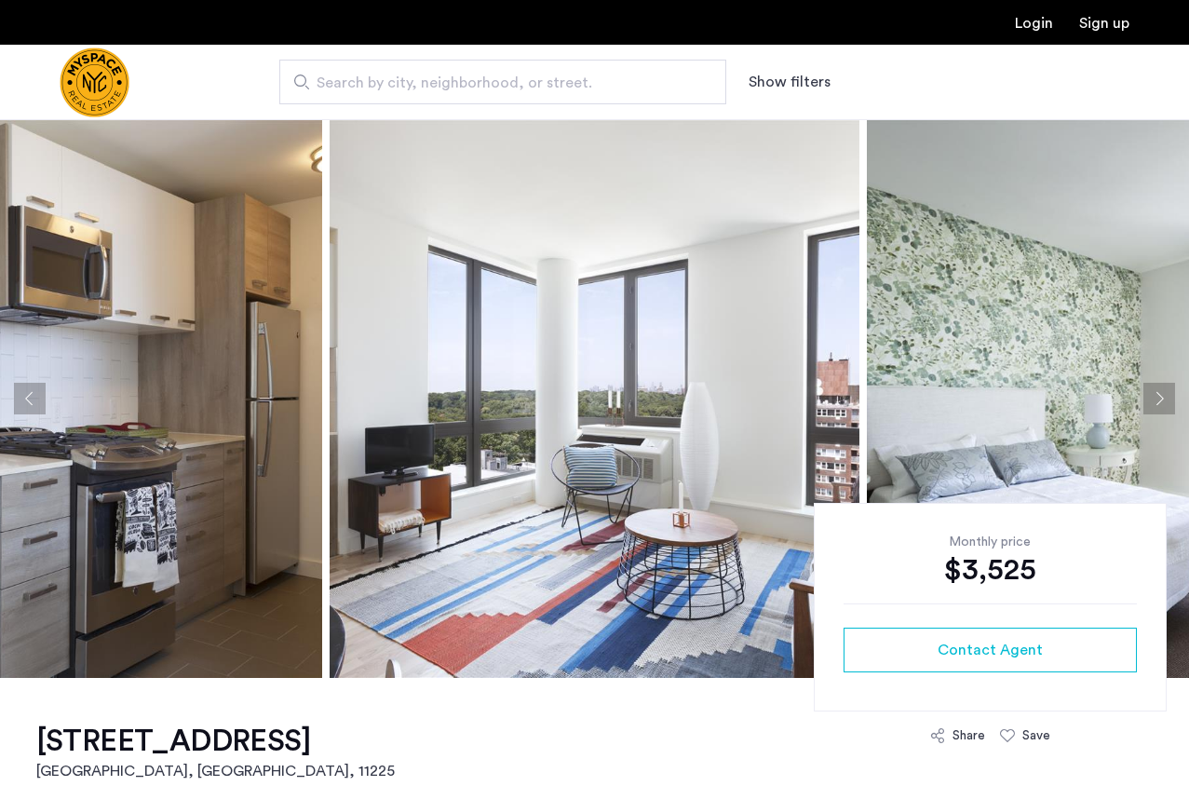
click at [1173, 399] on button "Next apartment" at bounding box center [1159, 399] width 32 height 32
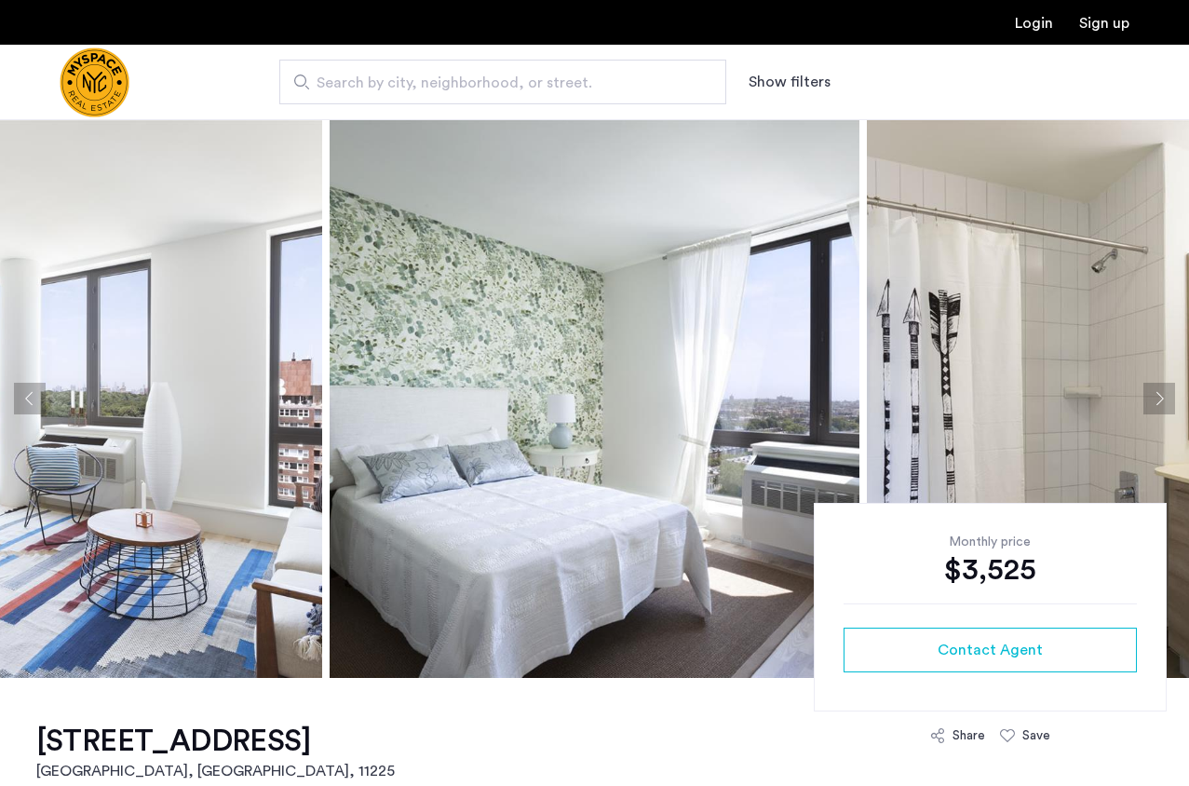
click at [1173, 399] on button "Next apartment" at bounding box center [1159, 399] width 32 height 32
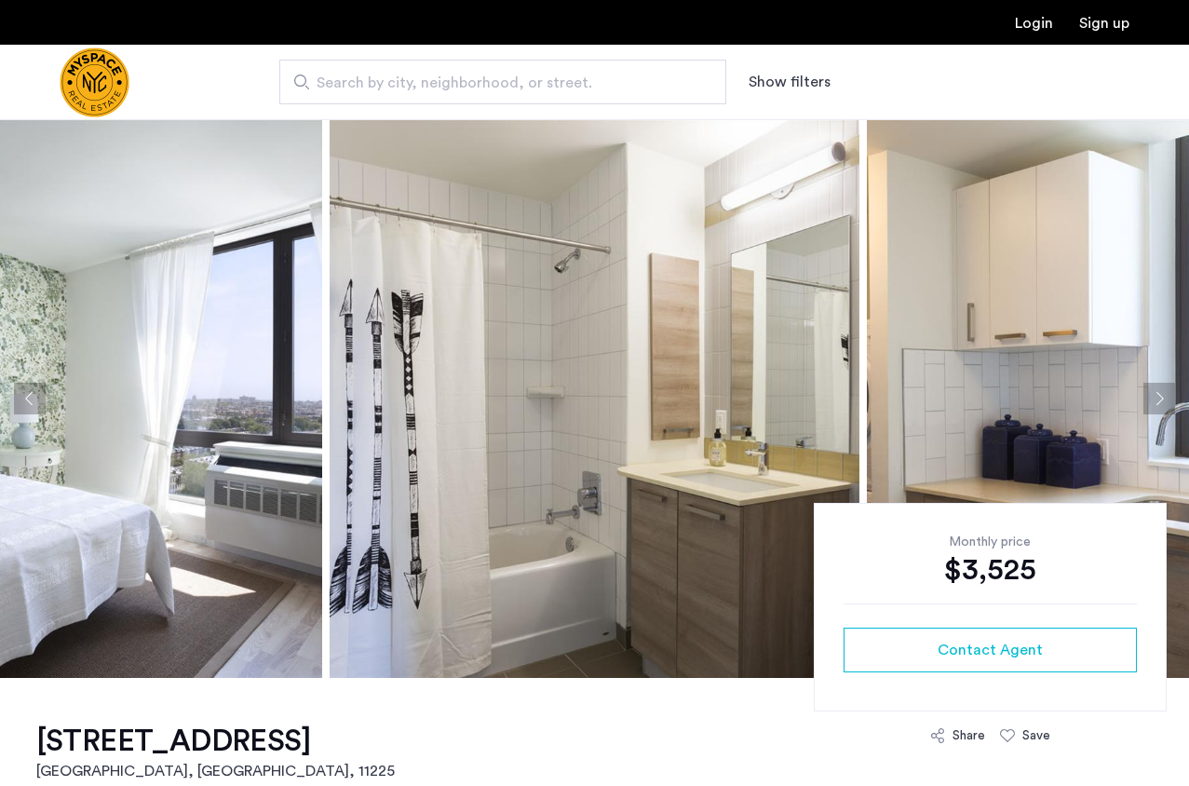
click at [1173, 399] on button "Next apartment" at bounding box center [1159, 399] width 32 height 32
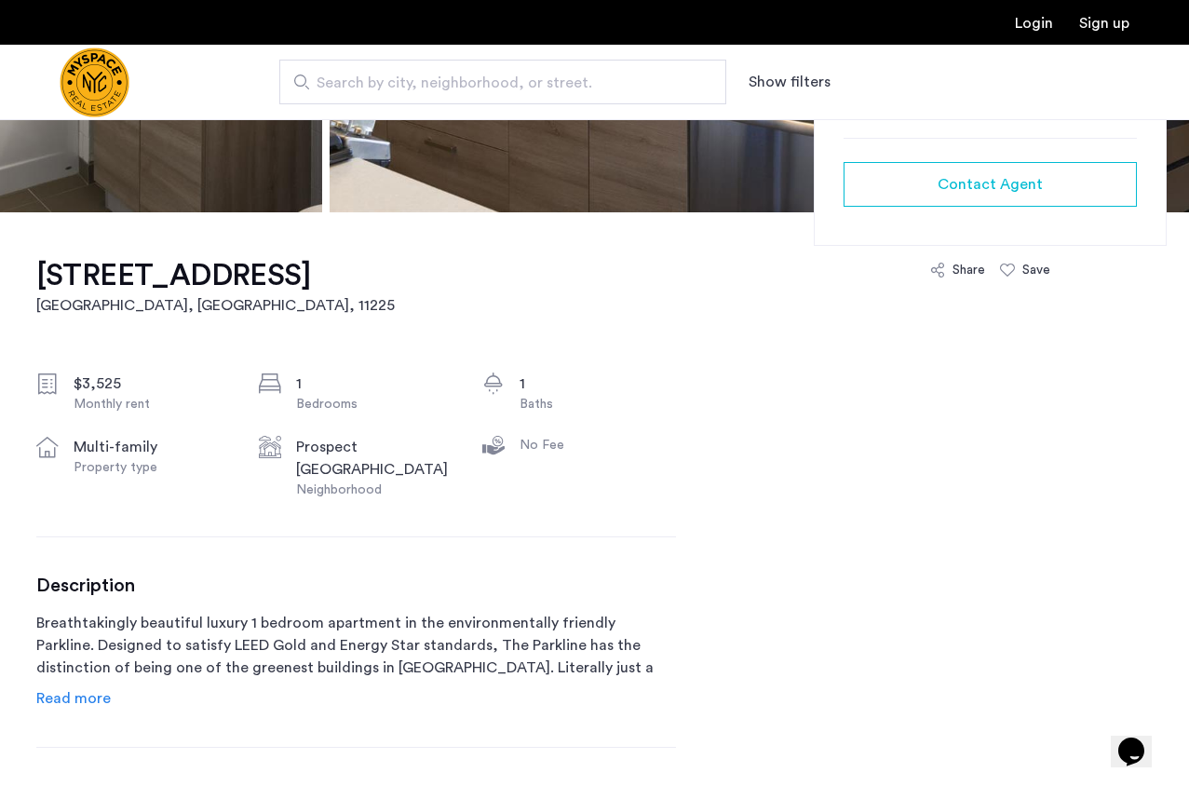
click at [513, 93] on span "Search by city, neighborhood, or street." at bounding box center [495, 83] width 357 height 22
click at [513, 93] on input "Search by city, neighborhood, or street." at bounding box center [502, 82] width 447 height 45
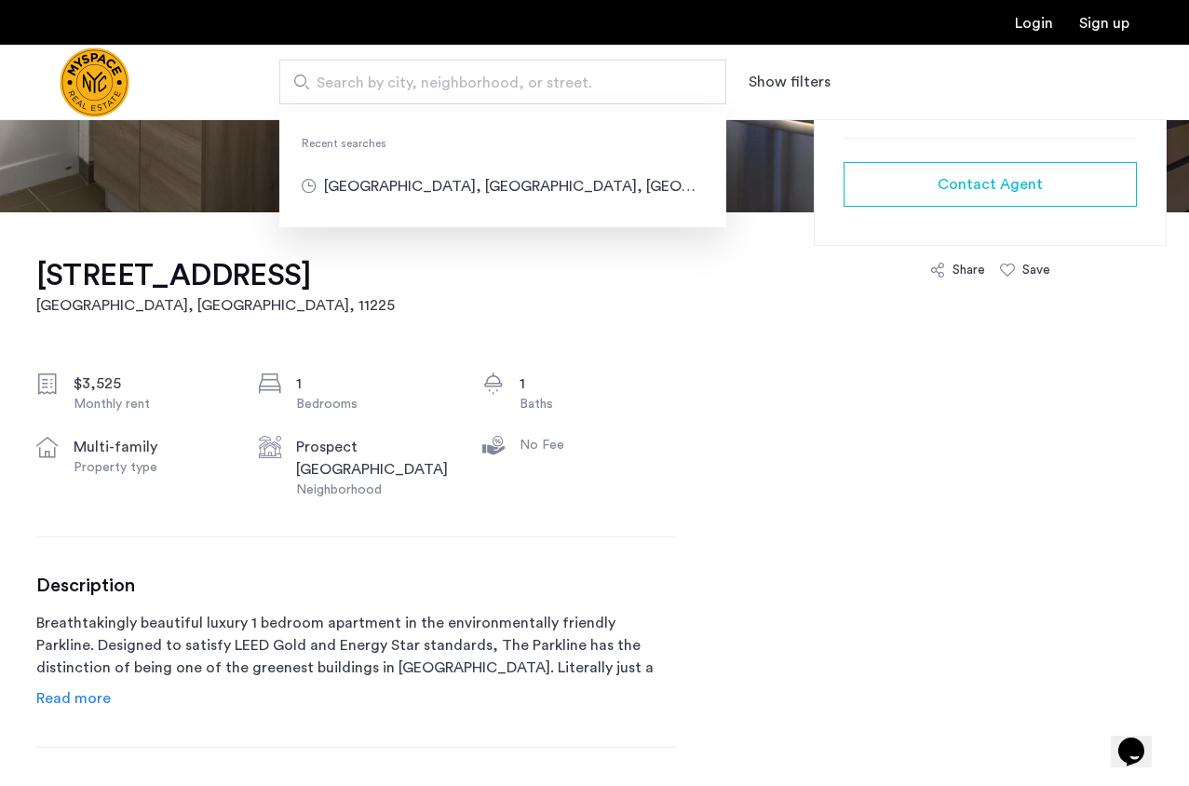
paste input "**********"
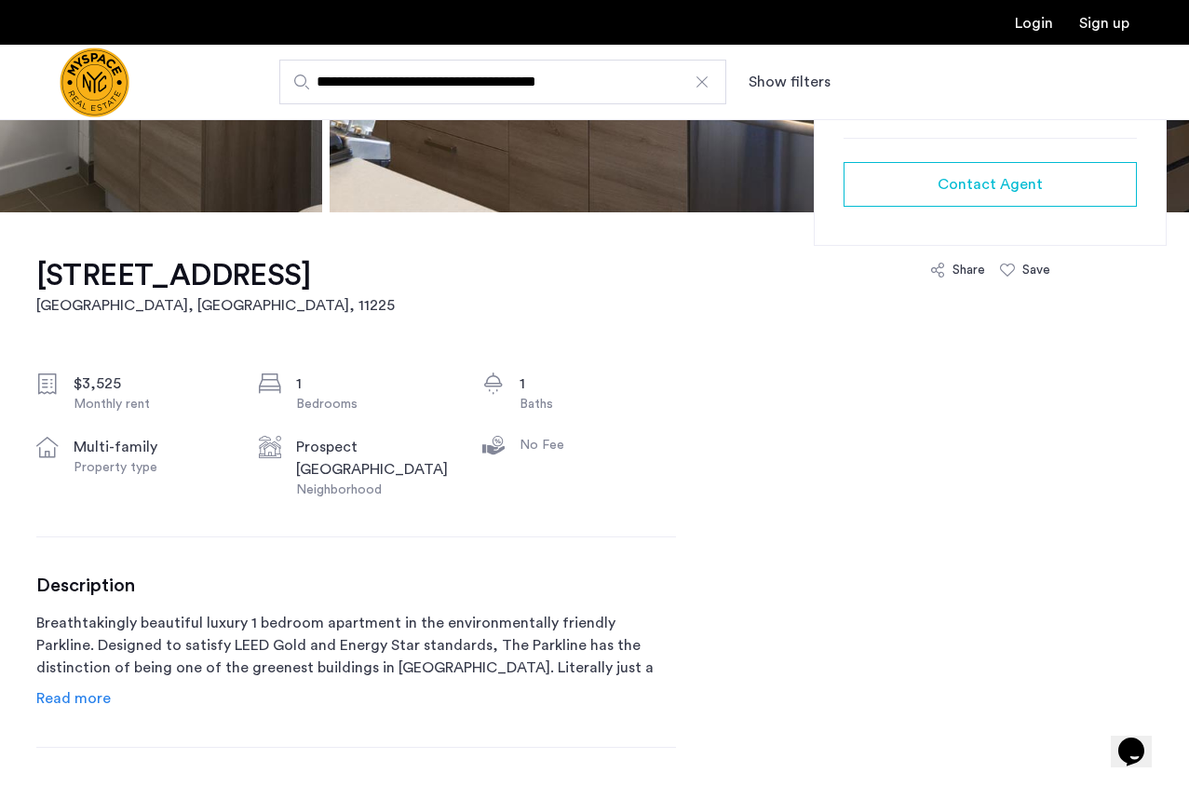
type input "**********"
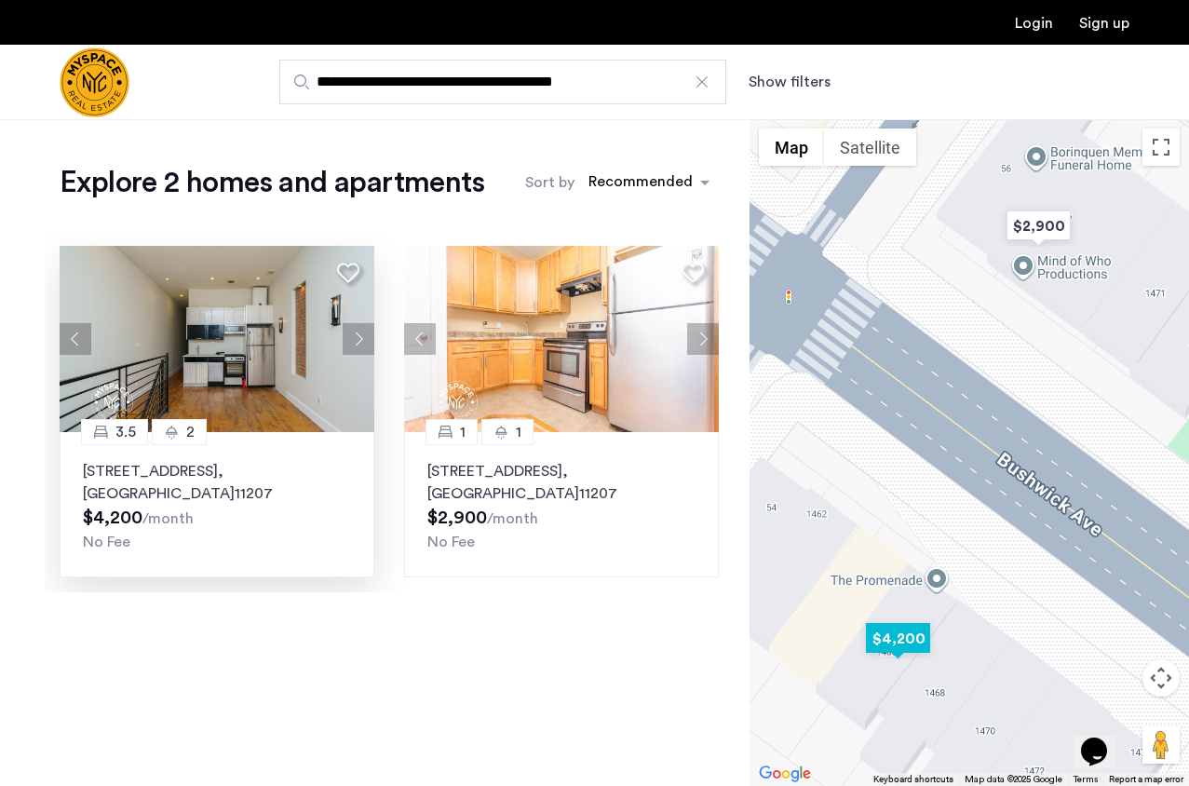
click at [360, 336] on button "Next apartment" at bounding box center [359, 339] width 32 height 32
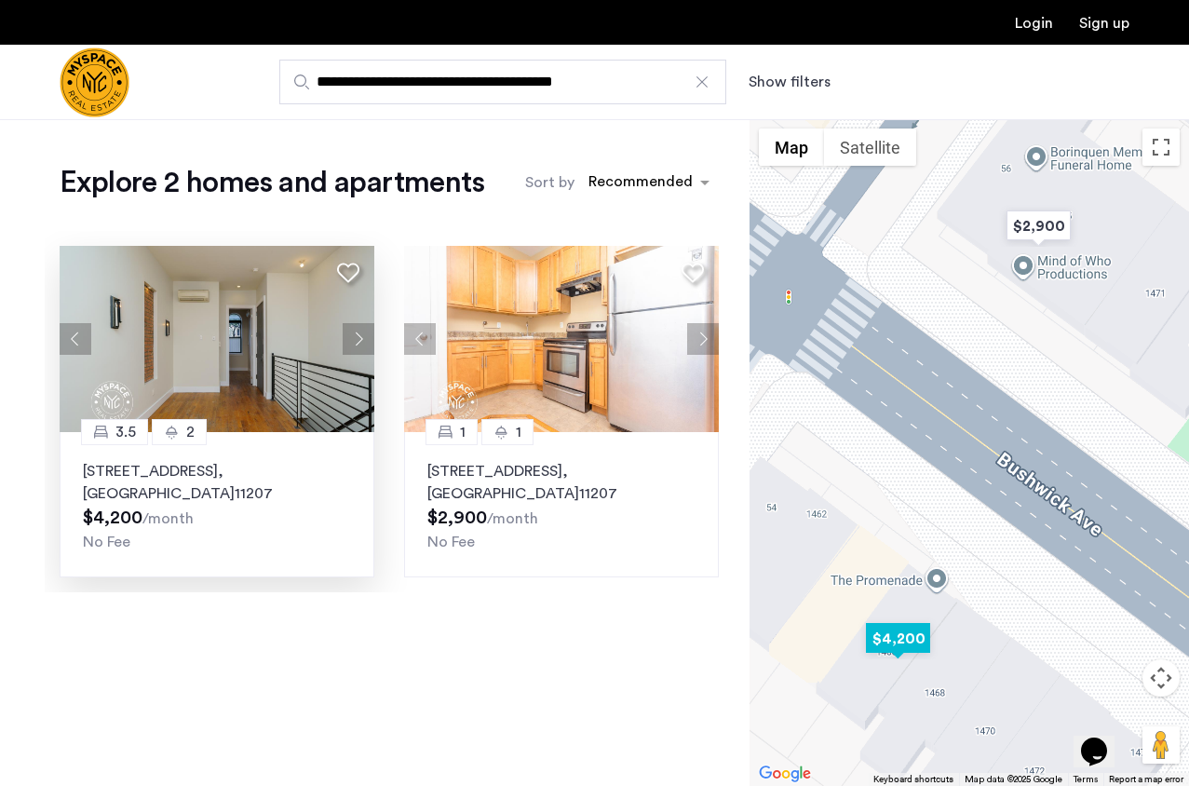
click at [360, 336] on button "Next apartment" at bounding box center [359, 339] width 32 height 32
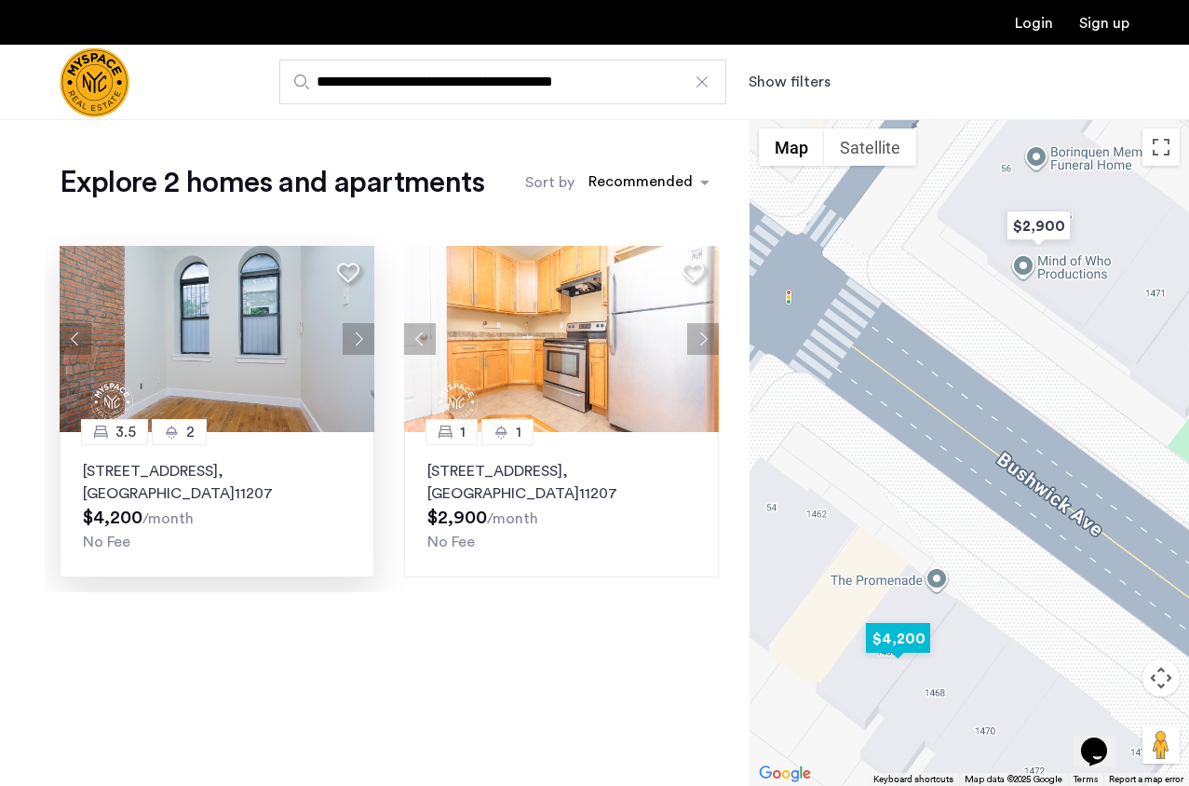
click at [360, 336] on button "Next apartment" at bounding box center [359, 339] width 32 height 32
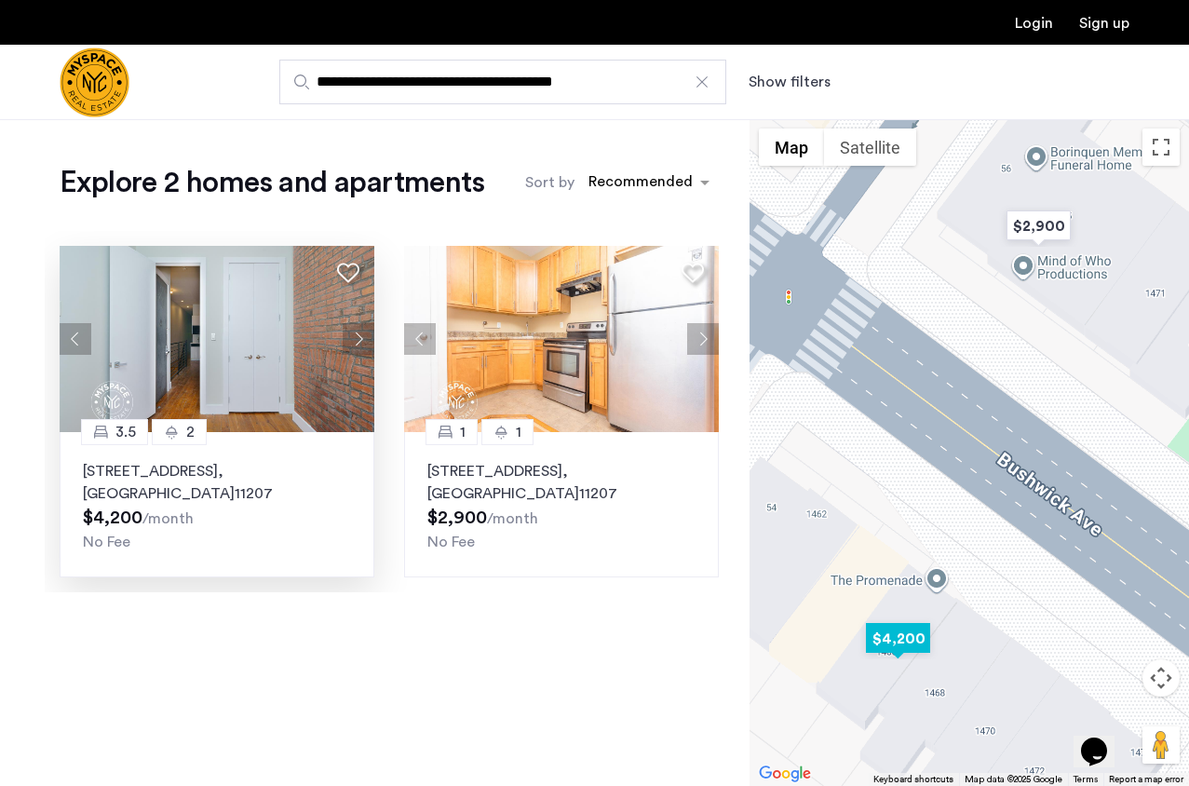
click at [360, 336] on button "Next apartment" at bounding box center [359, 339] width 32 height 32
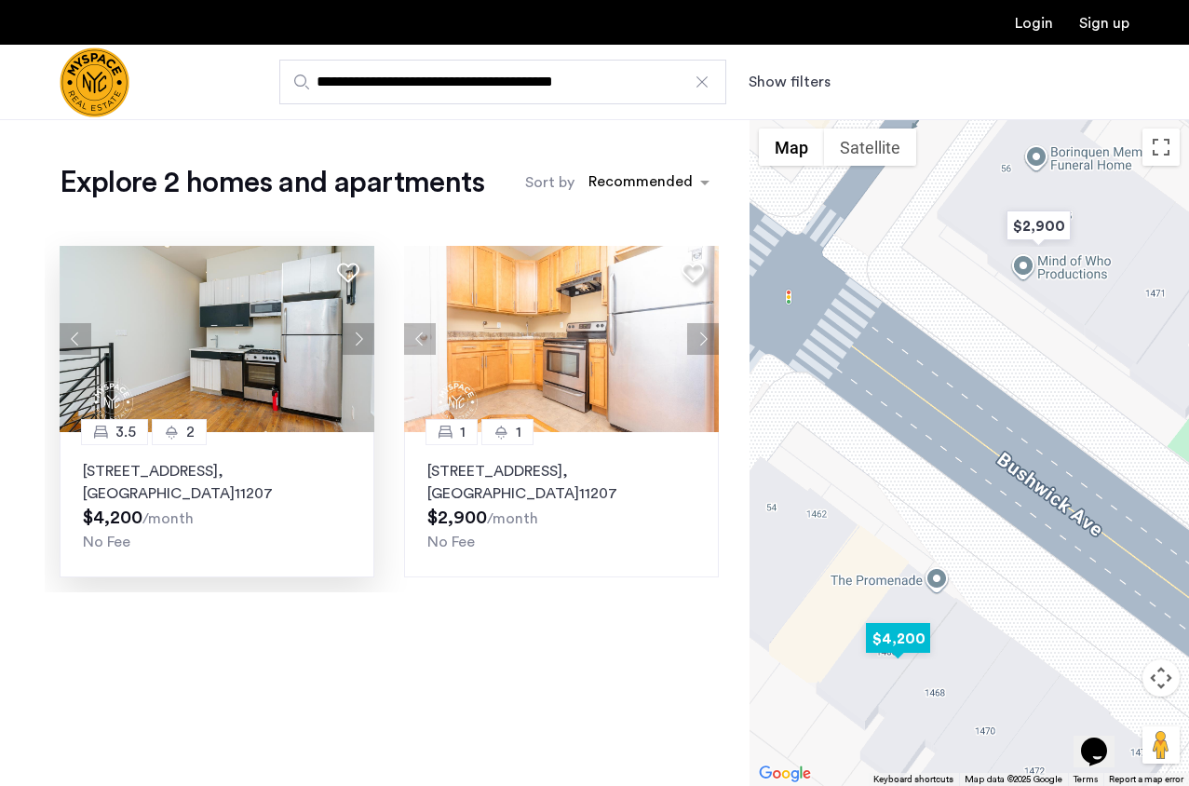
click at [360, 336] on button "Next apartment" at bounding box center [359, 339] width 32 height 32
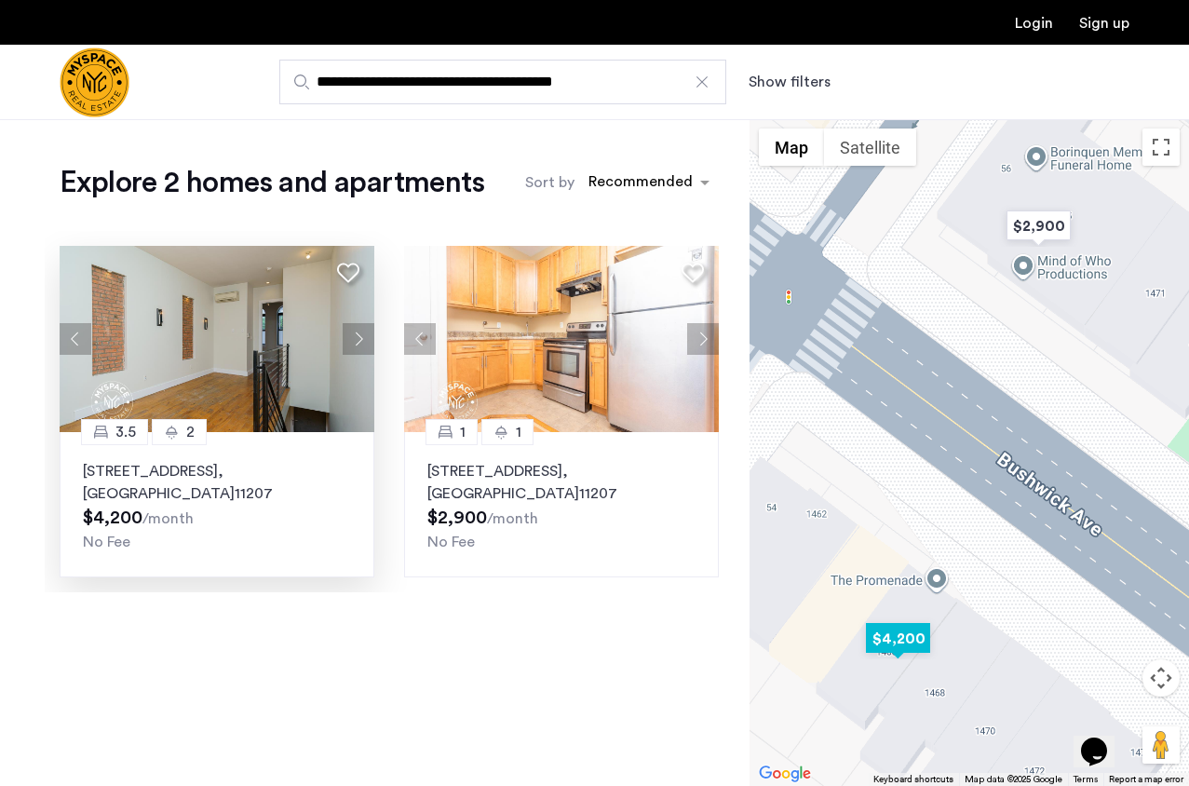
click at [360, 336] on button "Next apartment" at bounding box center [359, 339] width 32 height 32
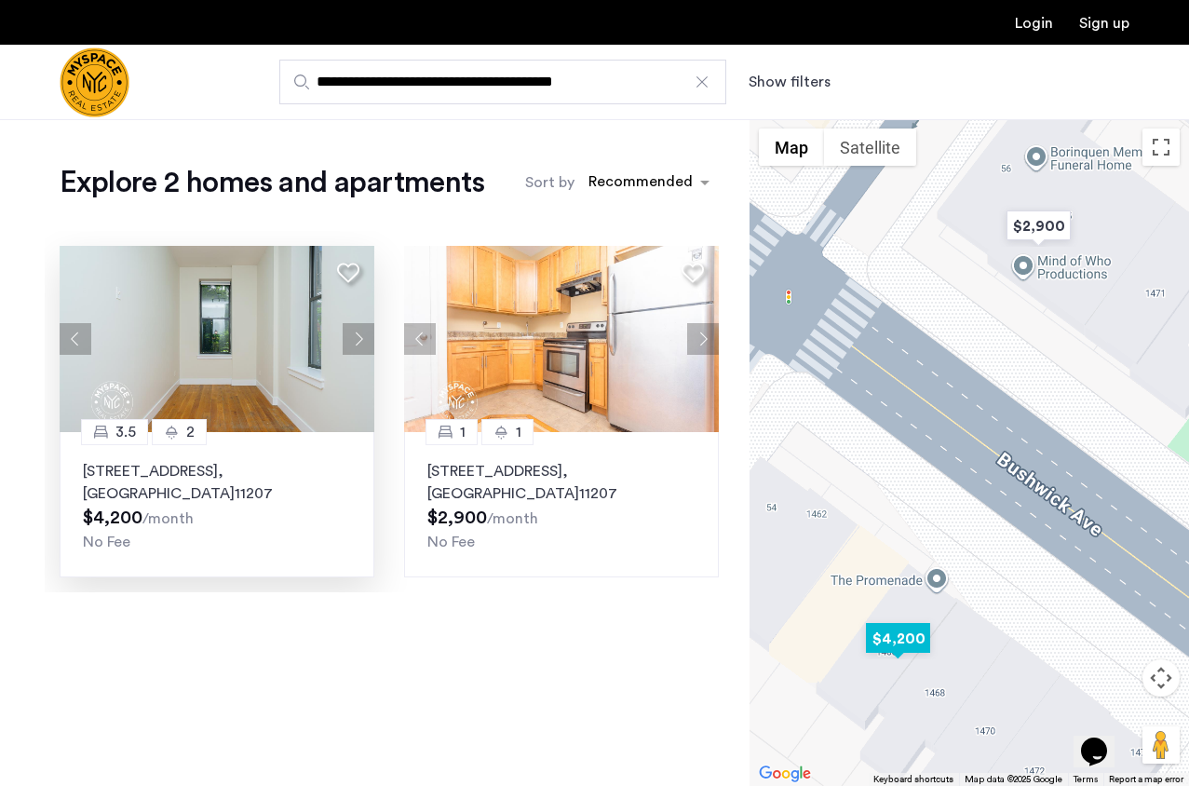
click at [242, 328] on img at bounding box center [217, 339] width 315 height 186
click at [307, 350] on img at bounding box center [217, 339] width 315 height 186
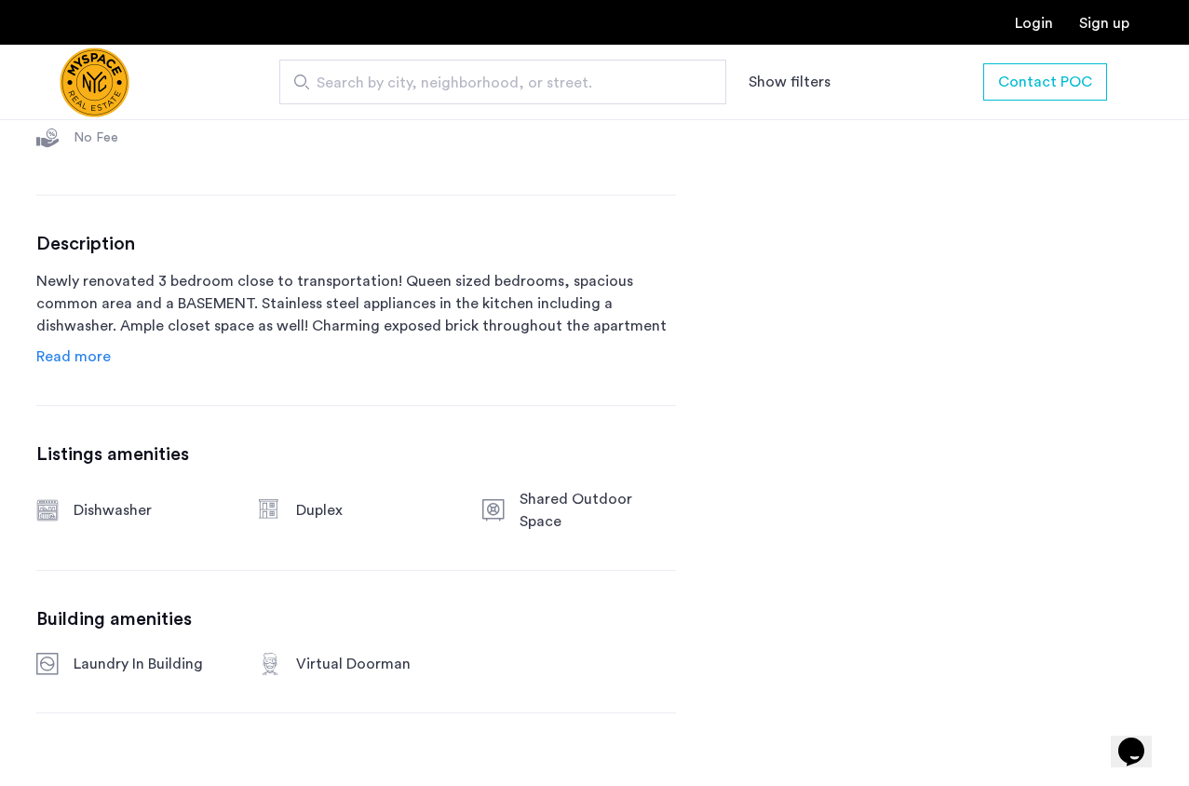
scroll to position [745, 0]
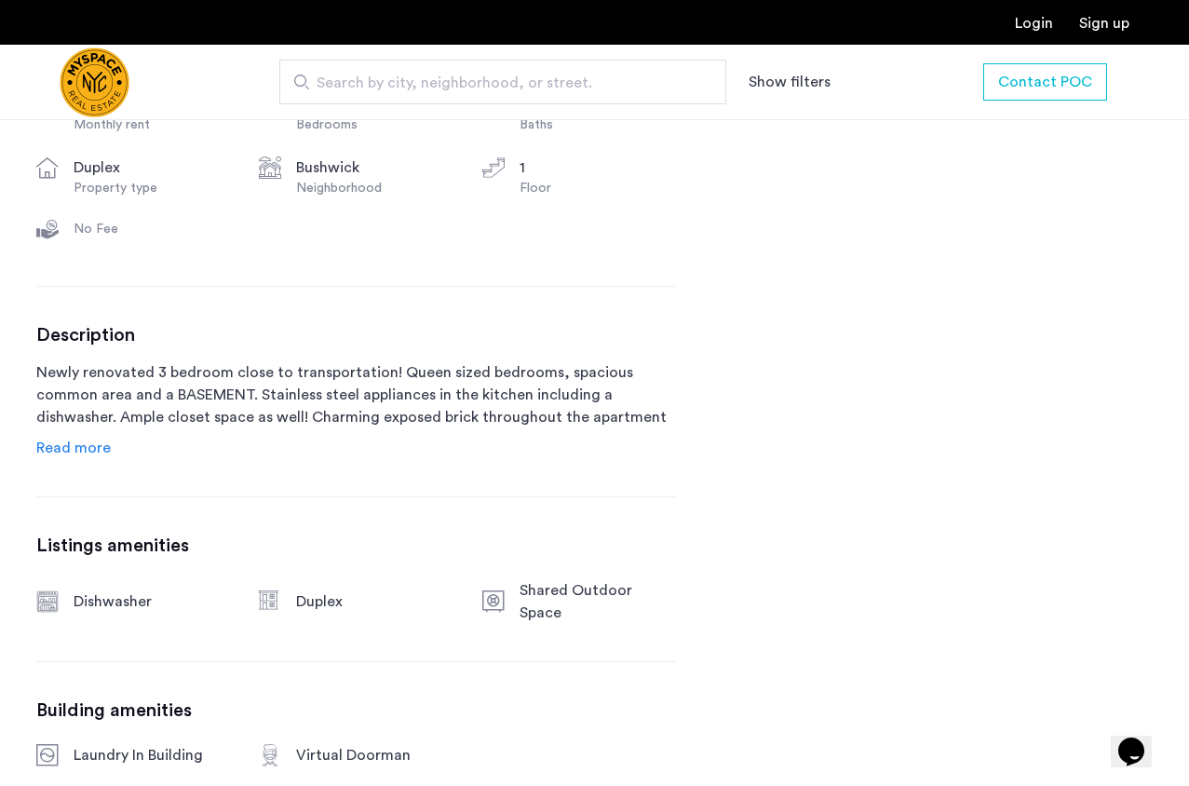
click at [57, 447] on span "Read more" at bounding box center [73, 447] width 74 height 15
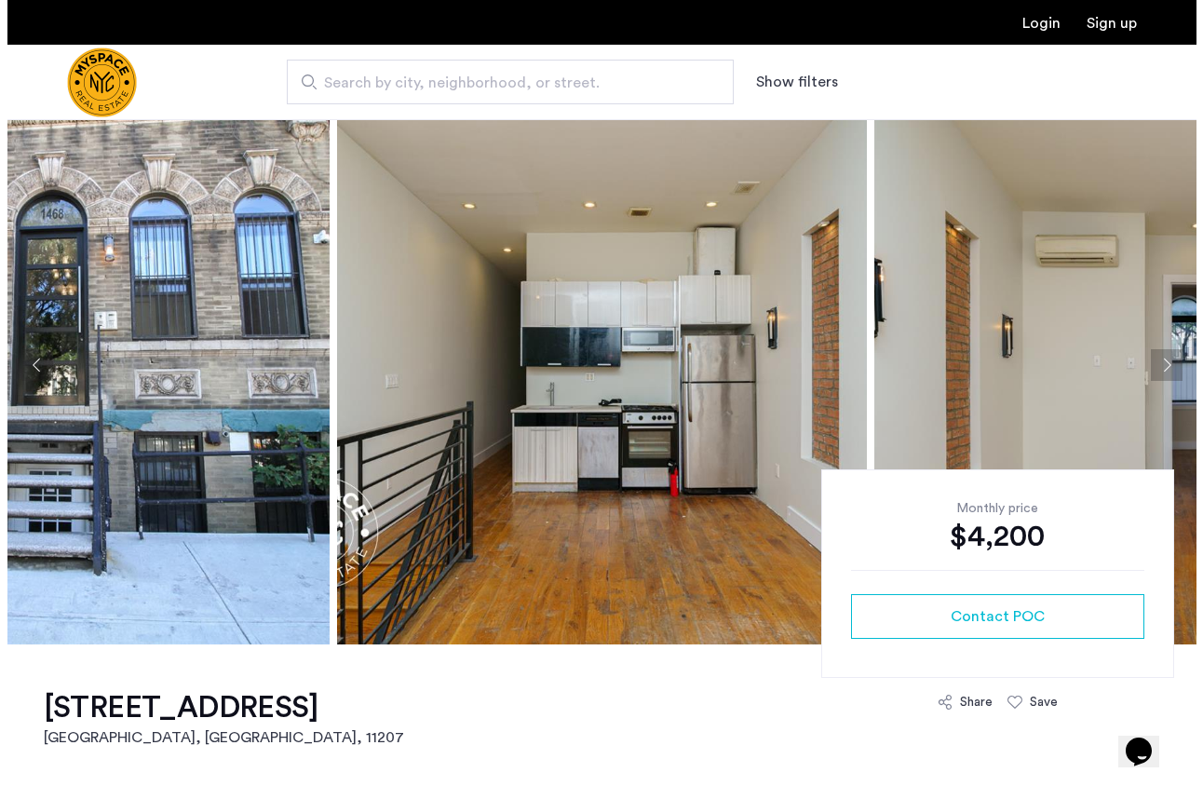
scroll to position [0, 0]
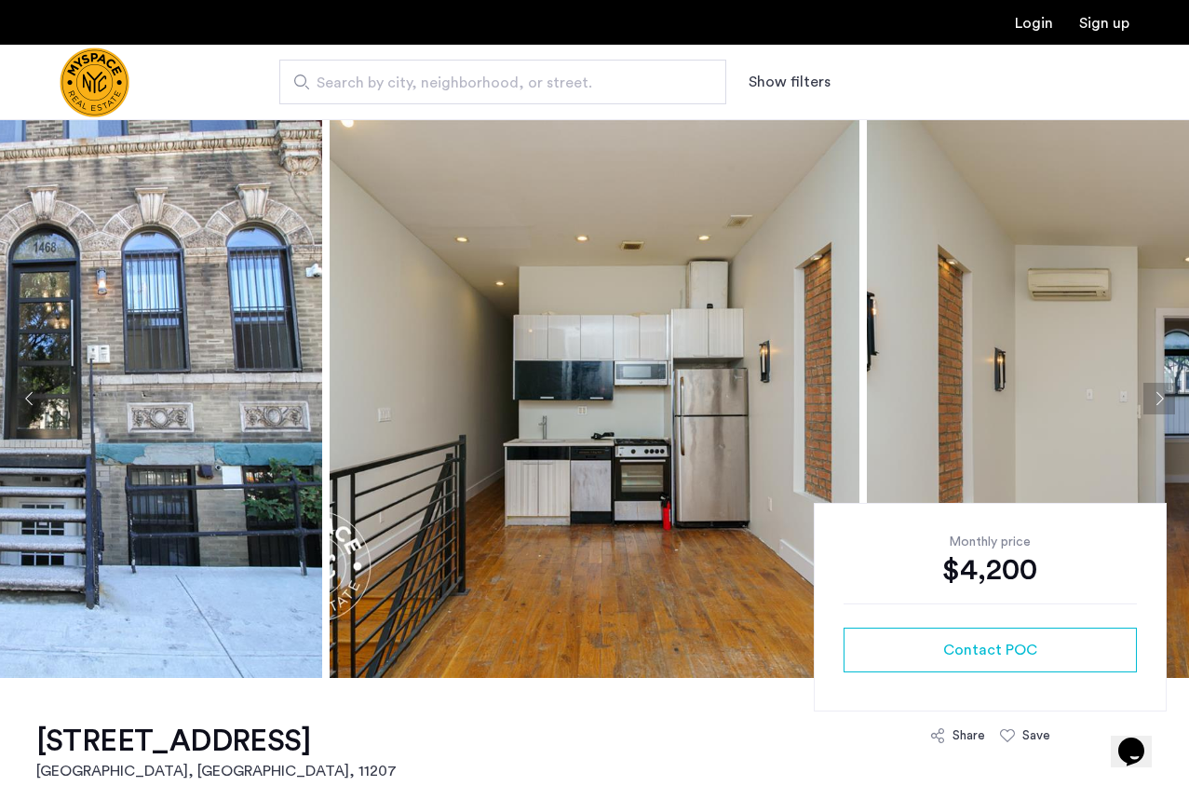
click at [1152, 396] on button "Next apartment" at bounding box center [1159, 399] width 32 height 32
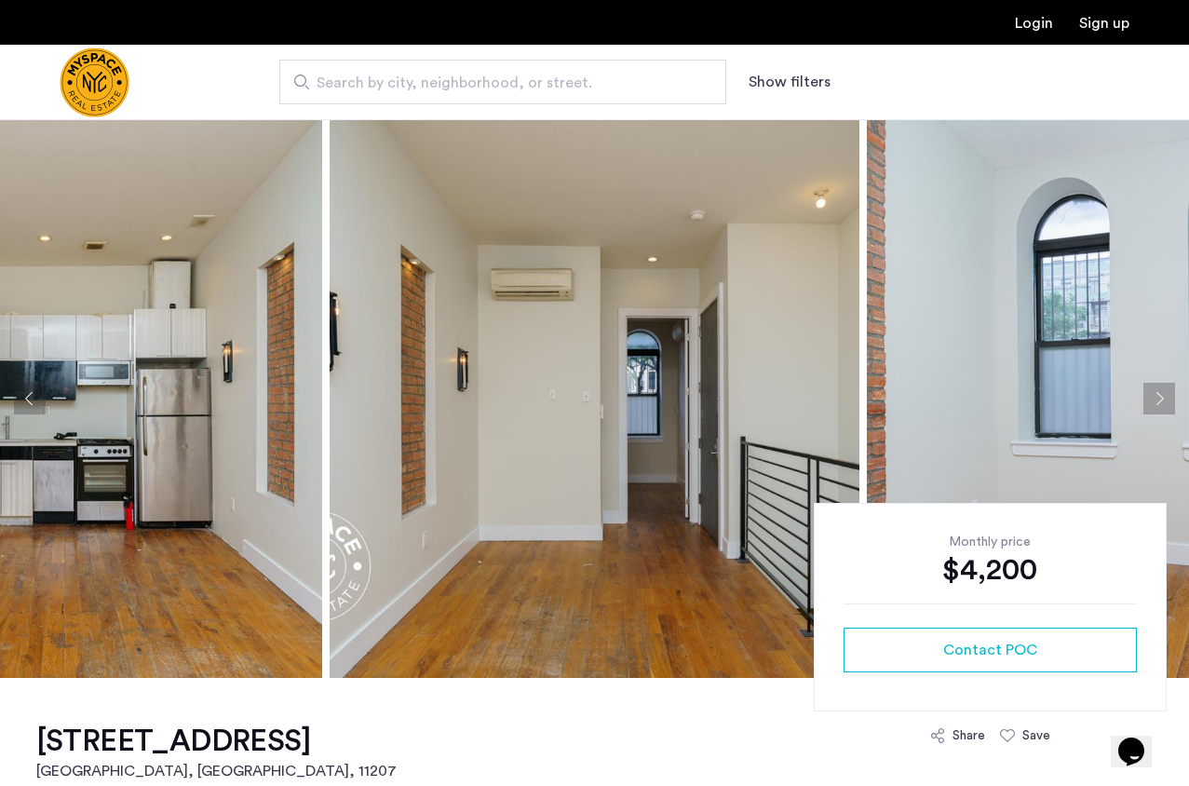
click at [1152, 396] on button "Next apartment" at bounding box center [1159, 399] width 32 height 32
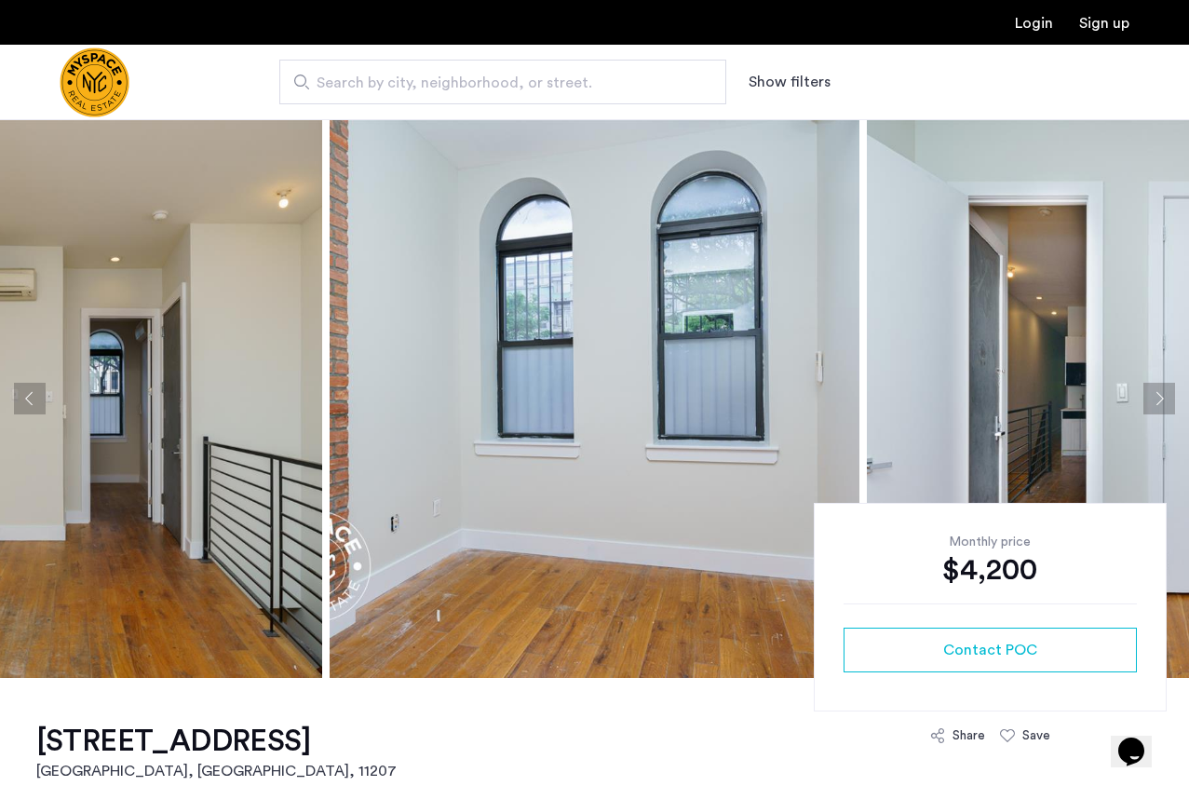
click at [1152, 396] on button "Next apartment" at bounding box center [1159, 399] width 32 height 32
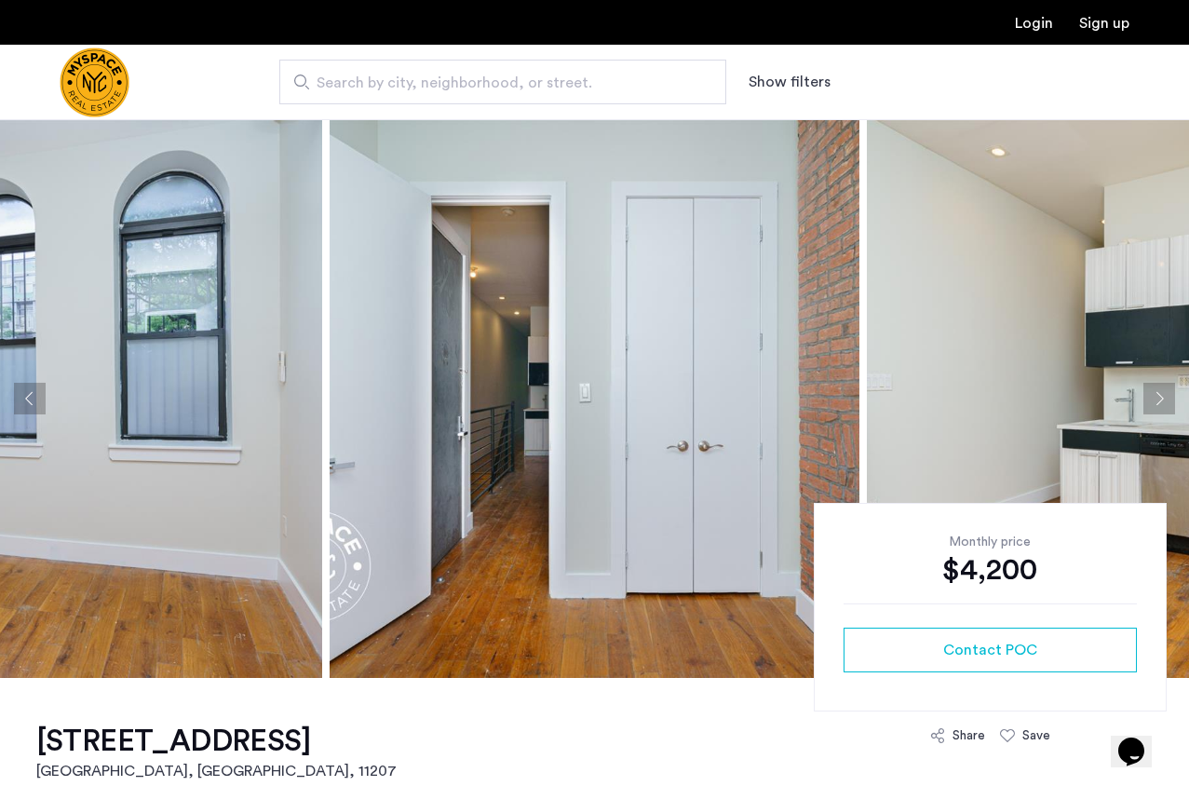
click at [1152, 396] on button "Next apartment" at bounding box center [1159, 399] width 32 height 32
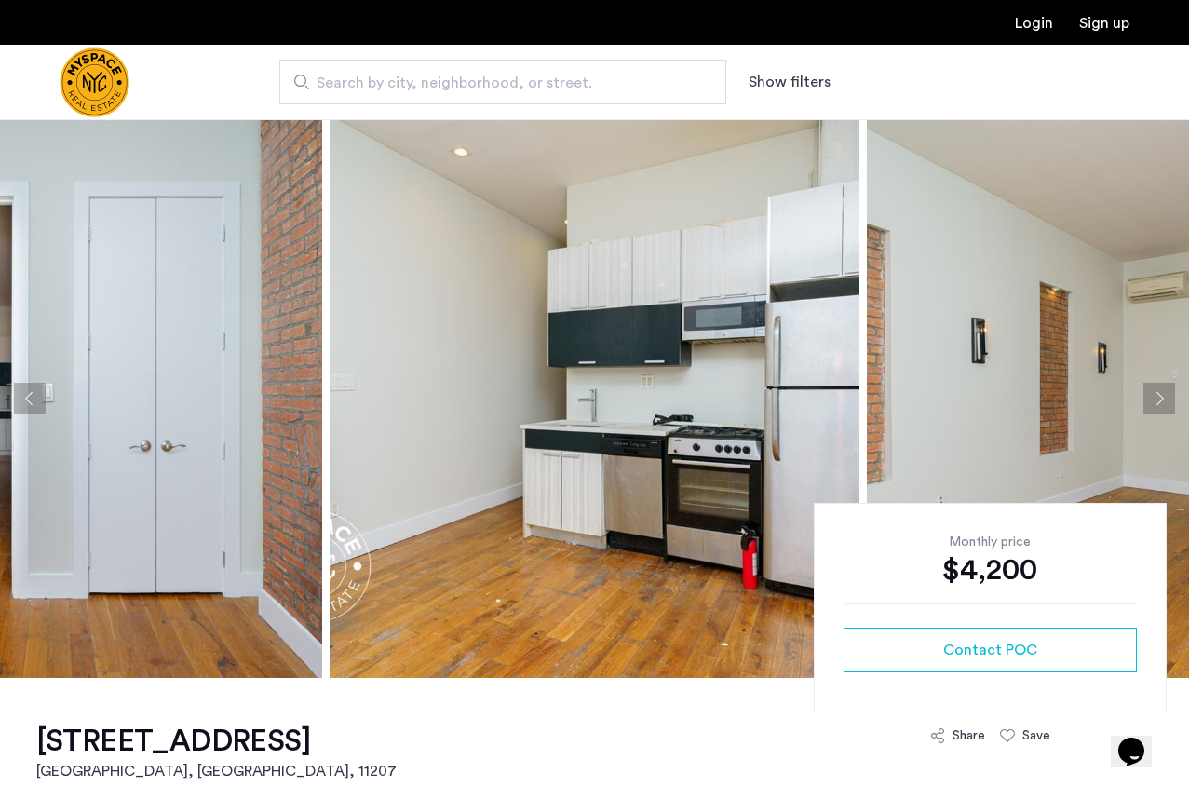
click at [1152, 396] on button "Next apartment" at bounding box center [1159, 399] width 32 height 32
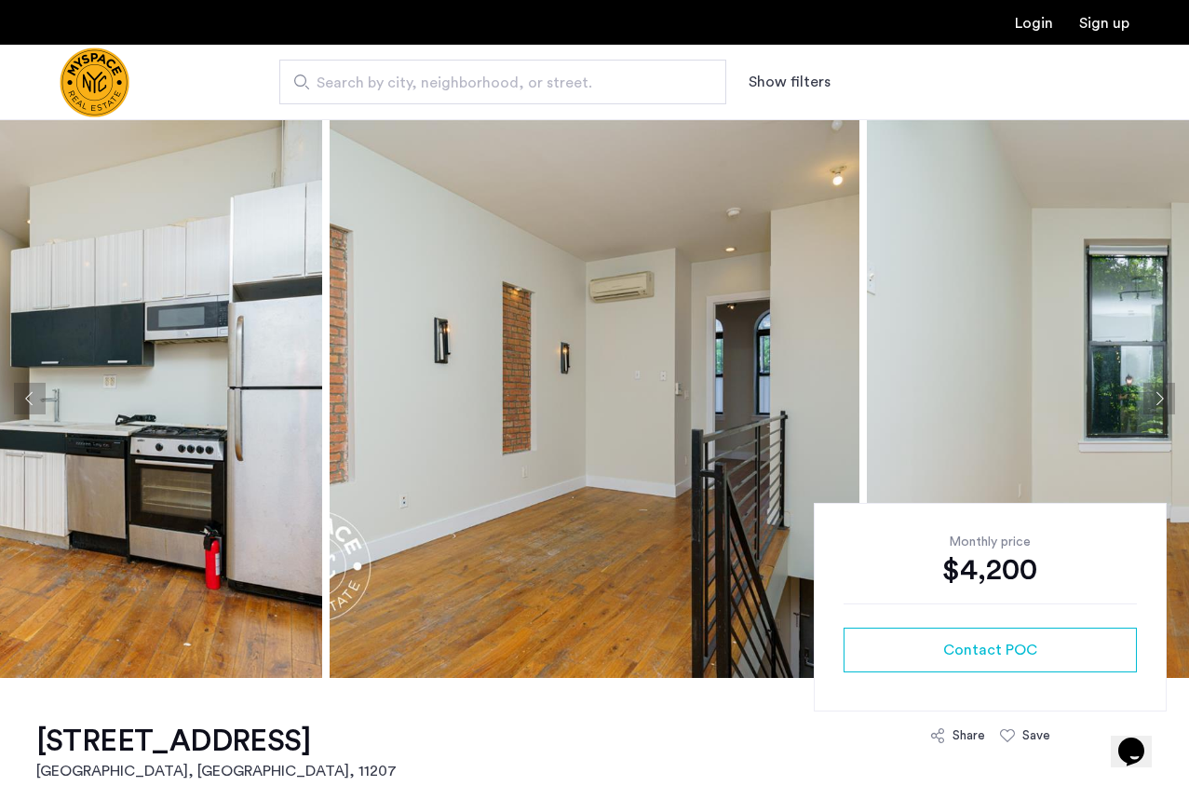
click at [1152, 396] on button "Next apartment" at bounding box center [1159, 399] width 32 height 32
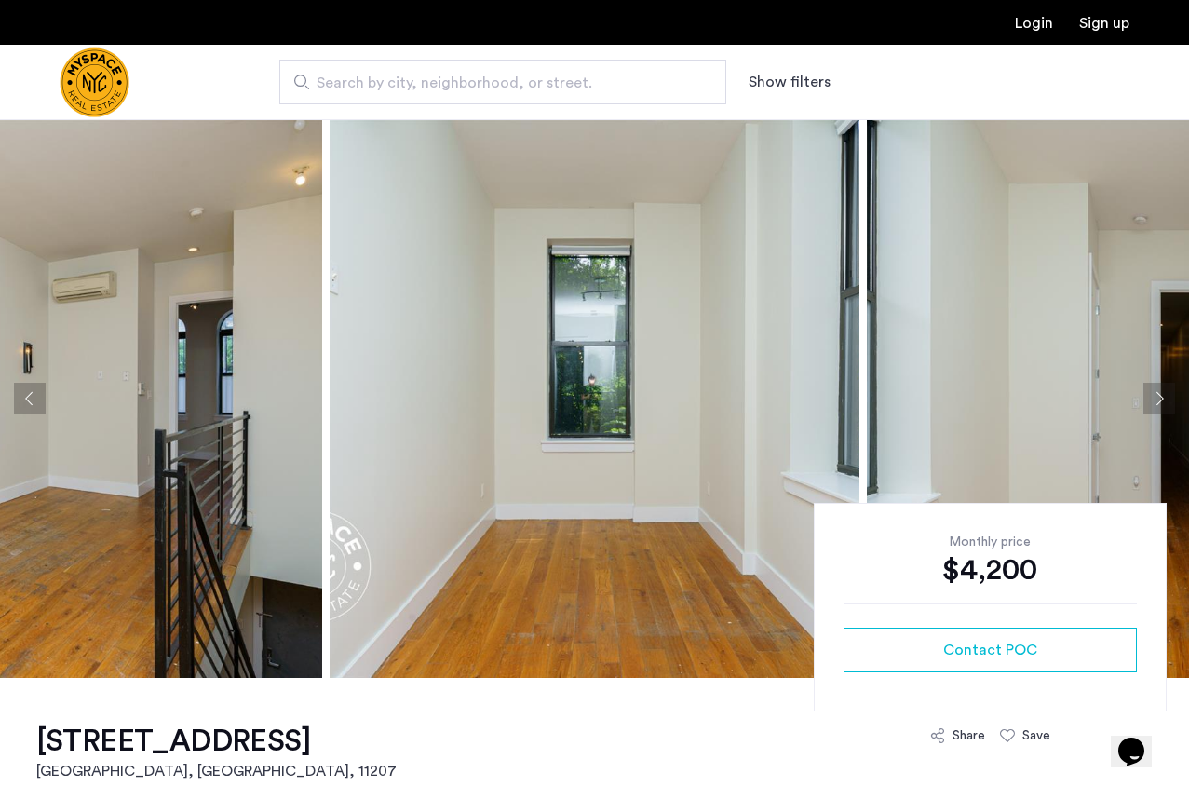
click at [1152, 396] on button "Next apartment" at bounding box center [1159, 399] width 32 height 32
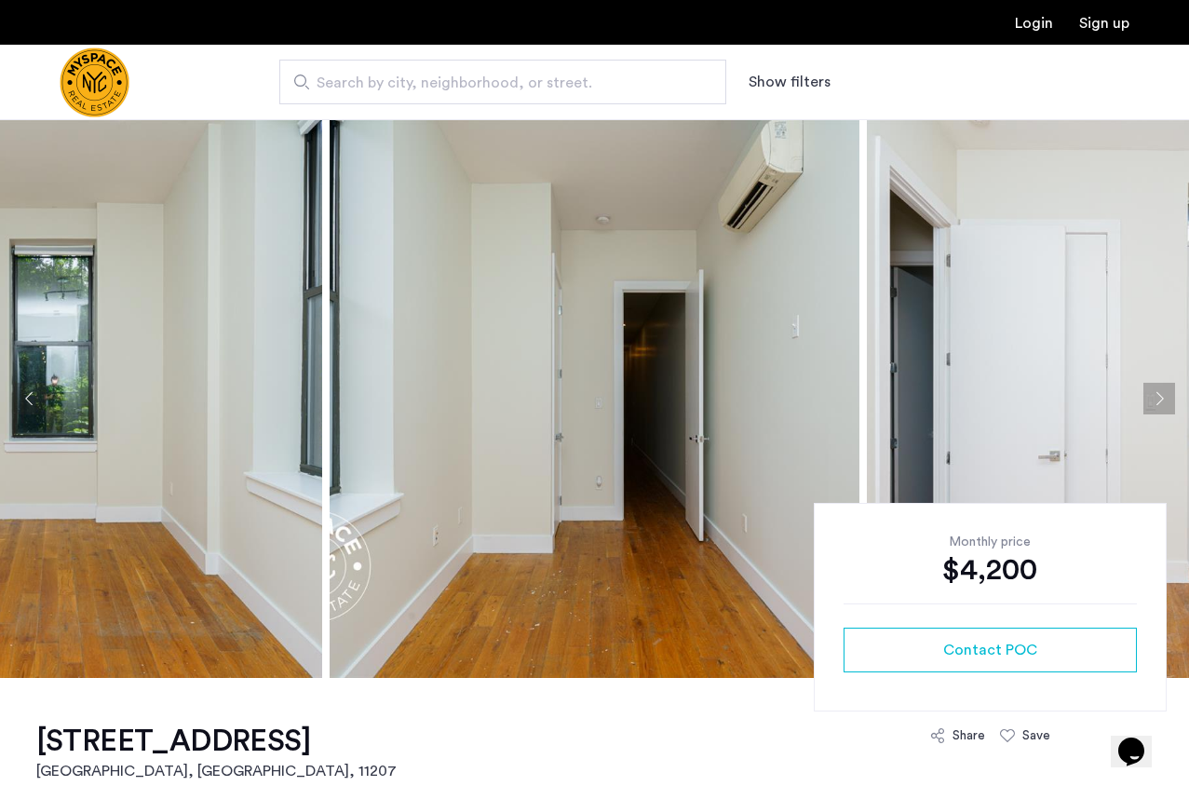
click at [1152, 396] on button "Next apartment" at bounding box center [1159, 399] width 32 height 32
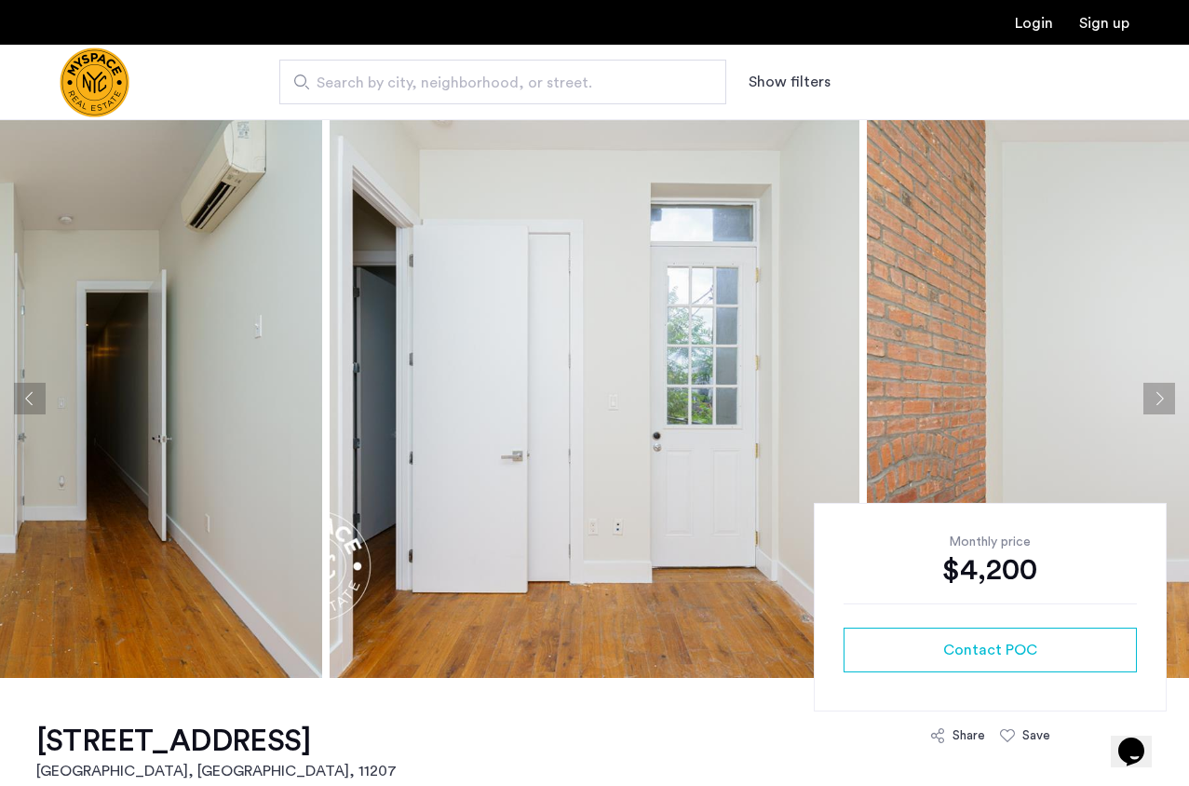
click at [1150, 396] on button "Next apartment" at bounding box center [1159, 399] width 32 height 32
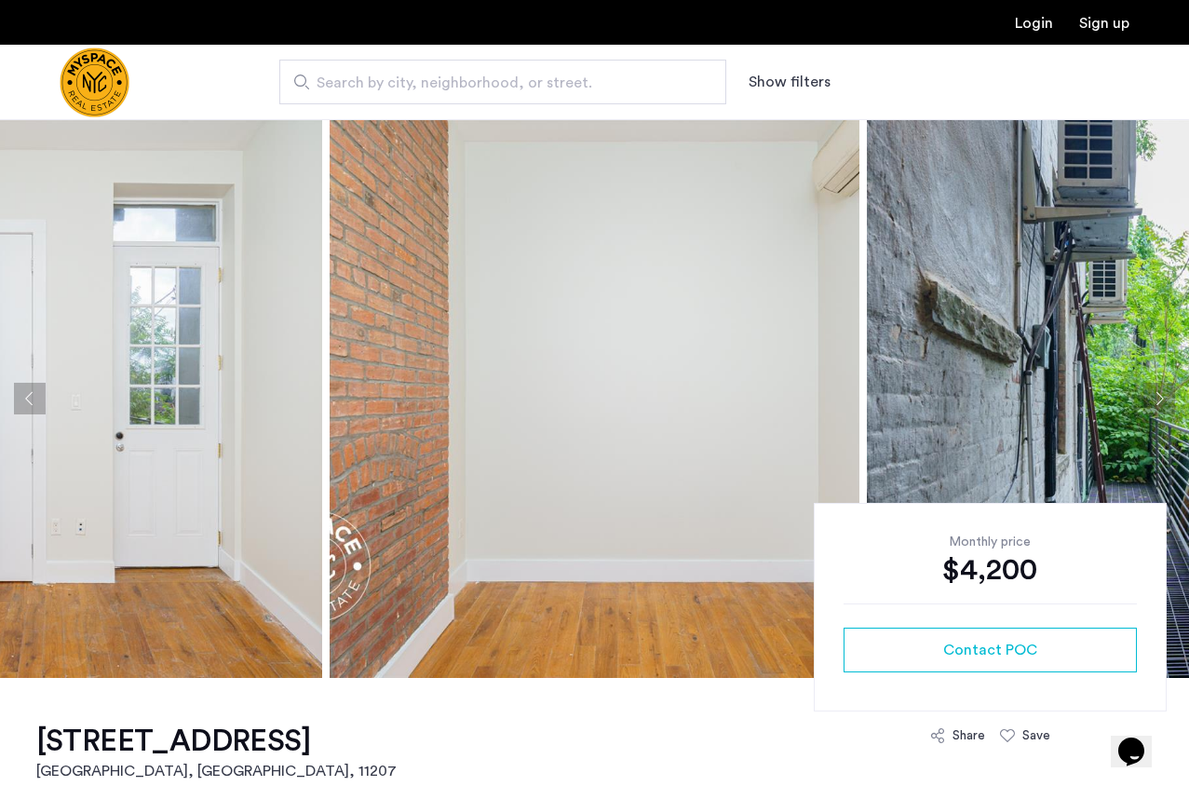
click at [1150, 396] on button "Next apartment" at bounding box center [1159, 399] width 32 height 32
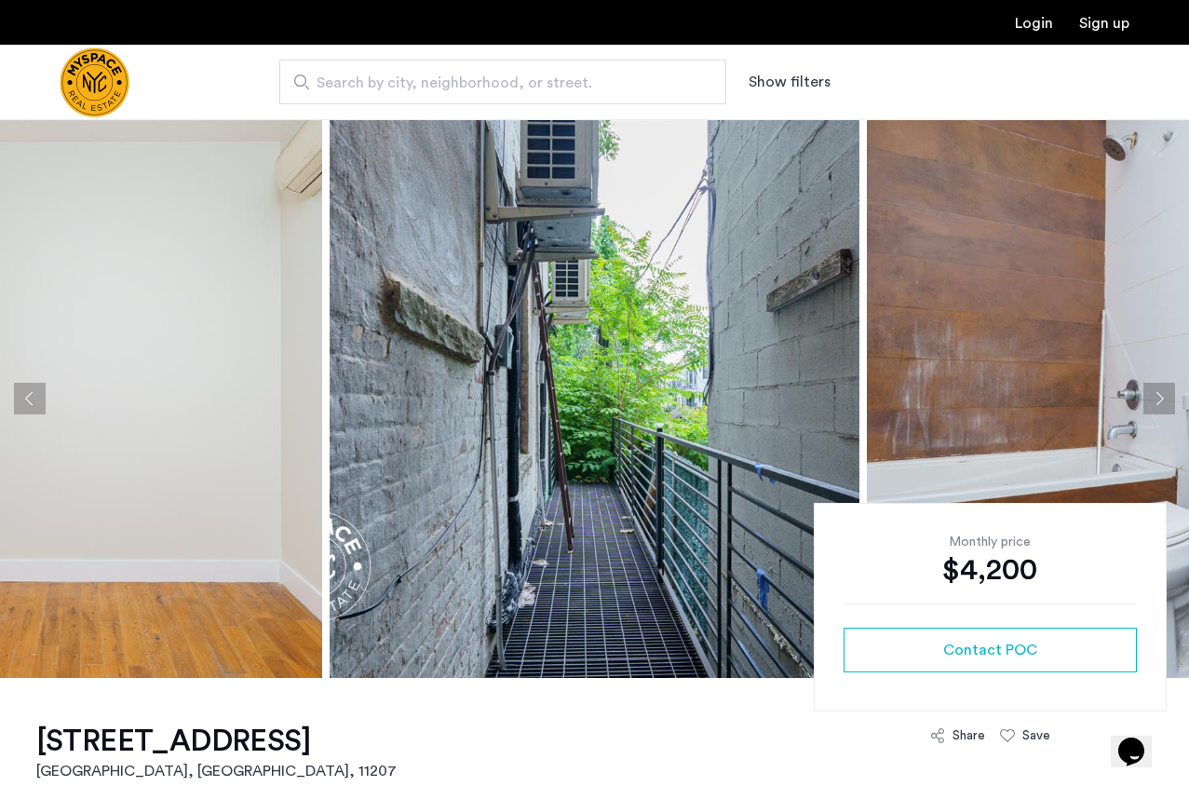
click at [1146, 398] on button "Next apartment" at bounding box center [1159, 399] width 32 height 32
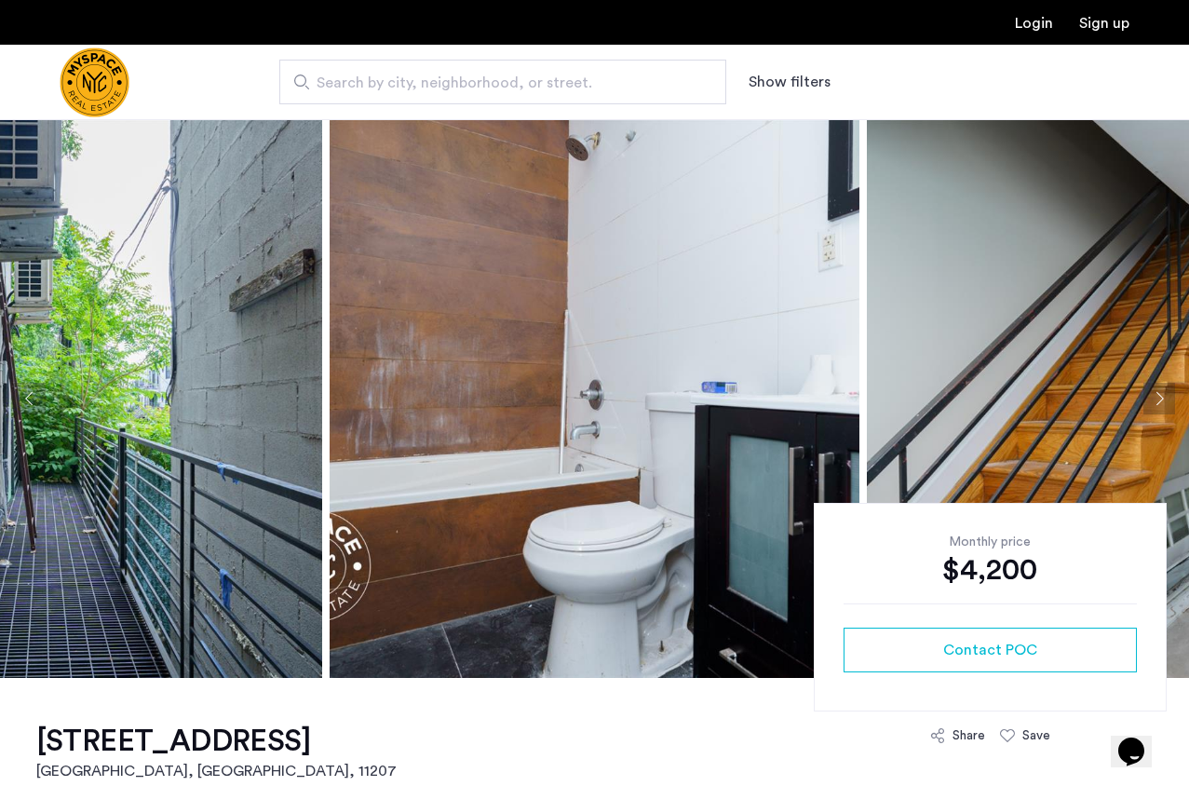
click at [1146, 398] on button "Next apartment" at bounding box center [1159, 399] width 32 height 32
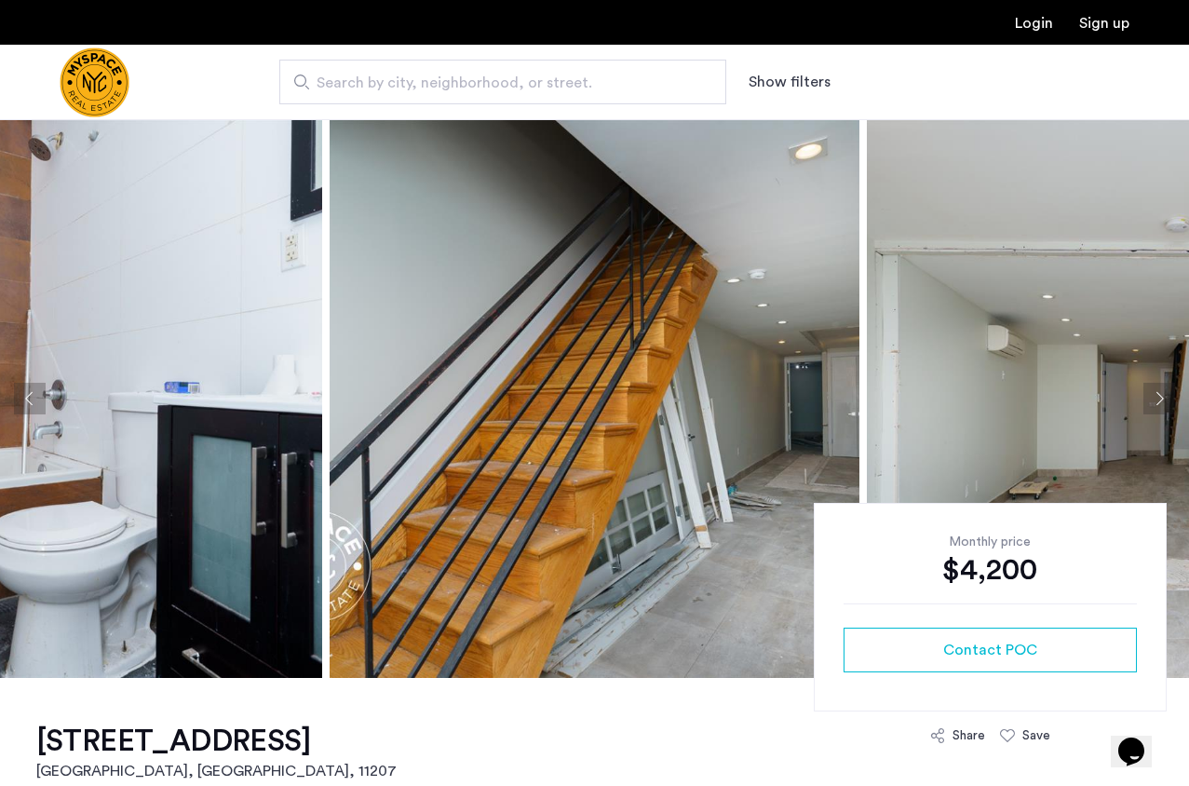
click at [1147, 396] on button "Next apartment" at bounding box center [1159, 399] width 32 height 32
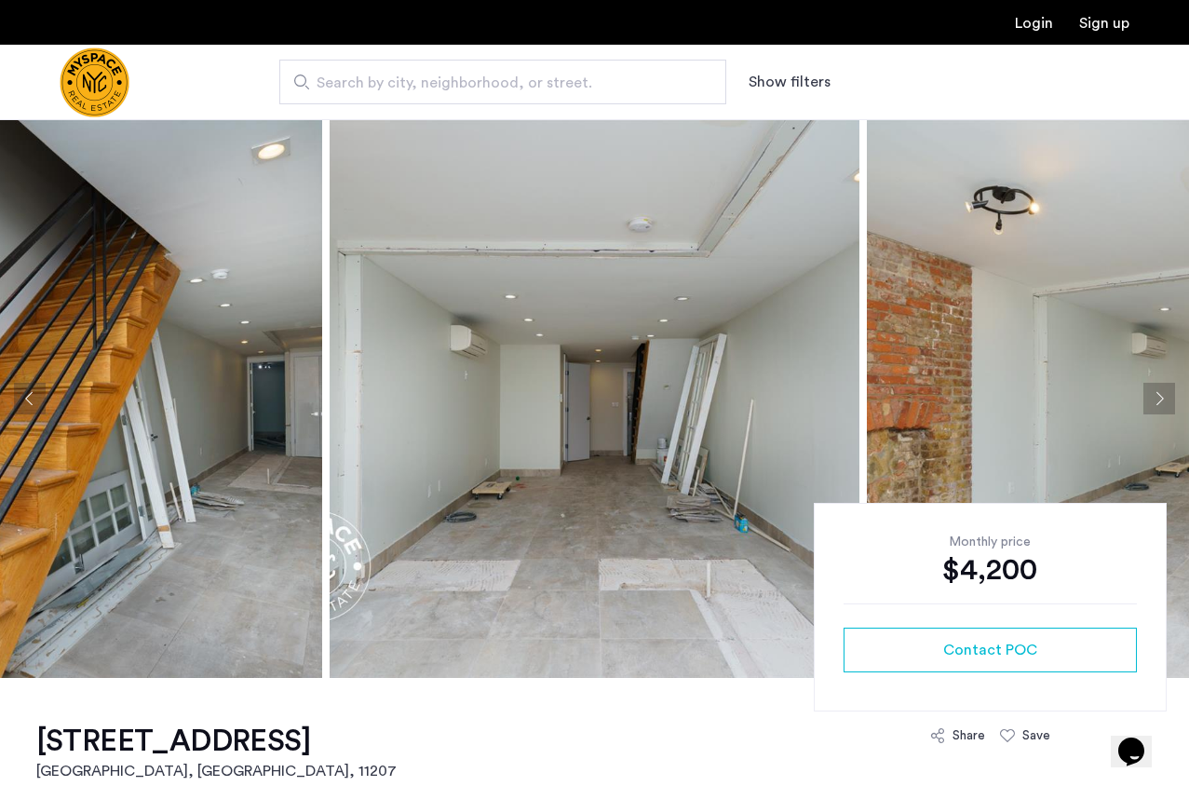
click at [1147, 396] on button "Next apartment" at bounding box center [1159, 399] width 32 height 32
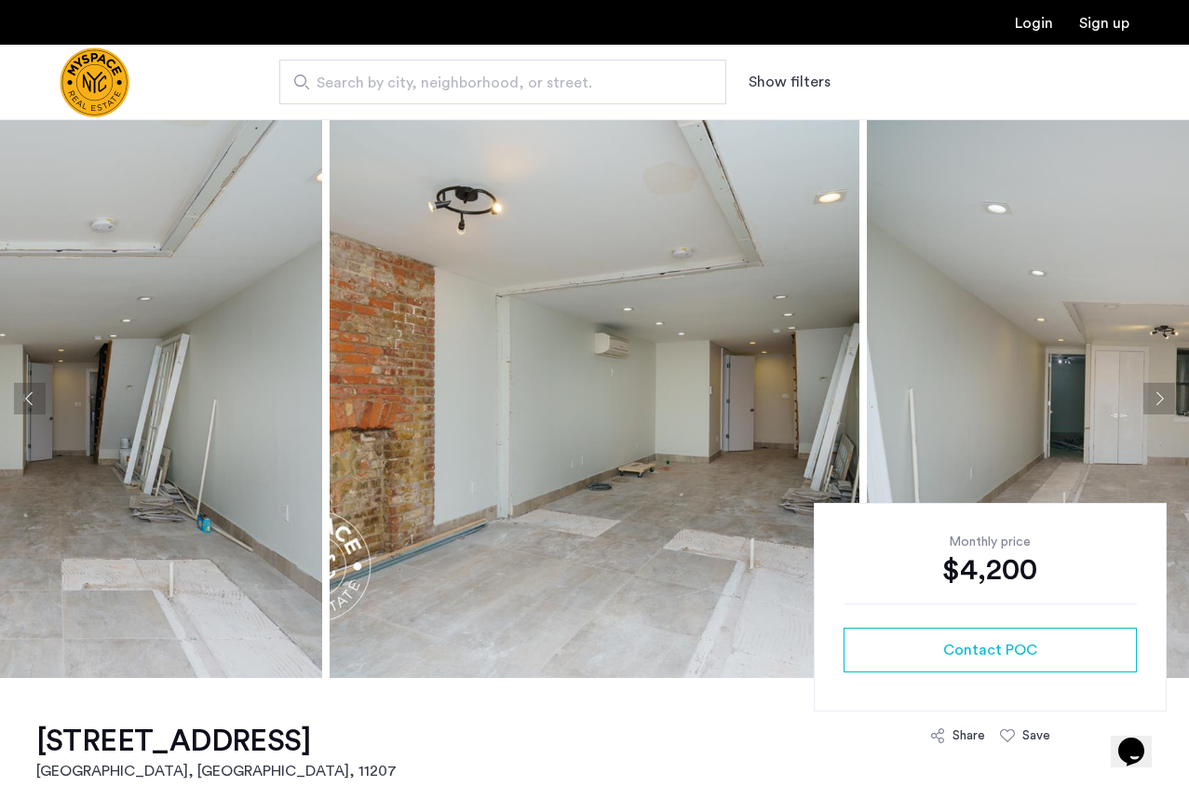
click at [1146, 396] on button "Next apartment" at bounding box center [1159, 399] width 32 height 32
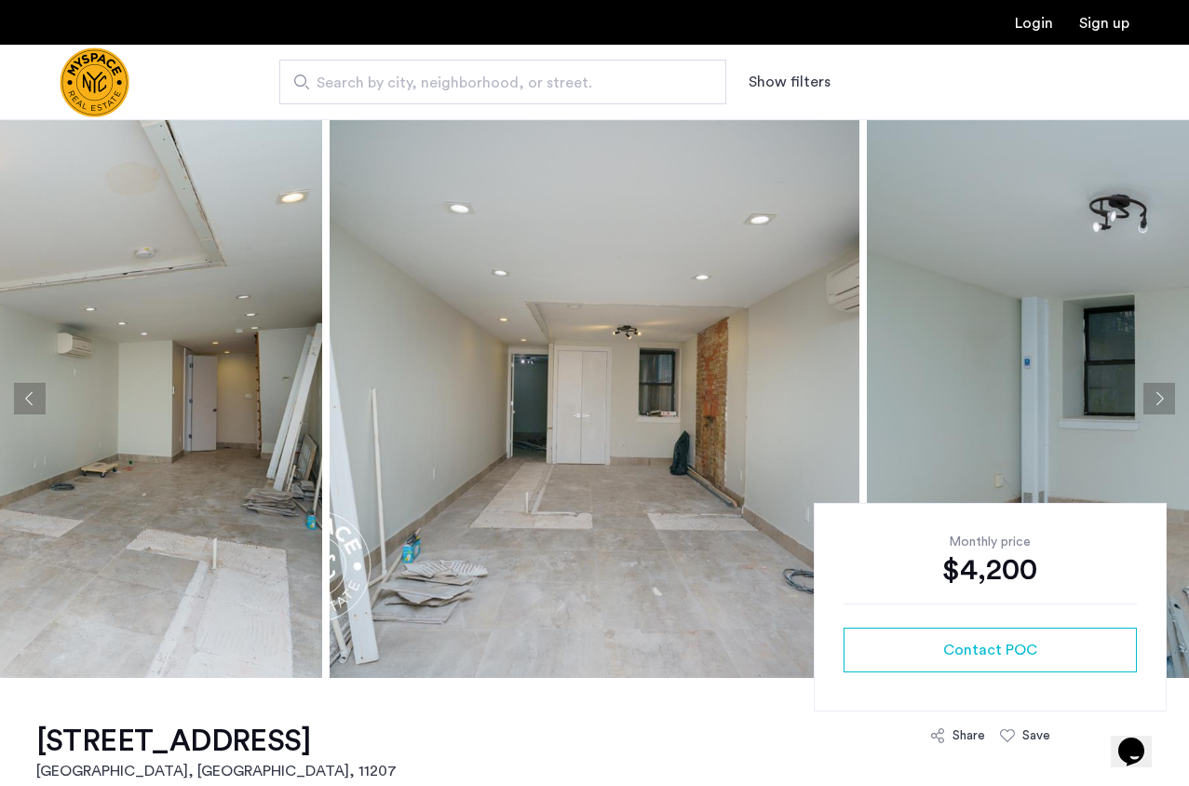
click at [1153, 405] on button "Next apartment" at bounding box center [1159, 399] width 32 height 32
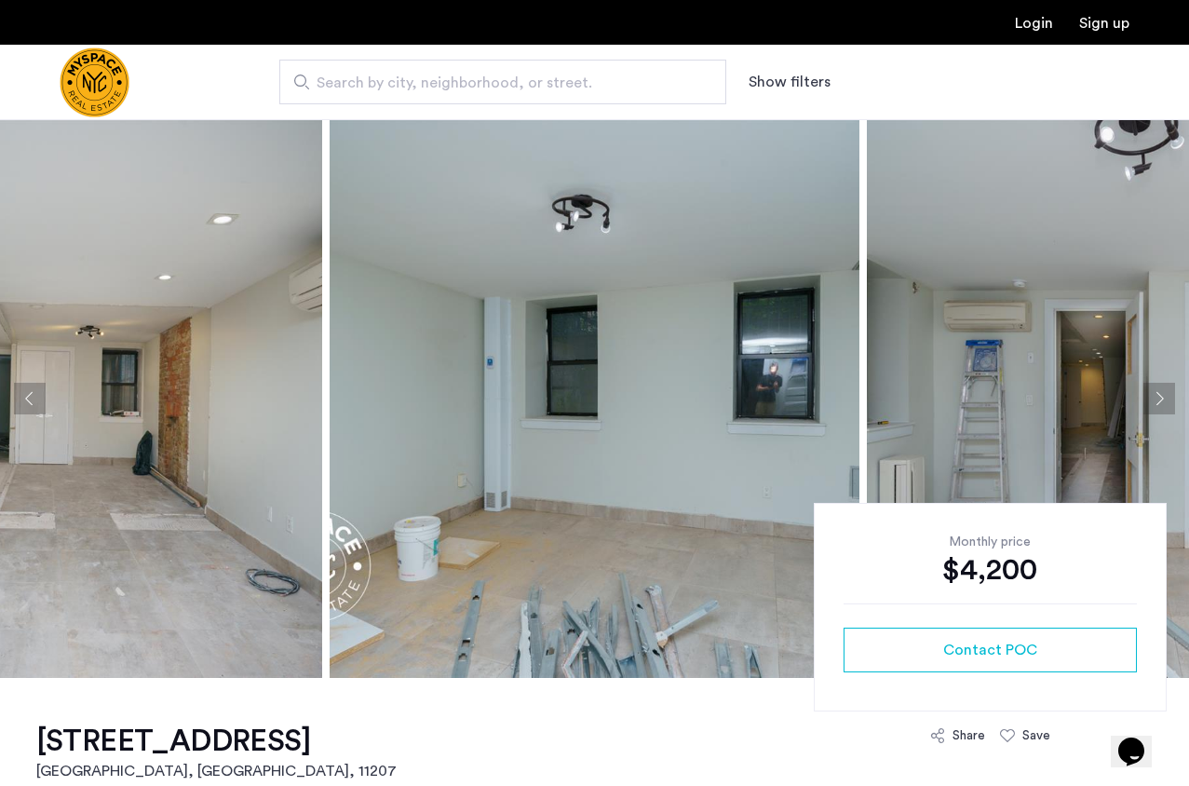
click at [1163, 398] on button "Next apartment" at bounding box center [1159, 399] width 32 height 32
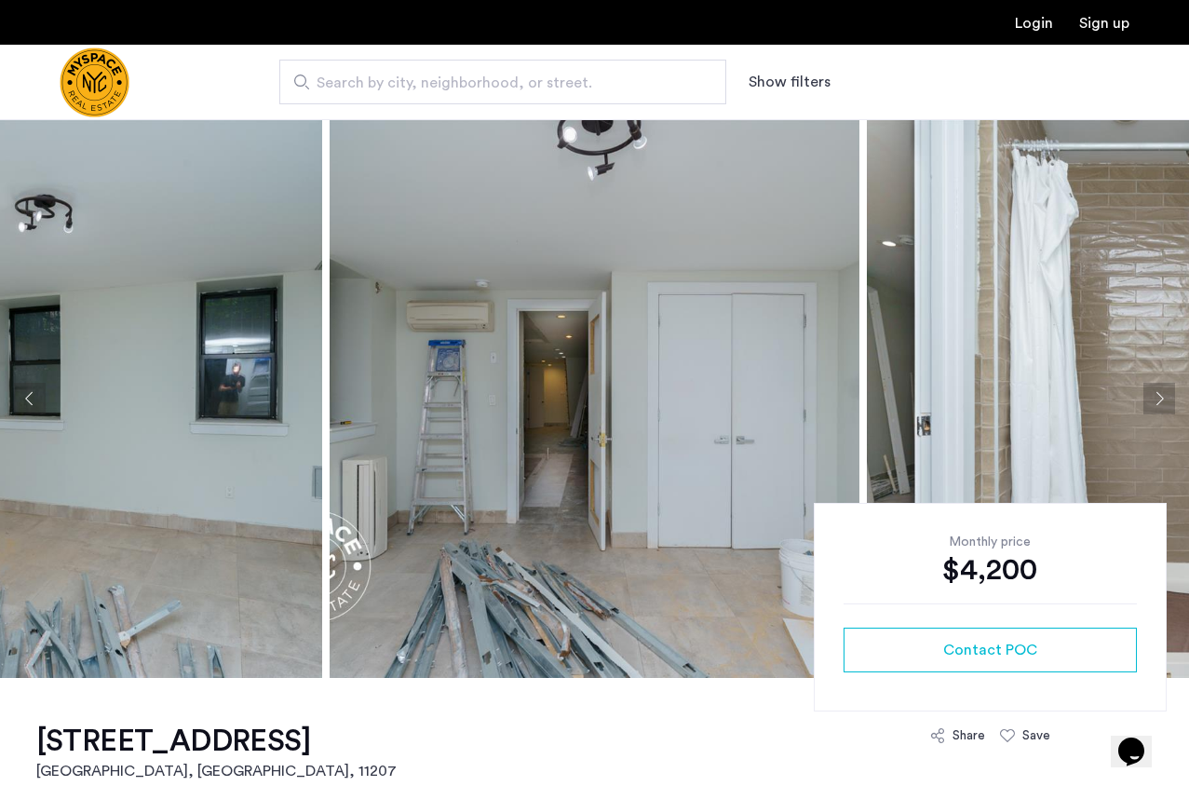
click at [1162, 380] on img at bounding box center [1132, 398] width 530 height 559
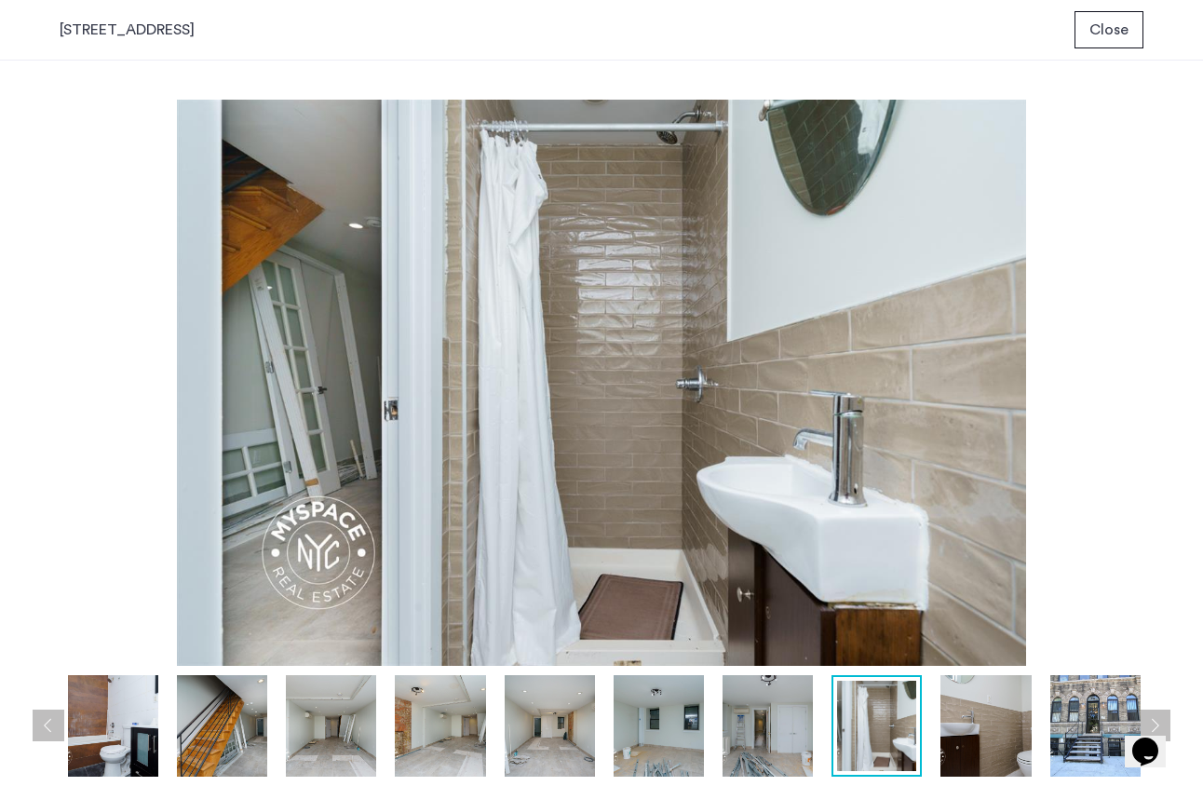
click at [1162, 410] on div "prev next prev next" at bounding box center [601, 423] width 1203 height 725
click at [1079, 694] on img at bounding box center [1095, 725] width 90 height 101
